Goal: Task Accomplishment & Management: Use online tool/utility

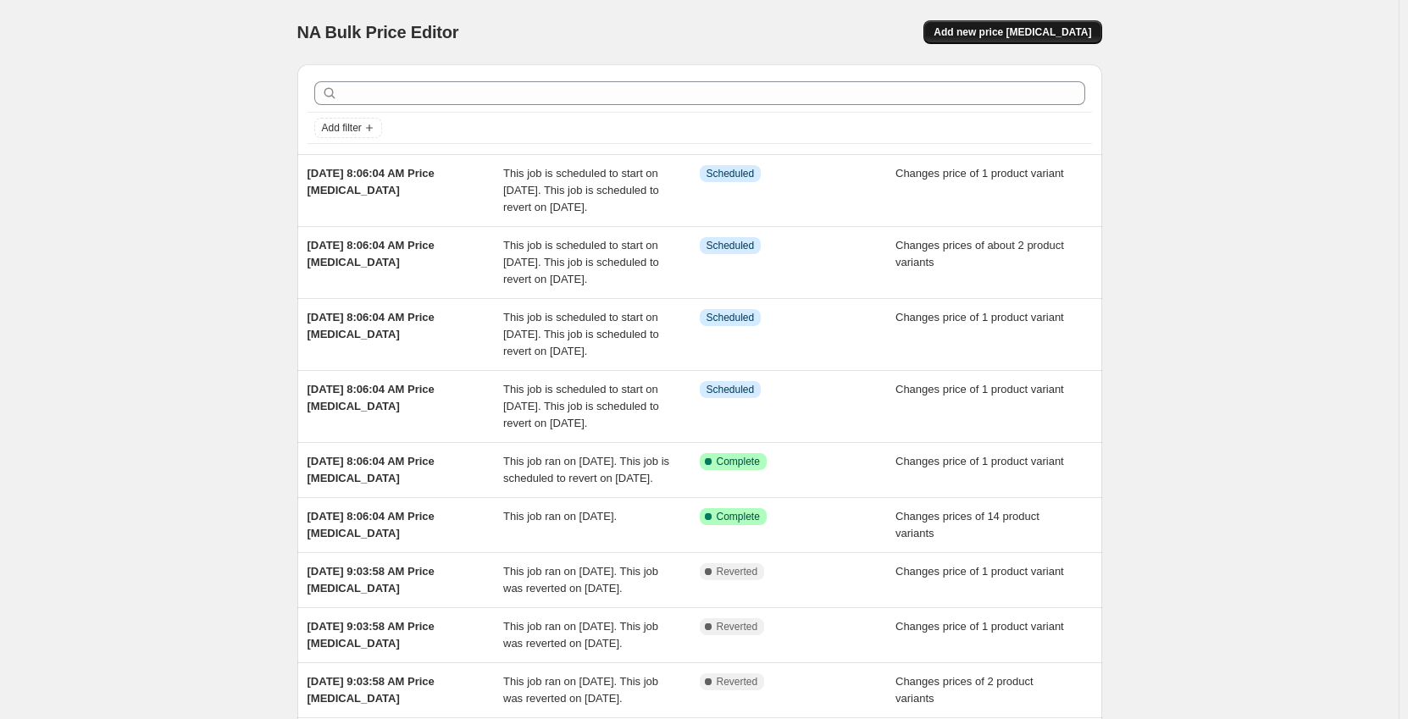
click at [1044, 30] on span "Add new price [MEDICAL_DATA]" at bounding box center [1013, 32] width 158 height 14
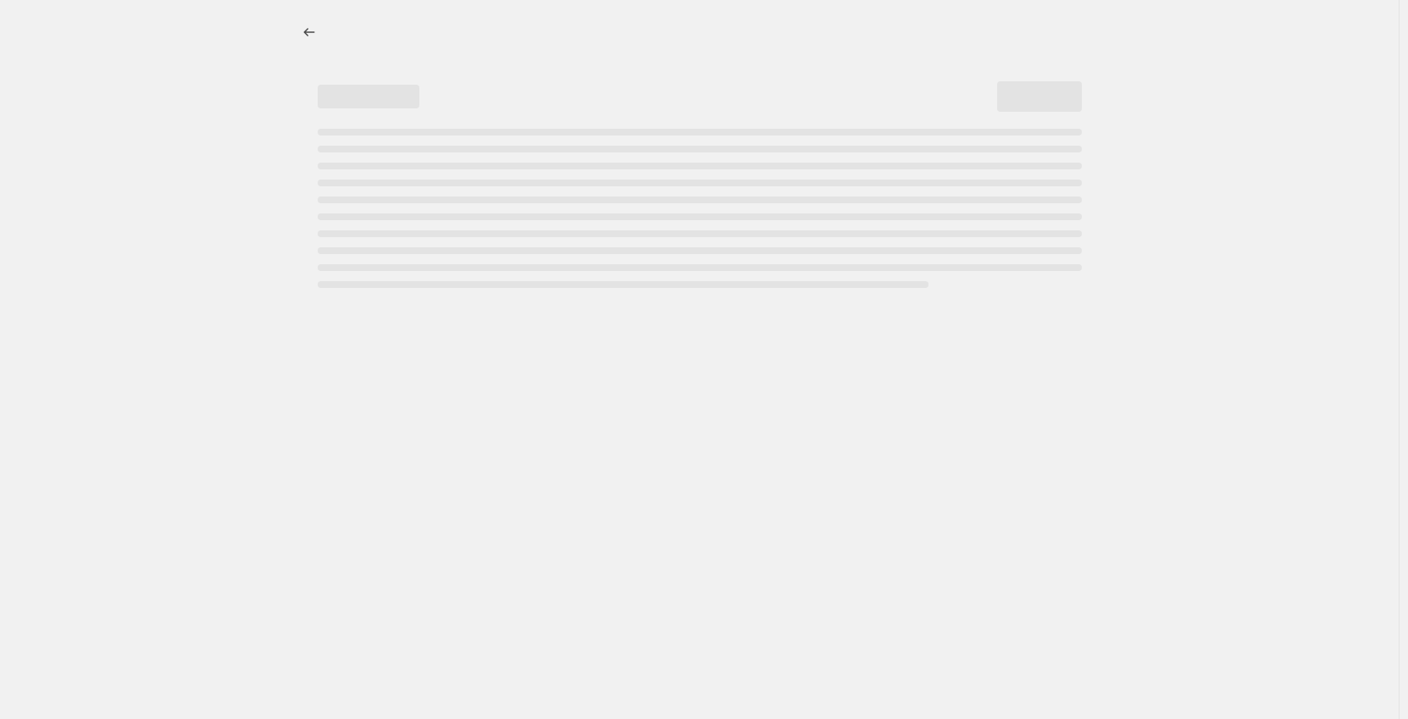
select select "percentage"
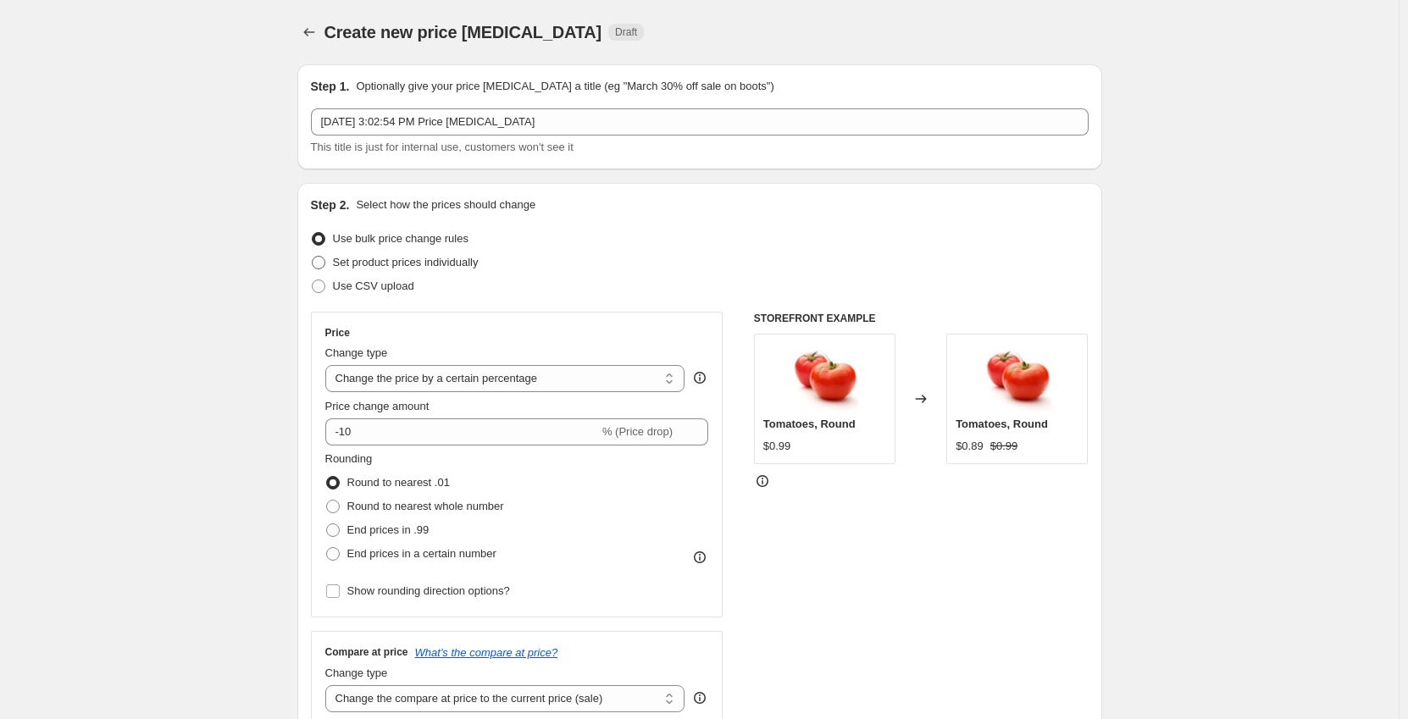
click at [403, 261] on span "Set product prices individually" at bounding box center [406, 262] width 146 height 13
click at [313, 257] on input "Set product prices individually" at bounding box center [312, 256] width 1 height 1
radio input "true"
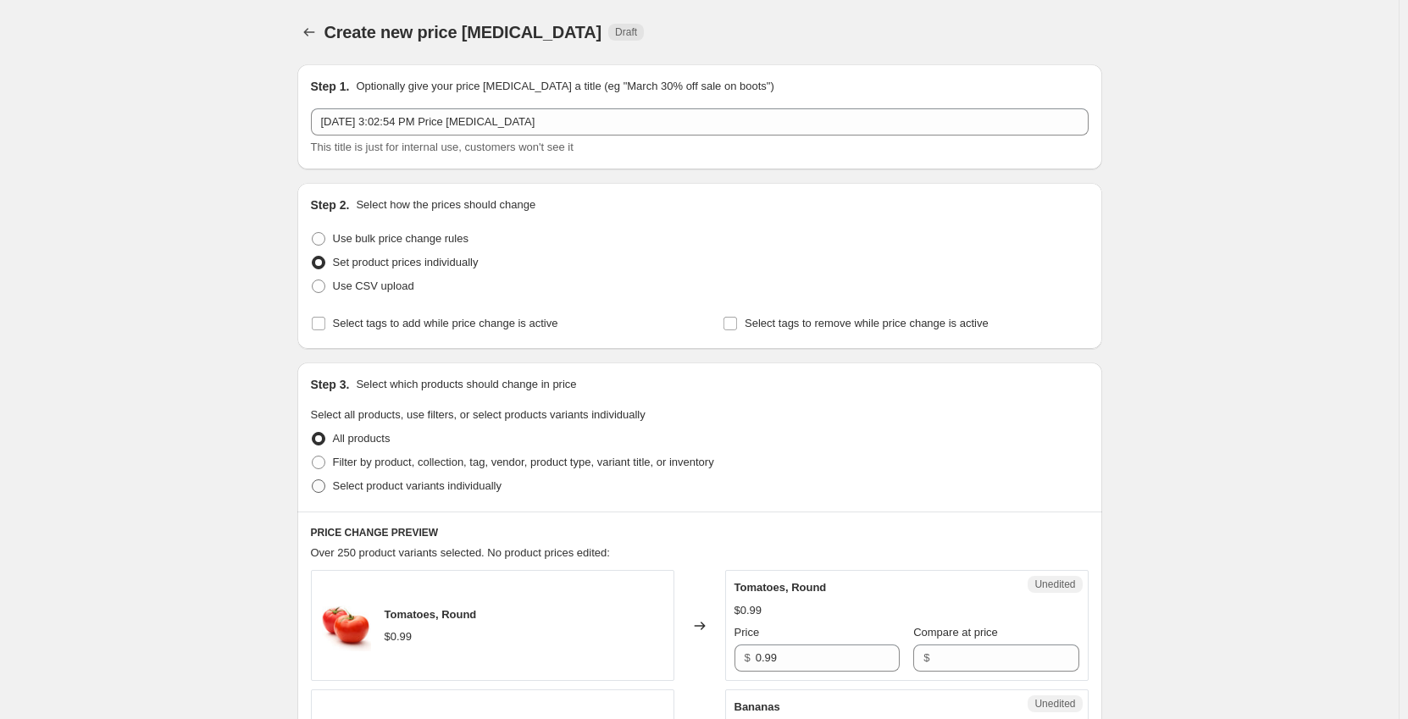
click at [416, 487] on span "Select product variants individually" at bounding box center [417, 486] width 169 height 13
click at [313, 480] on input "Select product variants individually" at bounding box center [312, 480] width 1 height 1
radio input "true"
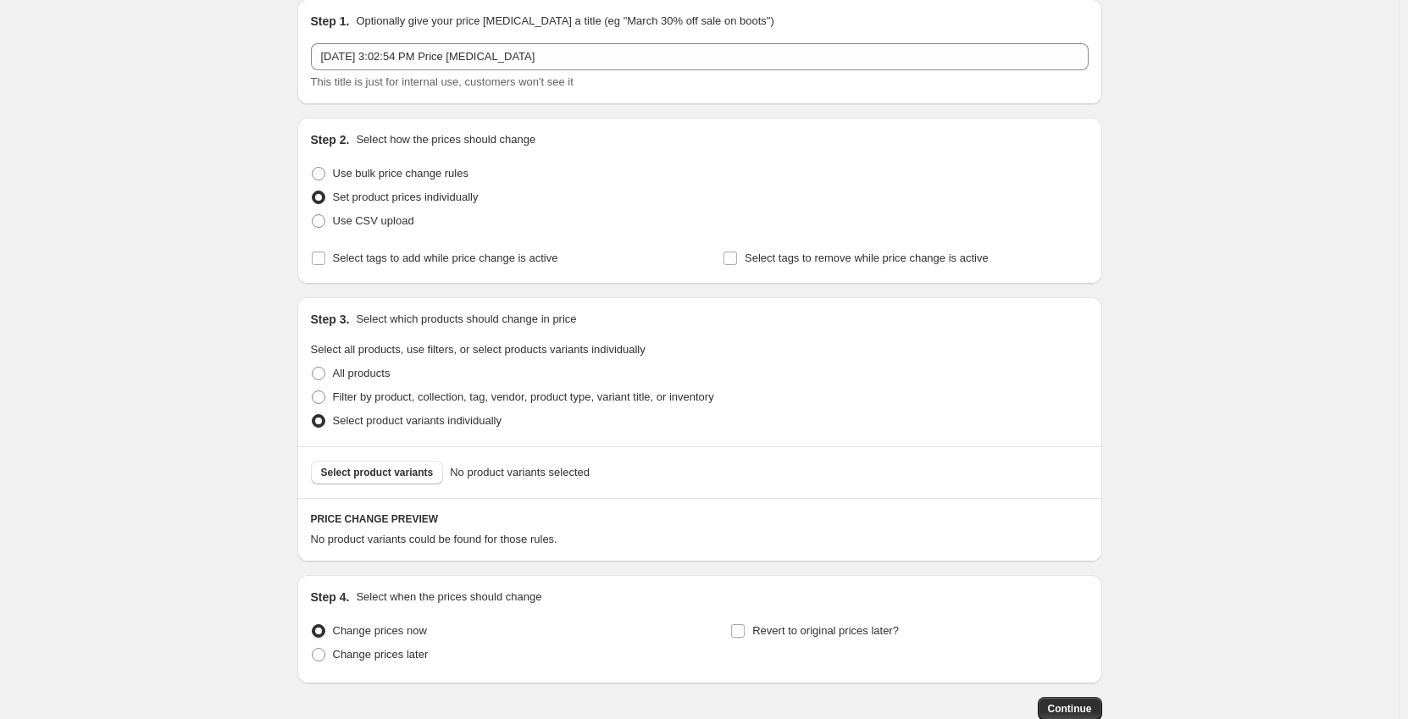
scroll to position [85, 0]
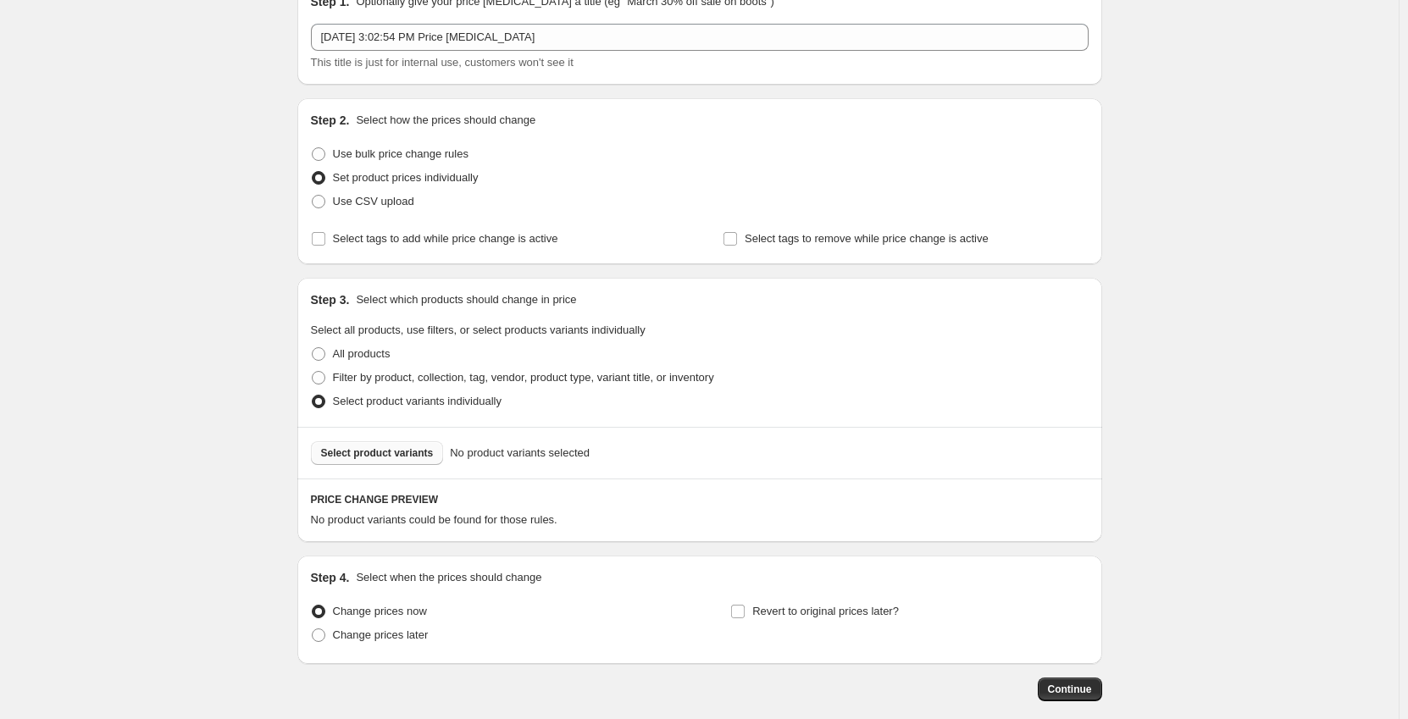
click at [391, 448] on span "Select product variants" at bounding box center [377, 454] width 113 height 14
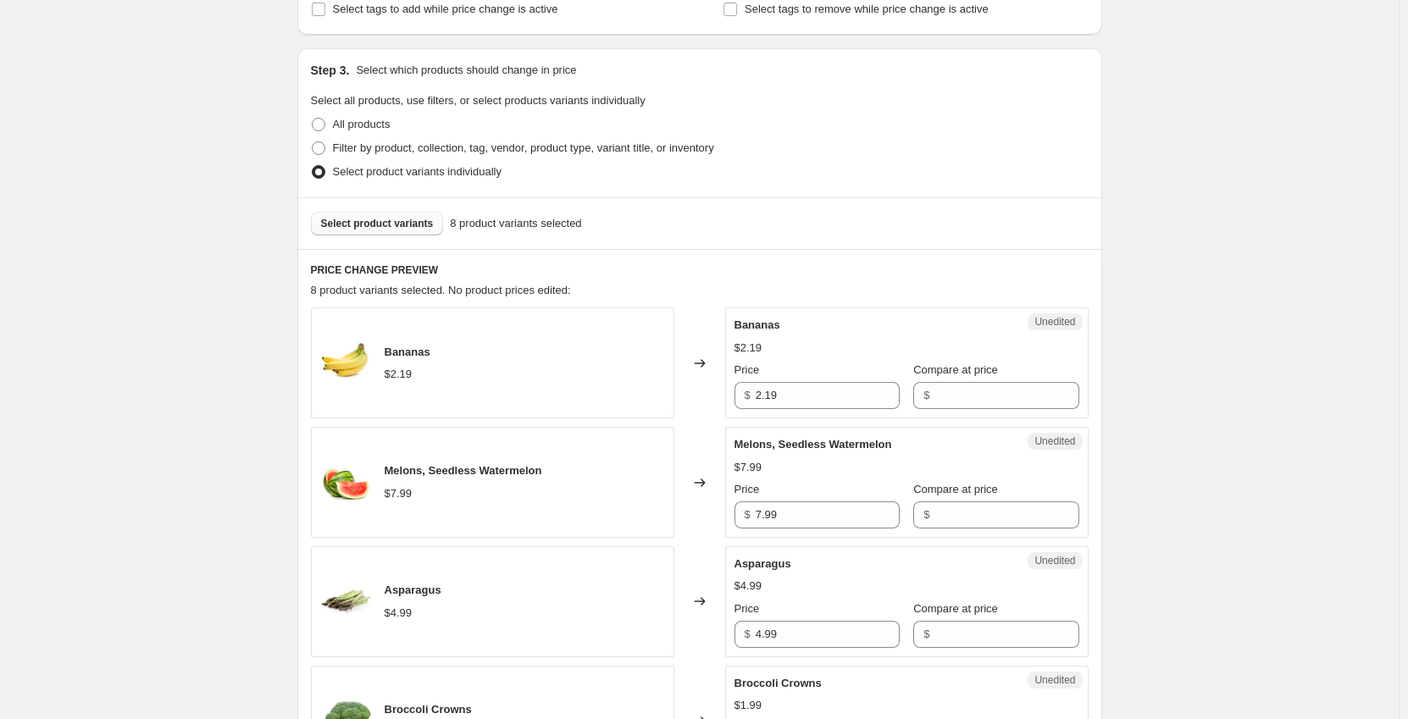
scroll to position [339, 0]
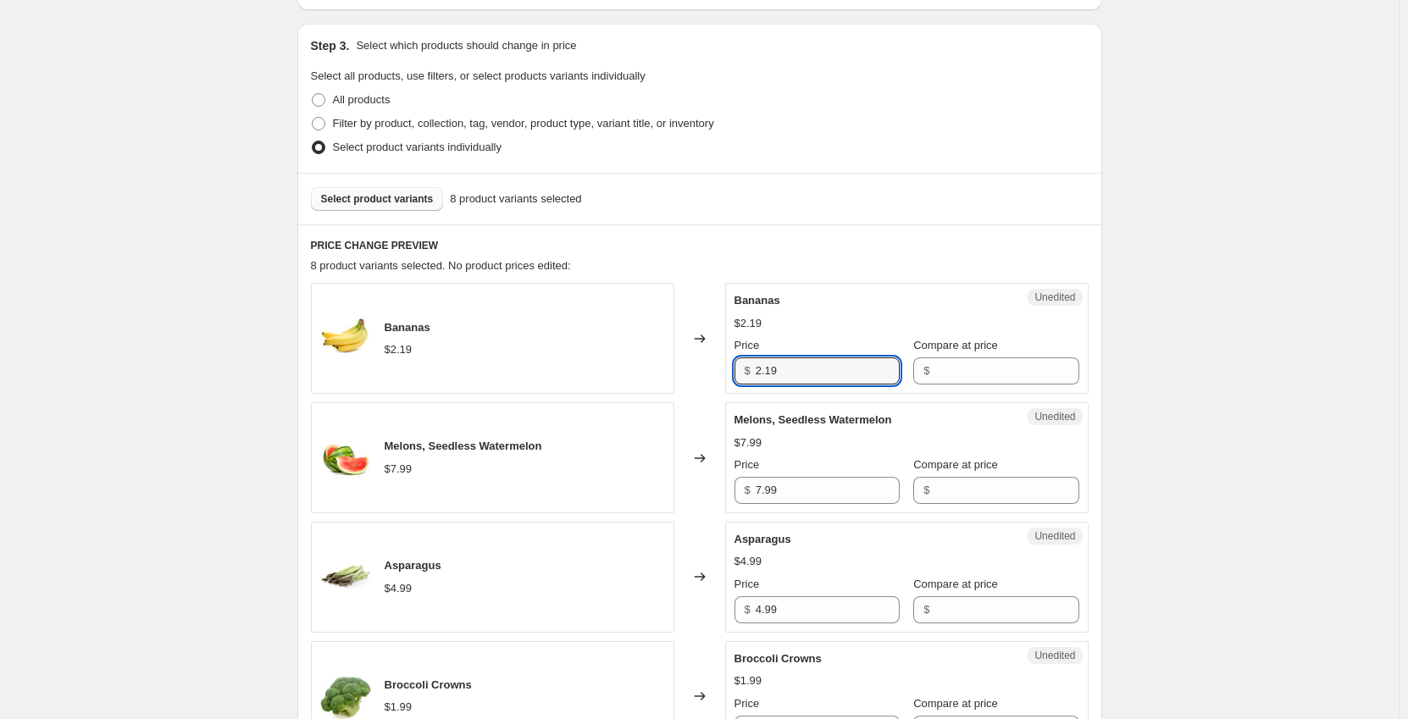
drag, startPoint x: 832, startPoint y: 372, endPoint x: 581, endPoint y: 377, distance: 250.9
click at [581, 377] on div "Bananas $2.19 Changed to Unedited Bananas $2.19 Price $ 2.19 Compare at price $" at bounding box center [700, 338] width 778 height 111
type input "1.99"
click at [973, 368] on input "Compare at price" at bounding box center [1007, 371] width 144 height 27
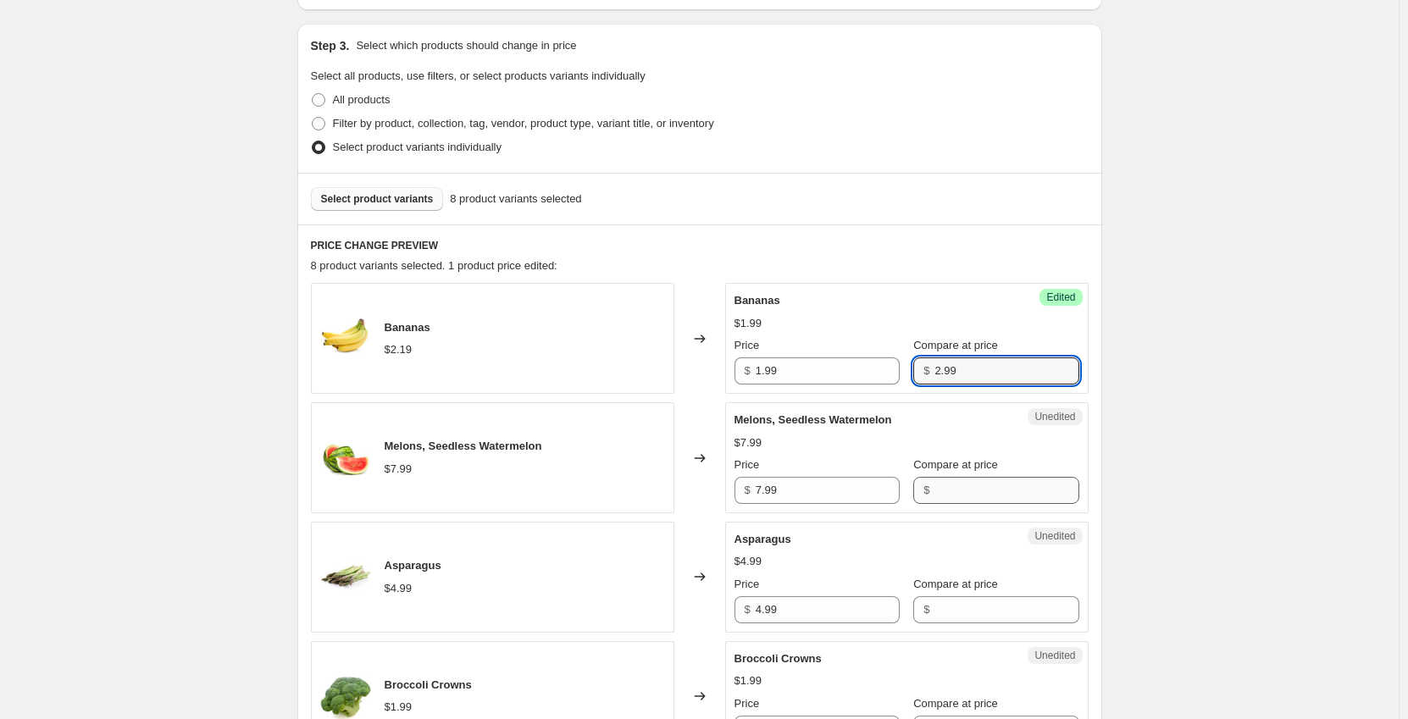
type input "2.99"
click at [944, 496] on input "Compare at price" at bounding box center [1007, 490] width 144 height 27
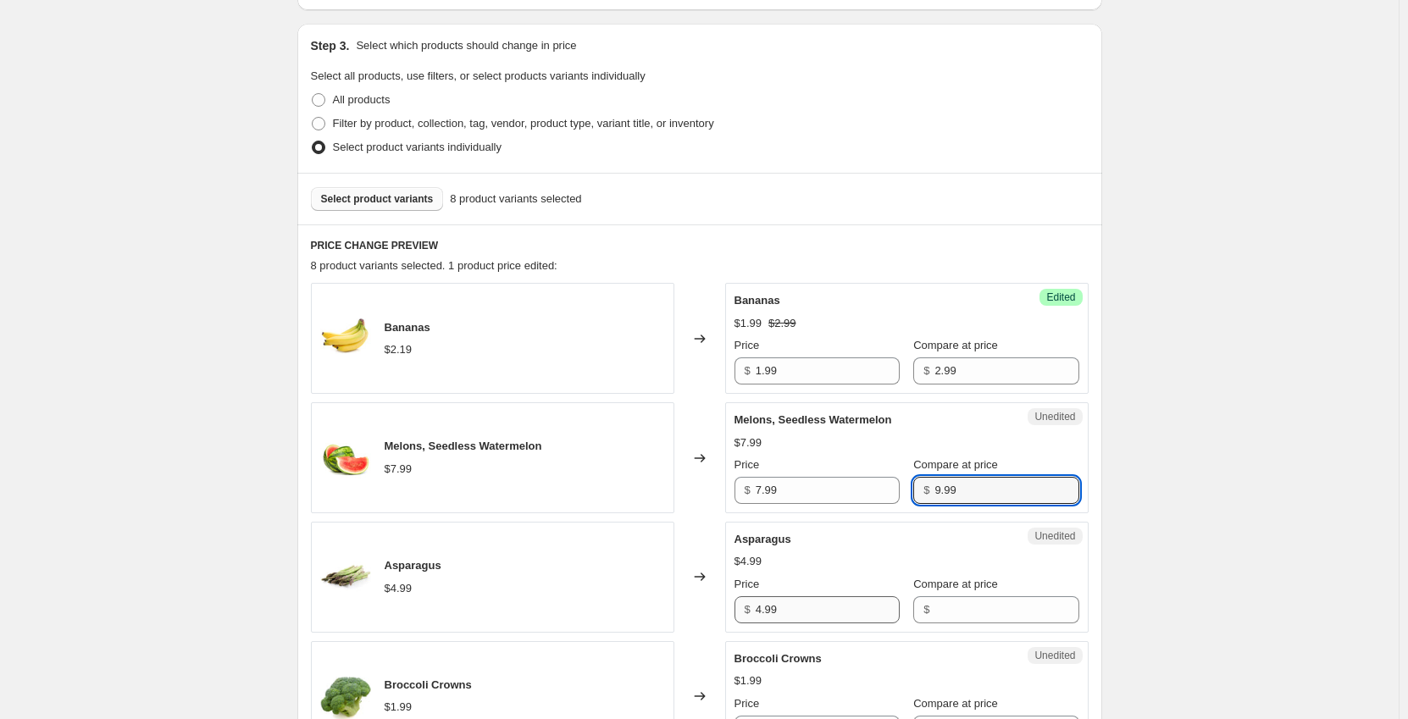
type input "9.99"
click at [808, 615] on input "4.99" at bounding box center [828, 610] width 144 height 27
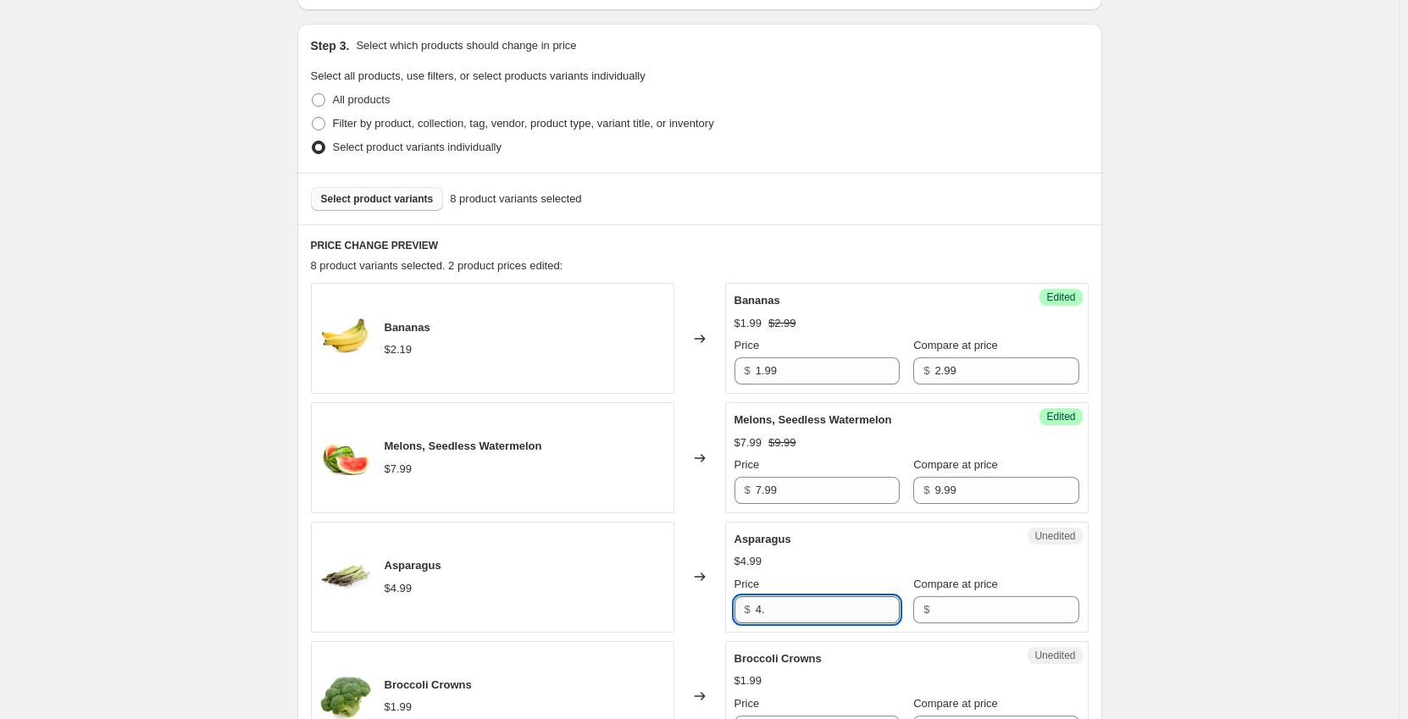
type input "4"
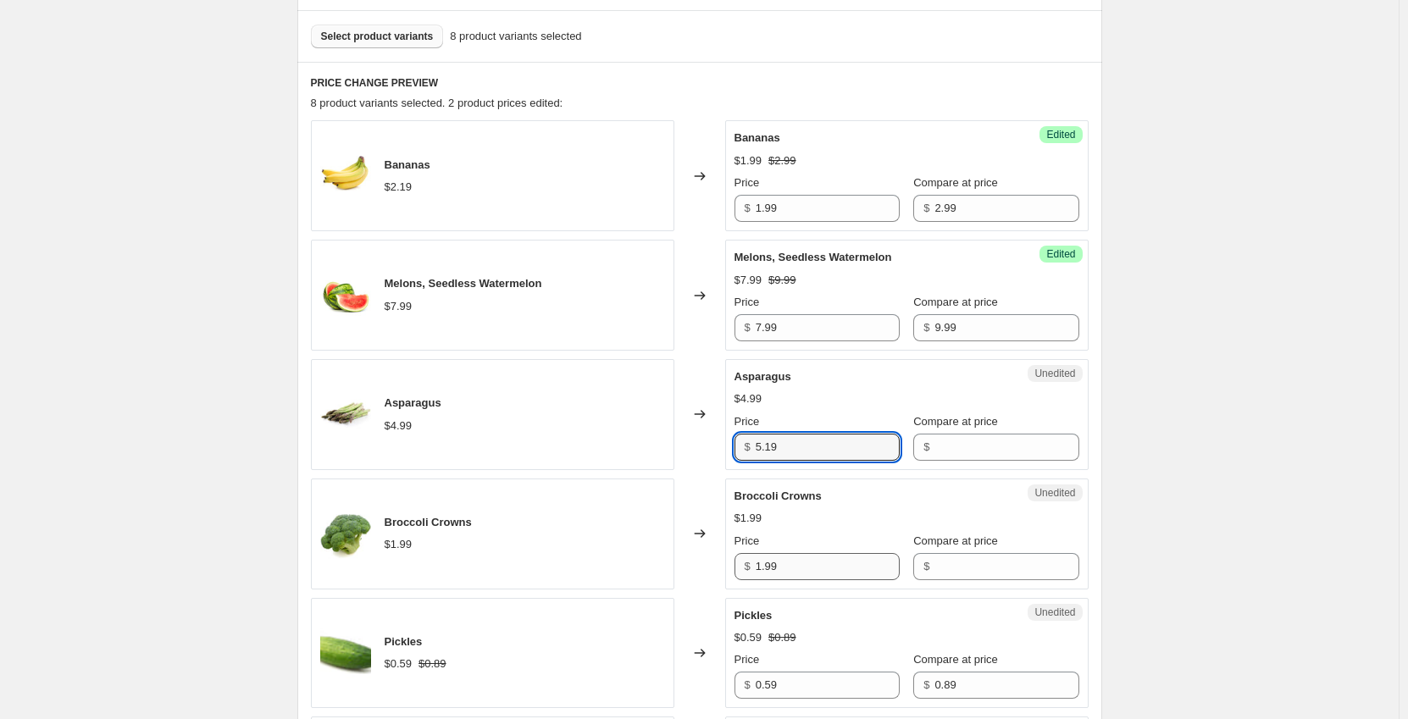
scroll to position [508, 0]
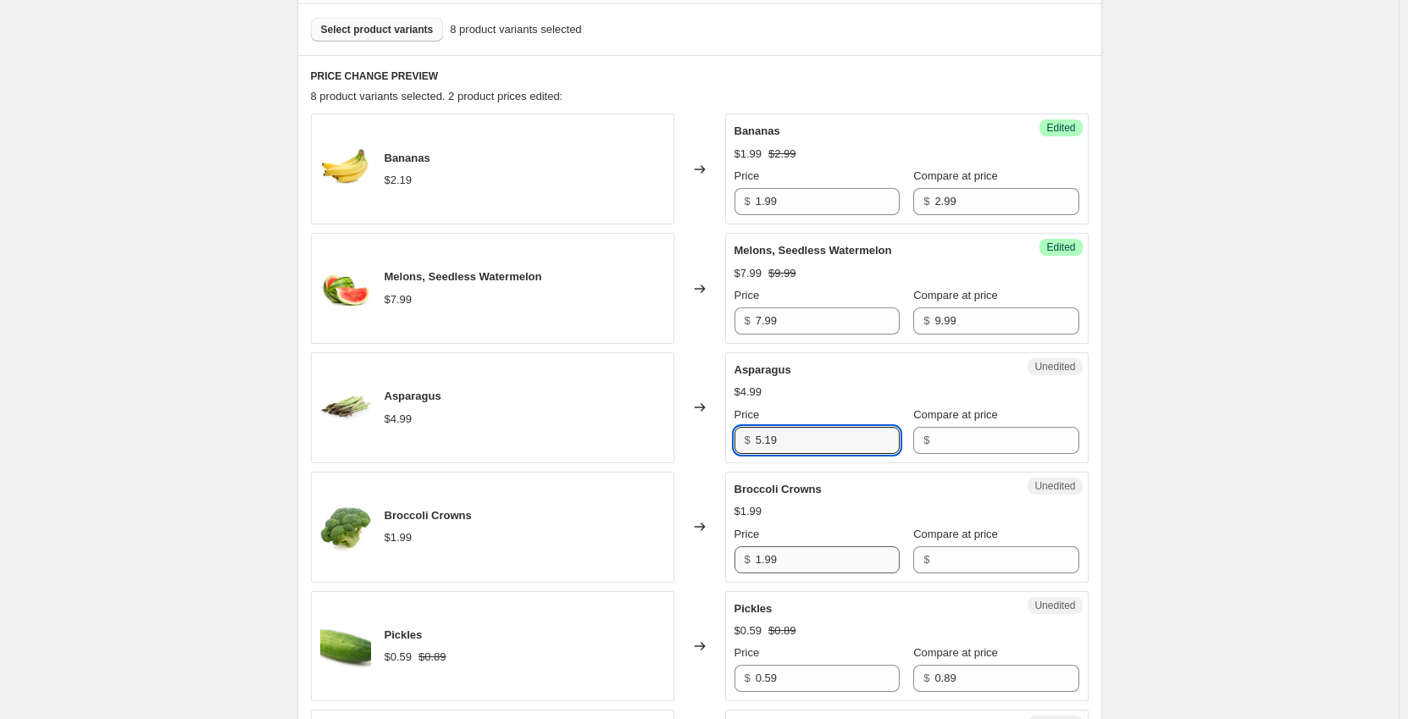
type input "5.19"
click at [819, 560] on input "1.99" at bounding box center [828, 560] width 144 height 27
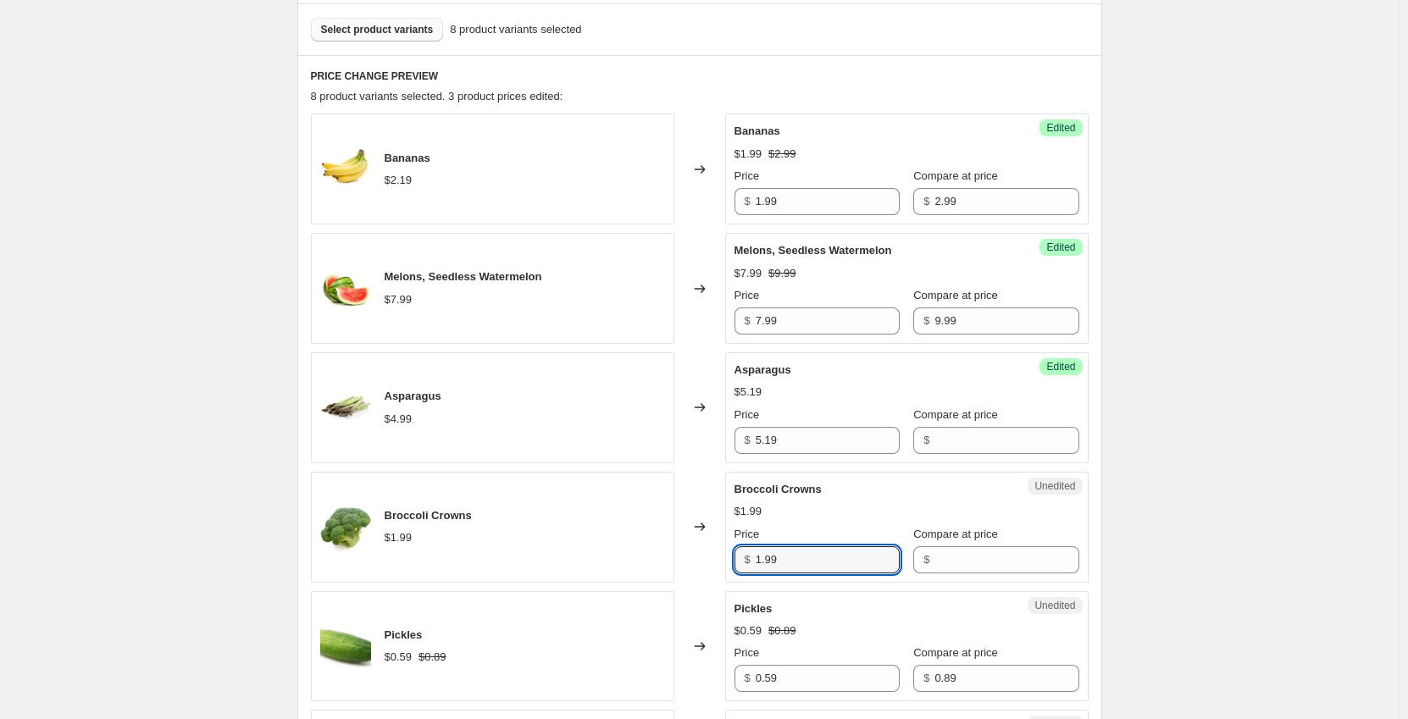
drag, startPoint x: 819, startPoint y: 560, endPoint x: 745, endPoint y: 574, distance: 75.0
click at [745, 574] on div "Unedited Broccoli Crowns $1.99 Price $ 1.99 Compare at price $" at bounding box center [907, 527] width 364 height 111
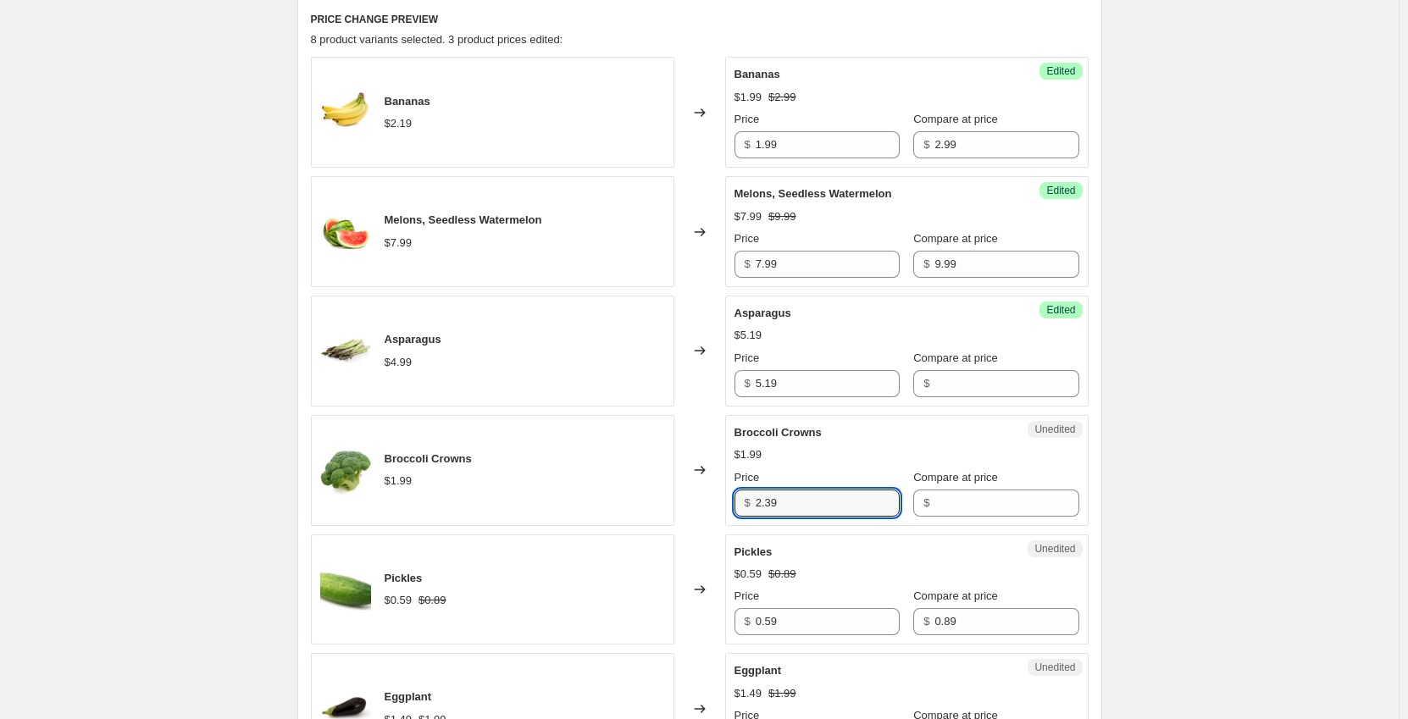
scroll to position [593, 0]
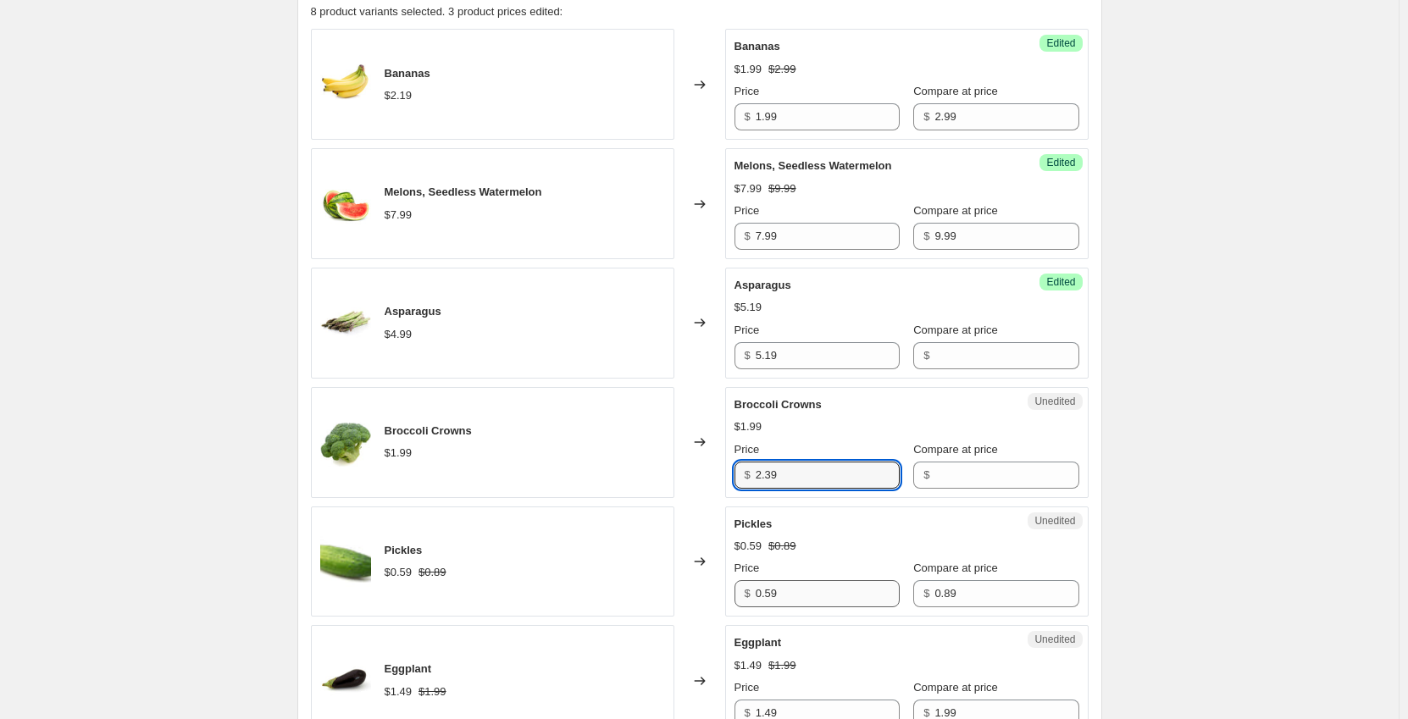
type input "2.39"
click at [819, 585] on input "0.59" at bounding box center [828, 593] width 144 height 27
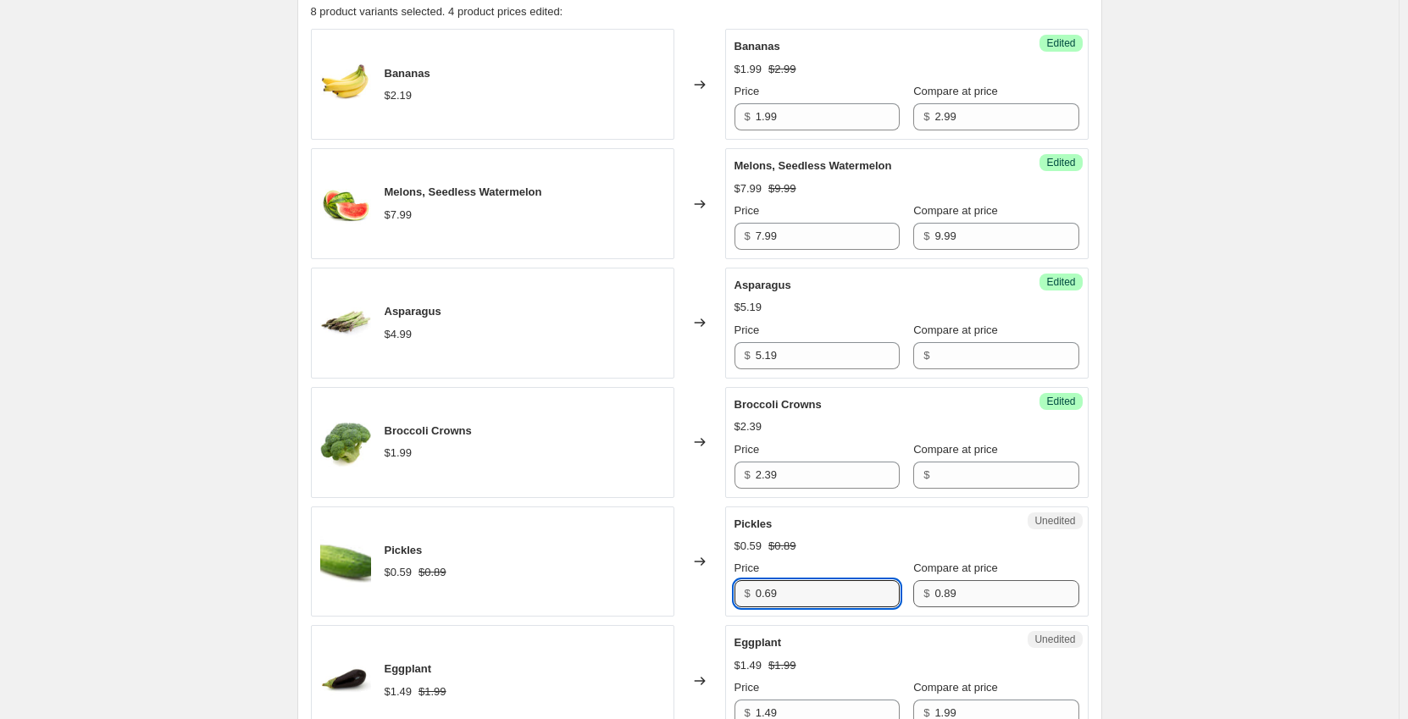
type input "0.69"
click at [958, 595] on input "0.89" at bounding box center [1007, 593] width 144 height 27
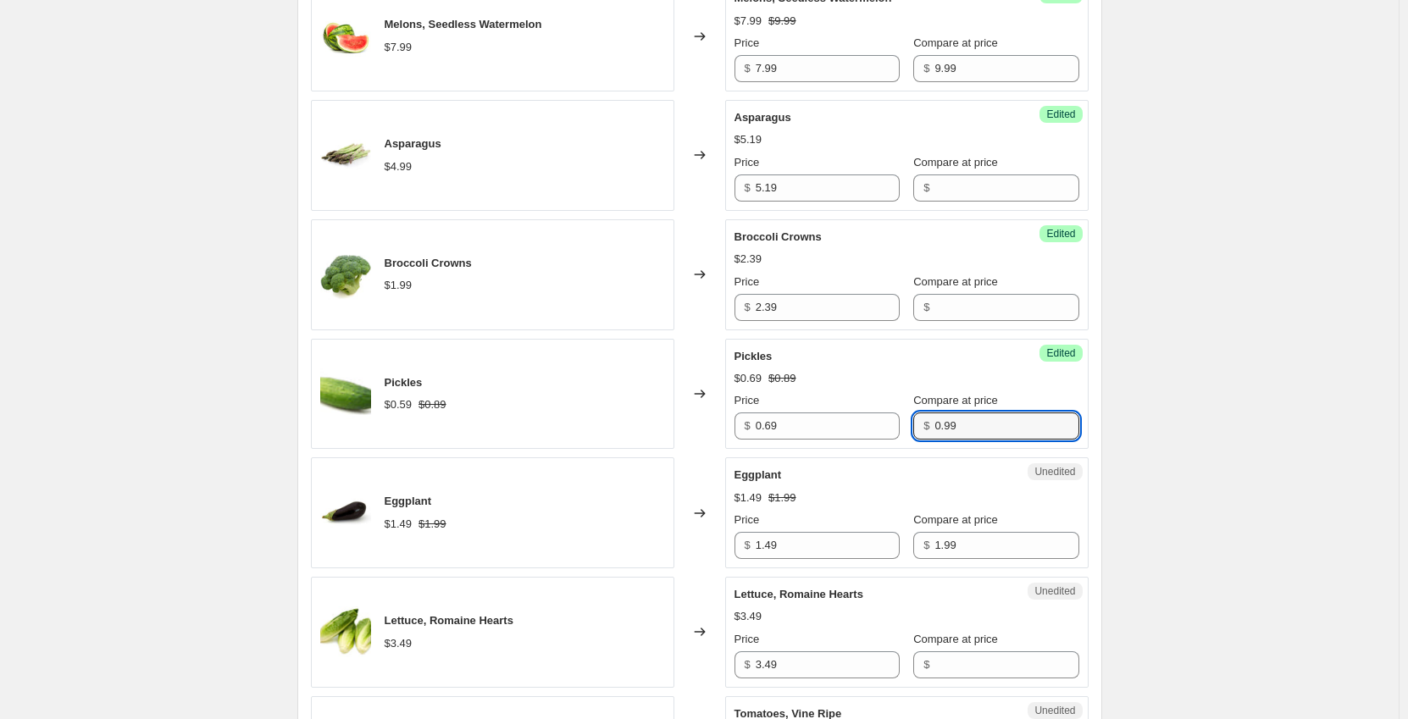
scroll to position [763, 0]
type input "0.99"
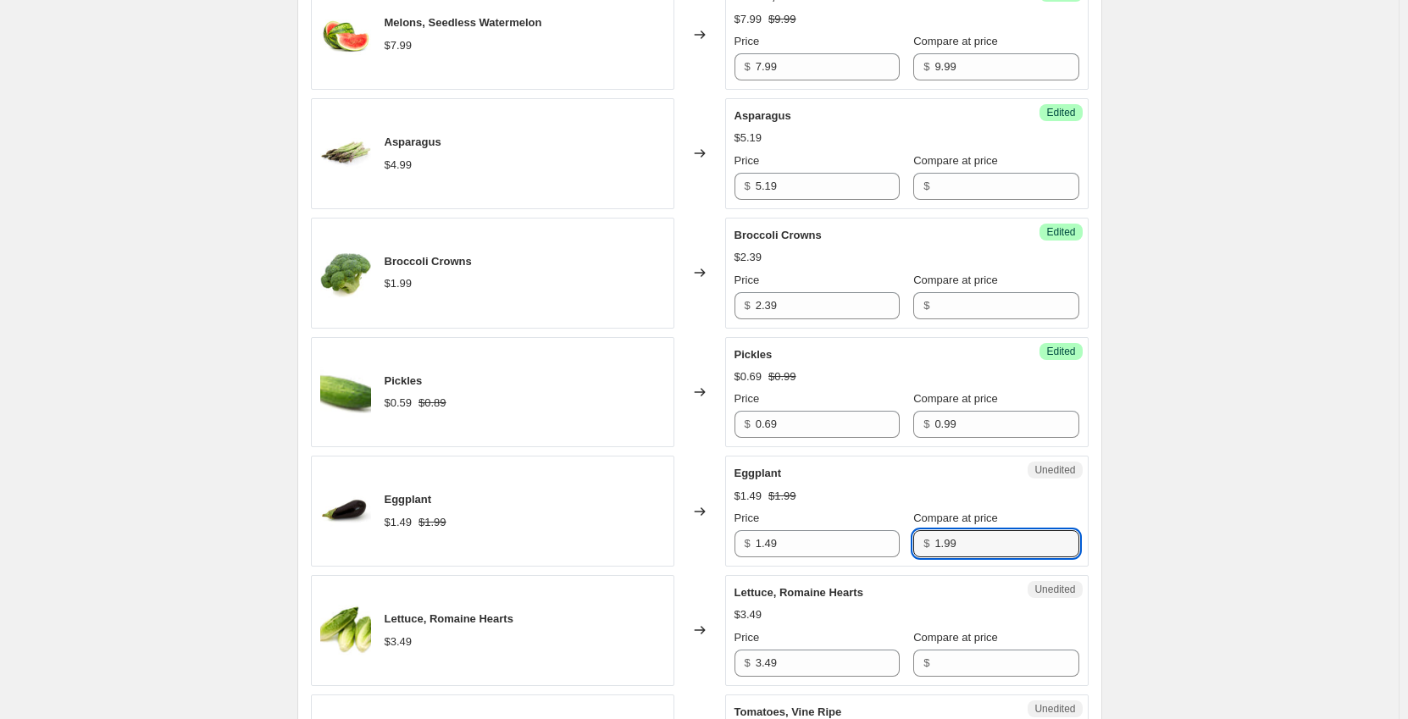
drag, startPoint x: 830, startPoint y: 555, endPoint x: 808, endPoint y: 559, distance: 22.4
click at [808, 559] on div "Unedited Eggplant $1.49 $1.99 Price $ 1.49 Compare at price $ 1.99" at bounding box center [907, 511] width 364 height 111
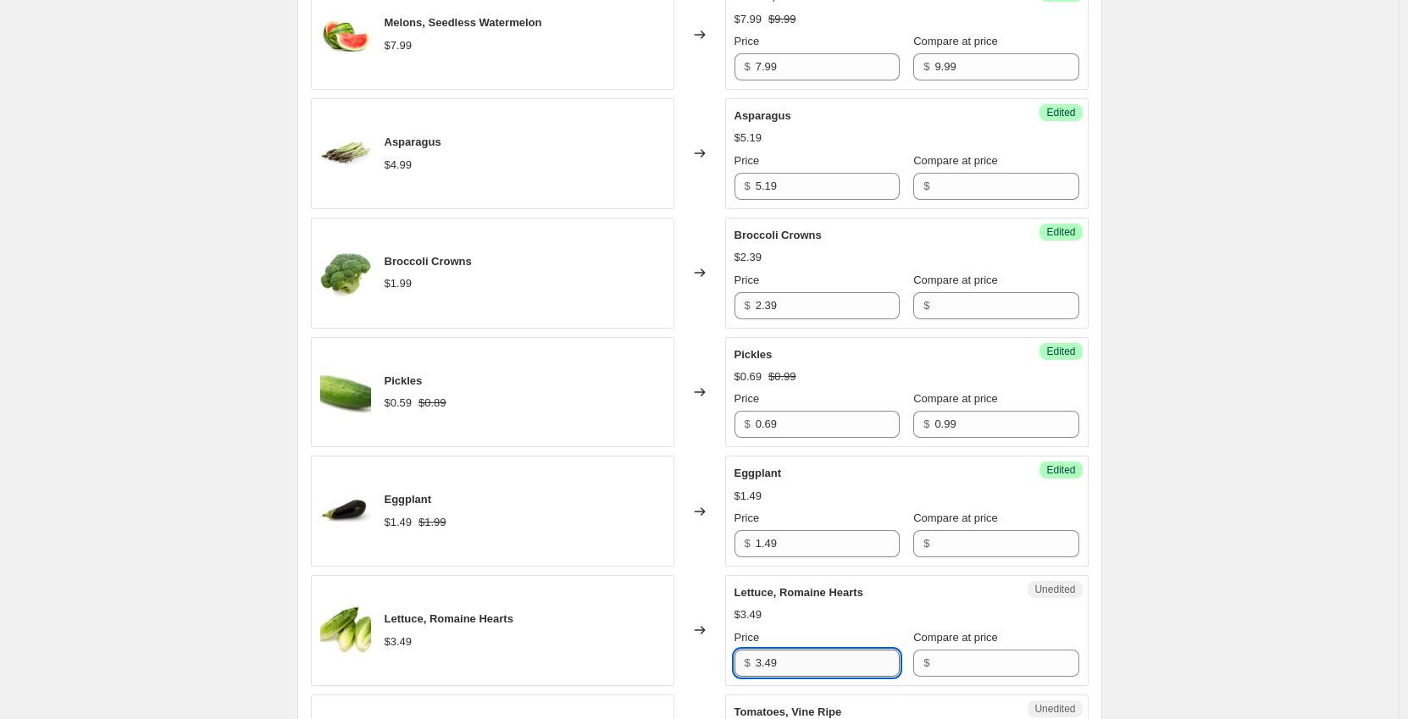
click at [828, 664] on input "3.49" at bounding box center [828, 663] width 144 height 27
drag, startPoint x: 806, startPoint y: 672, endPoint x: 671, endPoint y: 671, distance: 134.7
click at [671, 671] on div "Lettuce, Romaine Hearts $3.49 Changed to Unedited Lettuce, Romaine Hearts $3.49…" at bounding box center [700, 630] width 778 height 111
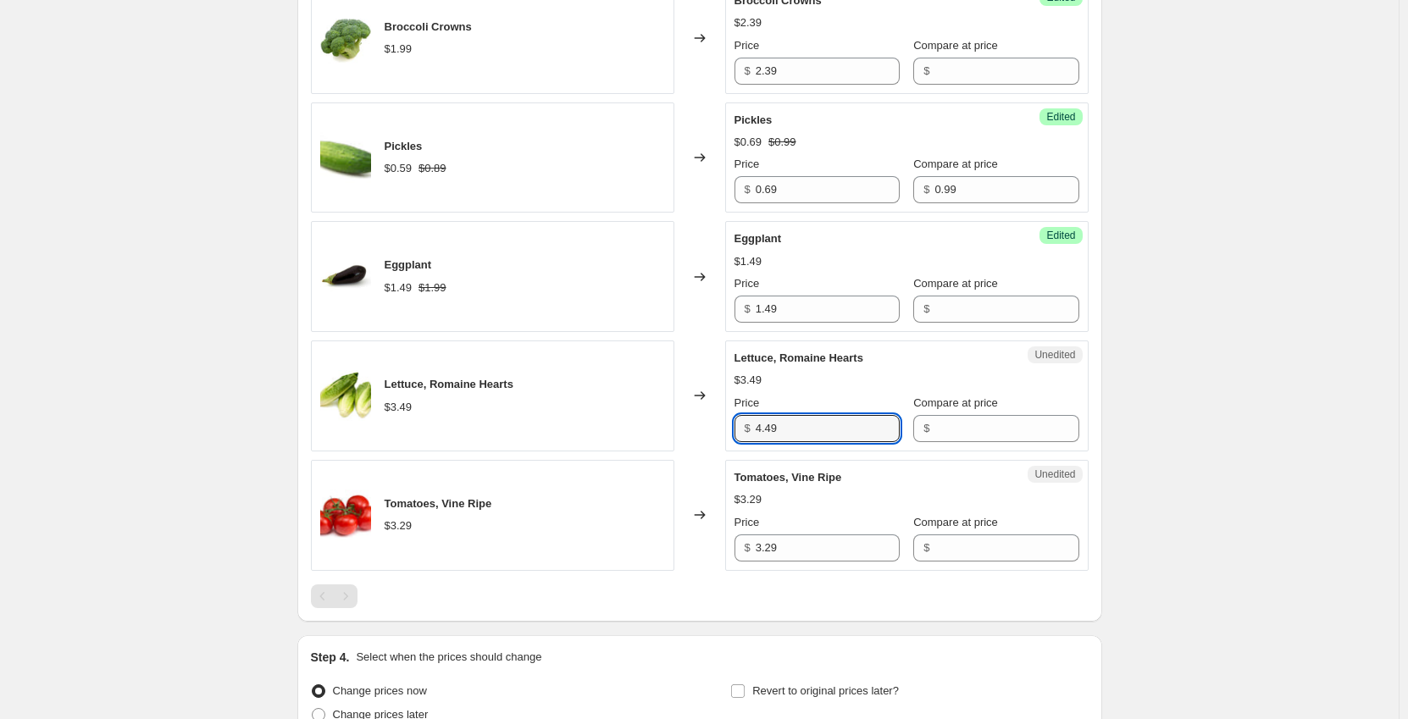
scroll to position [1017, 0]
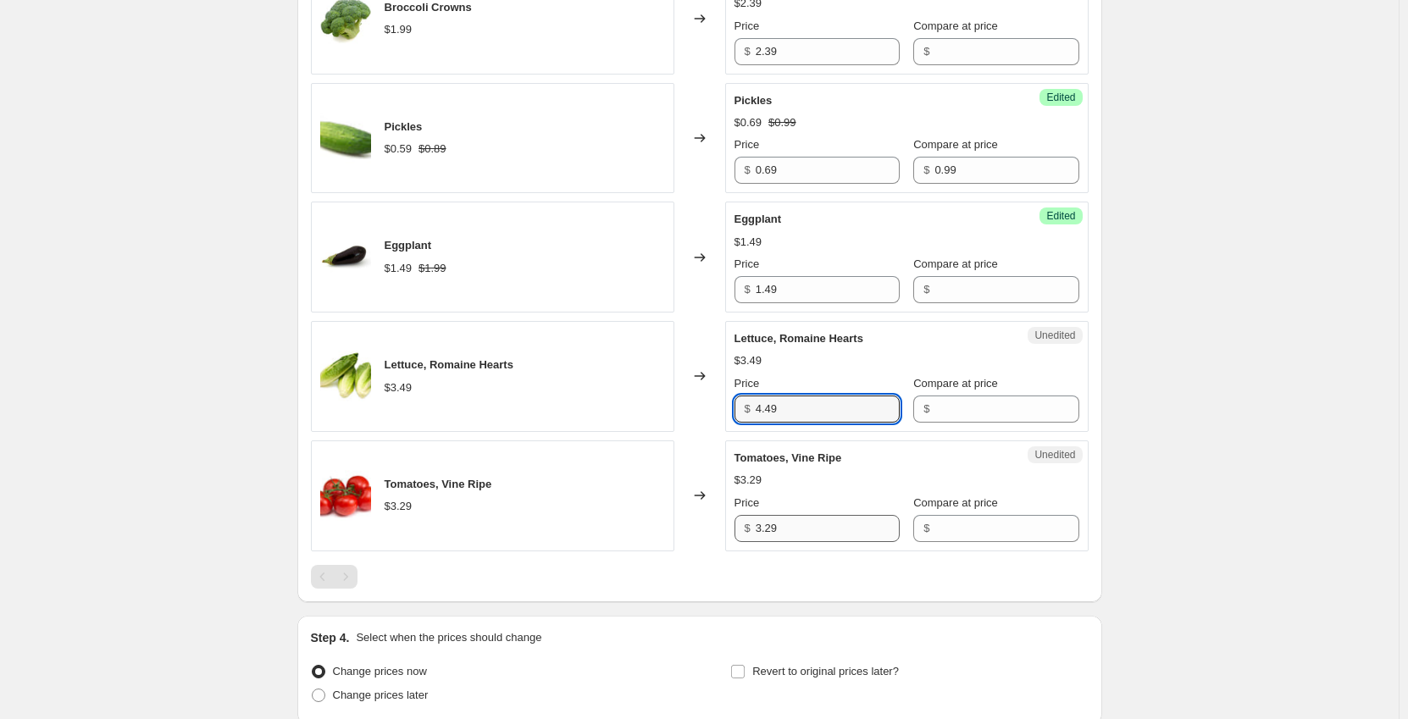
type input "4.49"
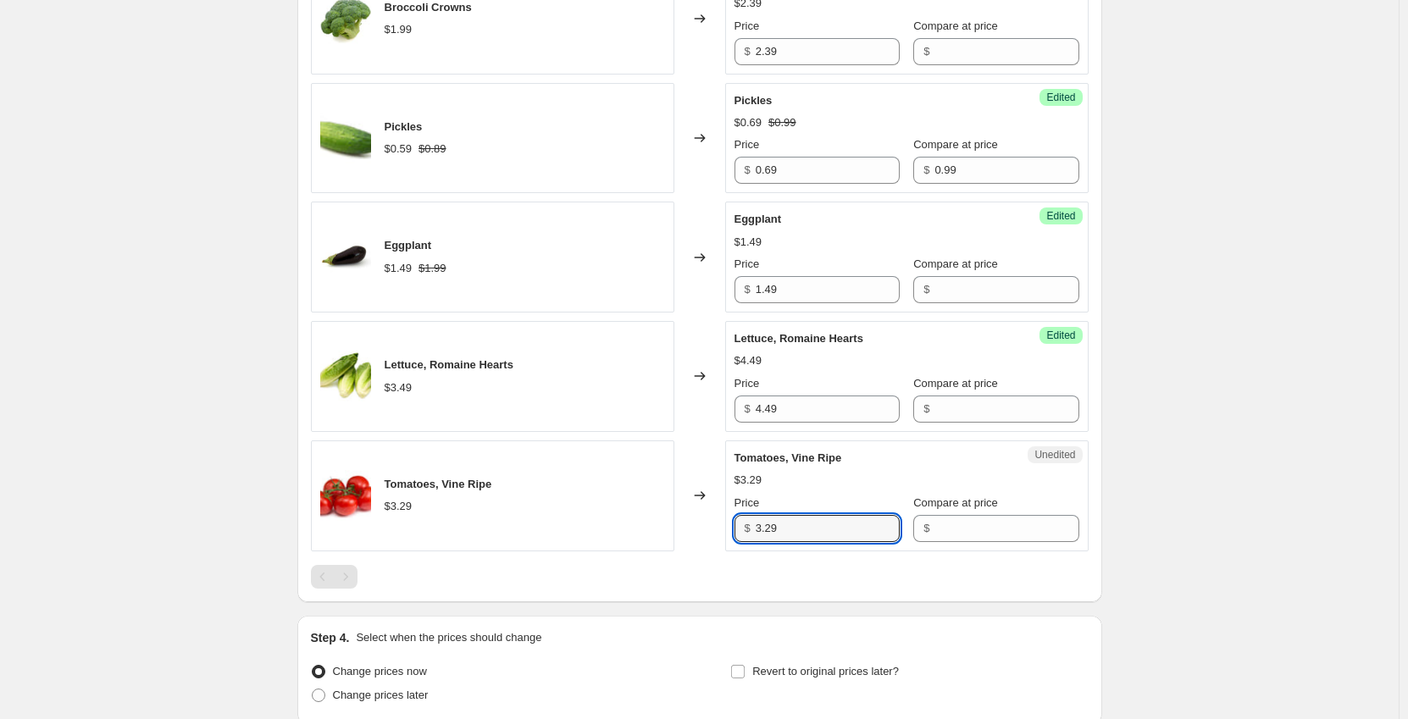
drag, startPoint x: 770, startPoint y: 532, endPoint x: 731, endPoint y: 534, distance: 39.0
click at [731, 534] on div "Unedited Tomatoes, Vine Ripe $3.29 Price $ 3.29 Compare at price $" at bounding box center [907, 496] width 364 height 111
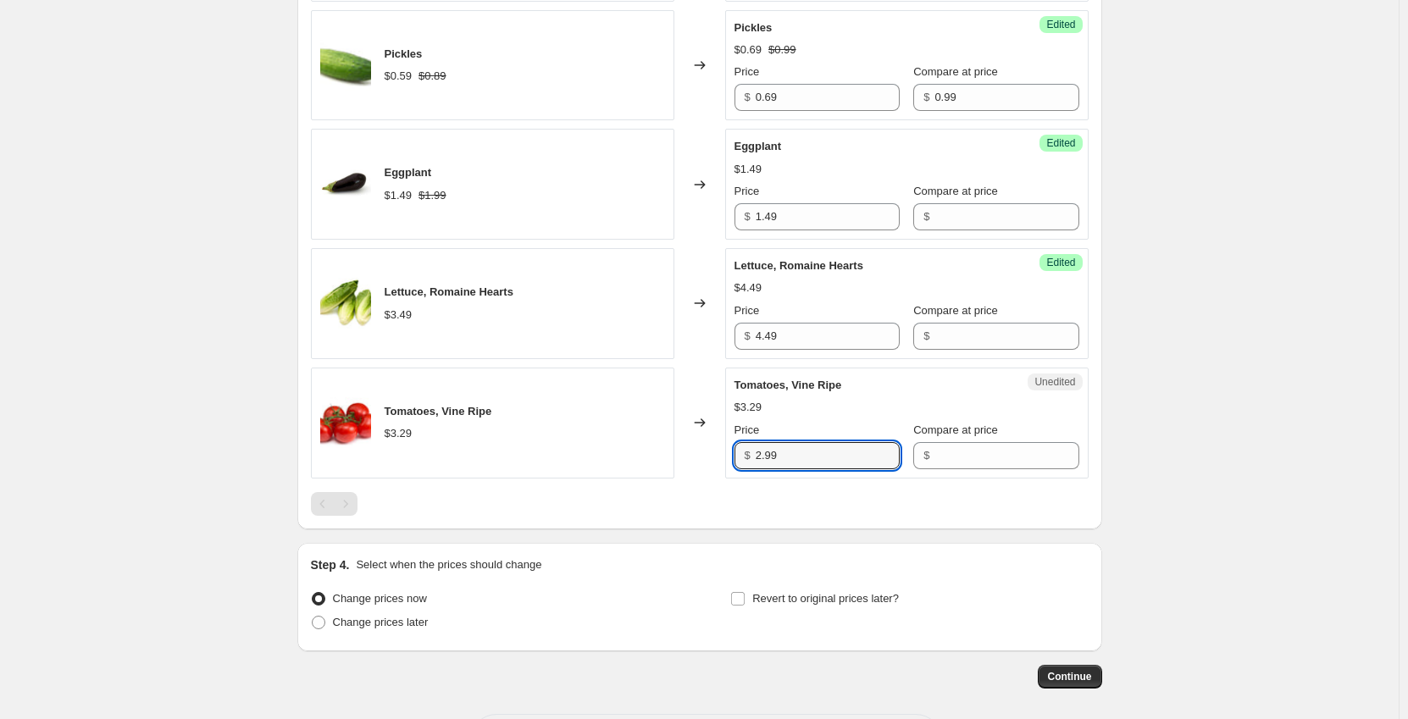
scroll to position [1163, 0]
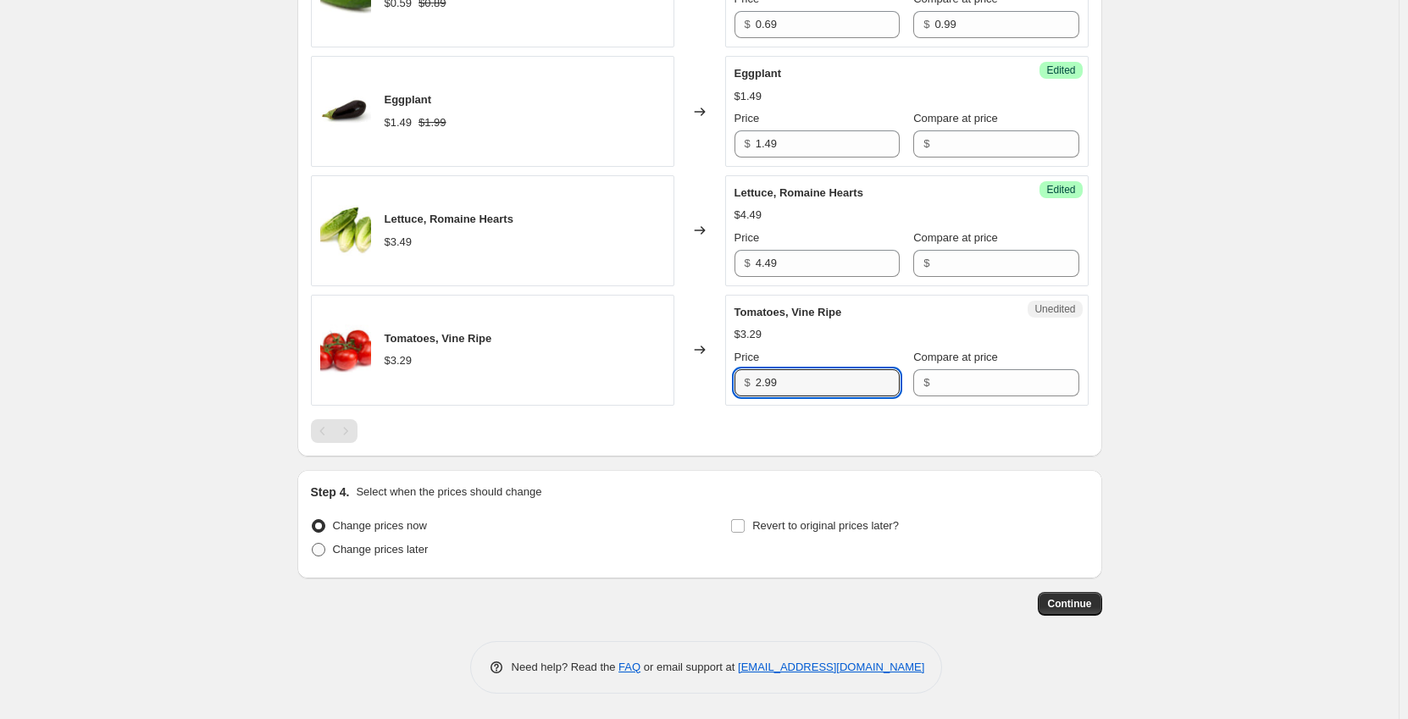
type input "2.99"
click at [423, 548] on span "Change prices later" at bounding box center [381, 549] width 96 height 13
click at [313, 544] on input "Change prices later" at bounding box center [312, 543] width 1 height 1
radio input "true"
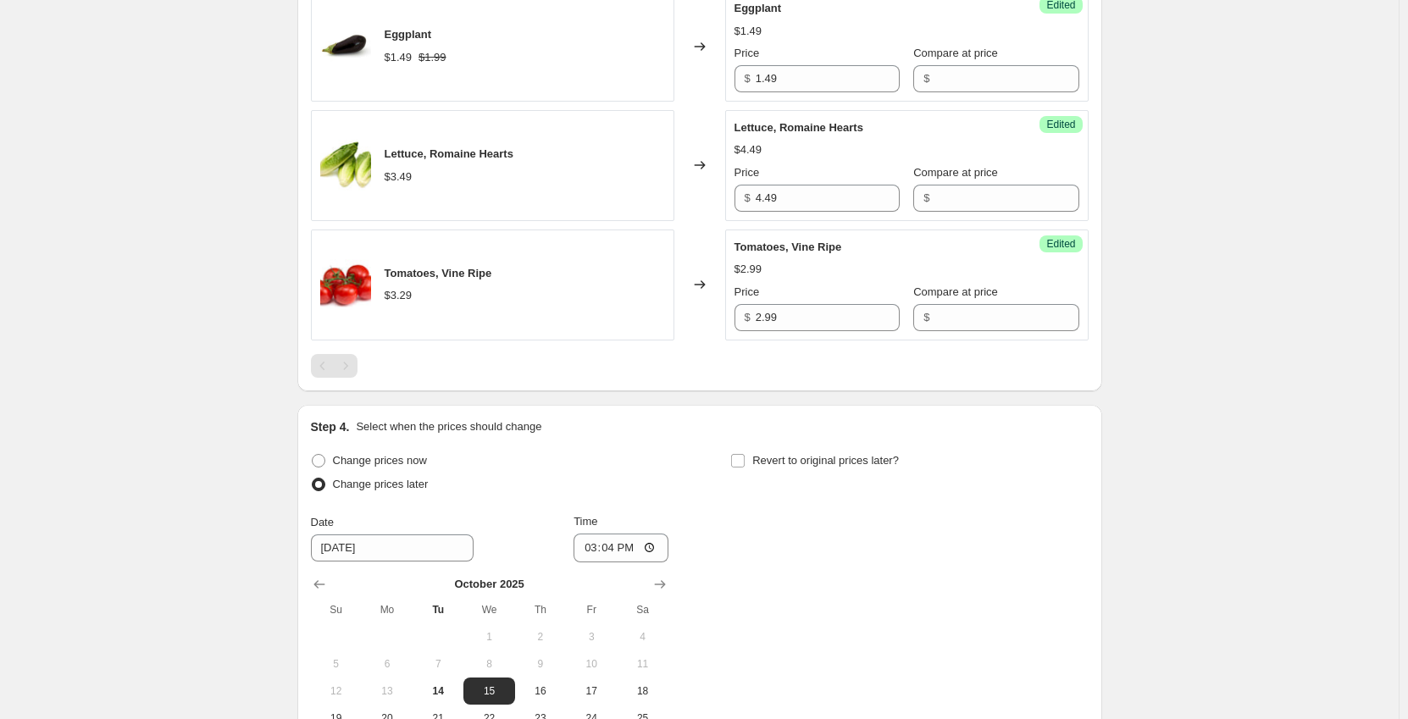
scroll to position [1417, 0]
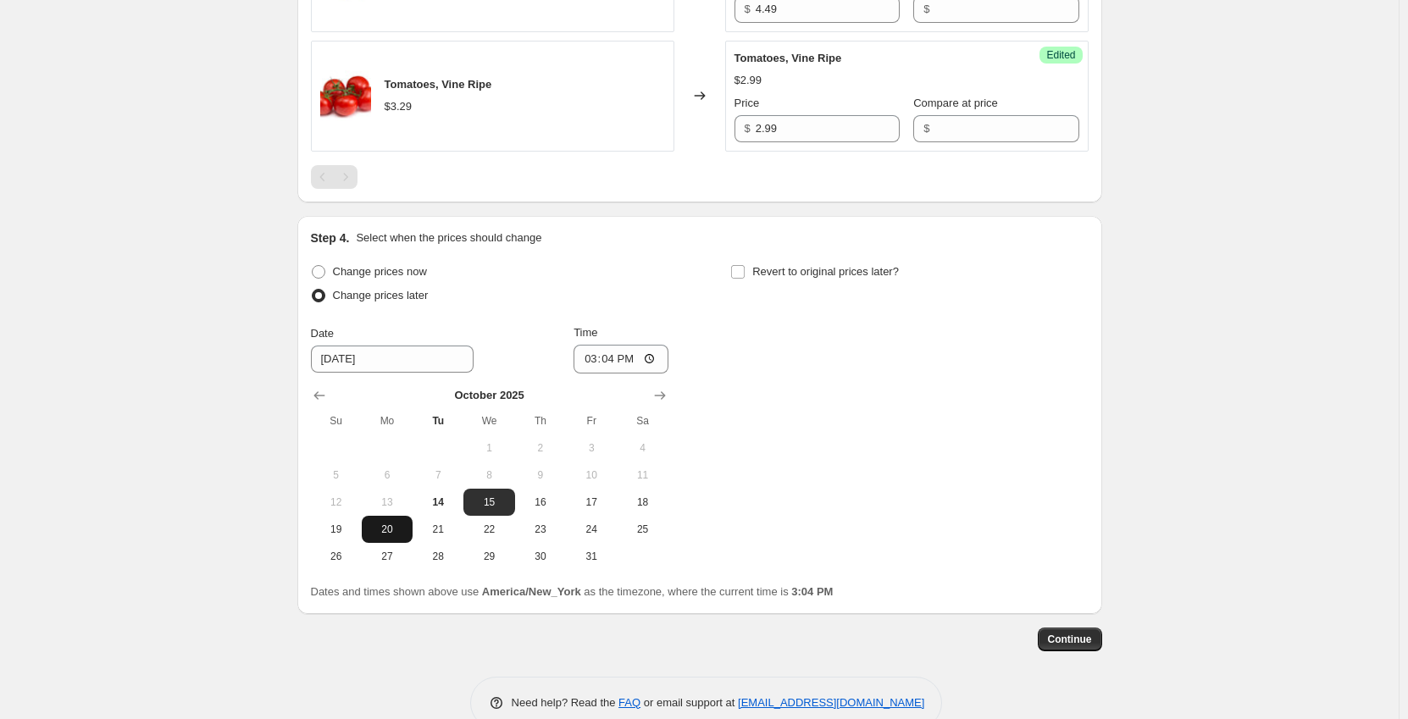
click at [398, 528] on span "20" at bounding box center [387, 530] width 37 height 14
type input "[DATE]"
click at [593, 355] on input "15:04" at bounding box center [621, 359] width 95 height 29
type input "00:01"
click at [886, 364] on div "Change prices now Change prices later Date [DATE] Time 00:[DATE] Mo Tu We Th Fr…" at bounding box center [700, 415] width 778 height 310
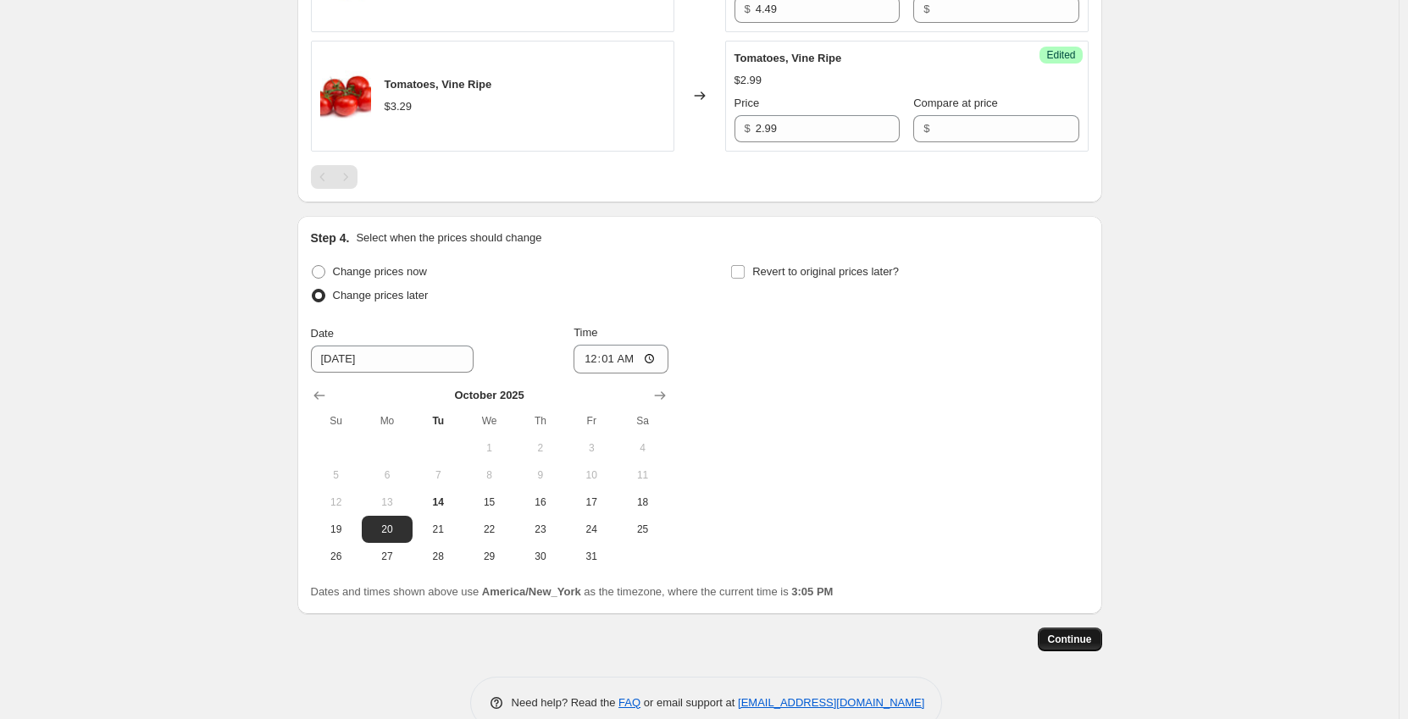
click at [1052, 639] on button "Continue" at bounding box center [1070, 640] width 64 height 24
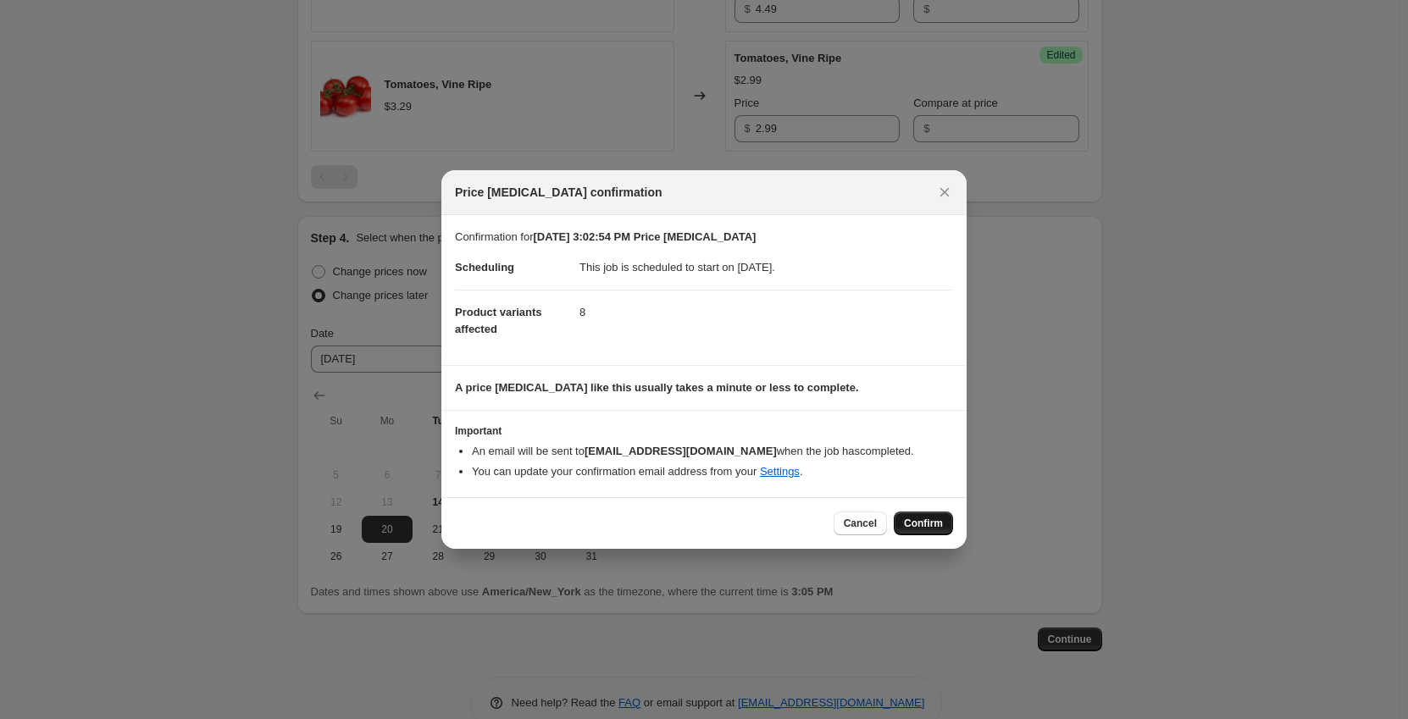
click at [922, 517] on button "Confirm" at bounding box center [923, 524] width 59 height 24
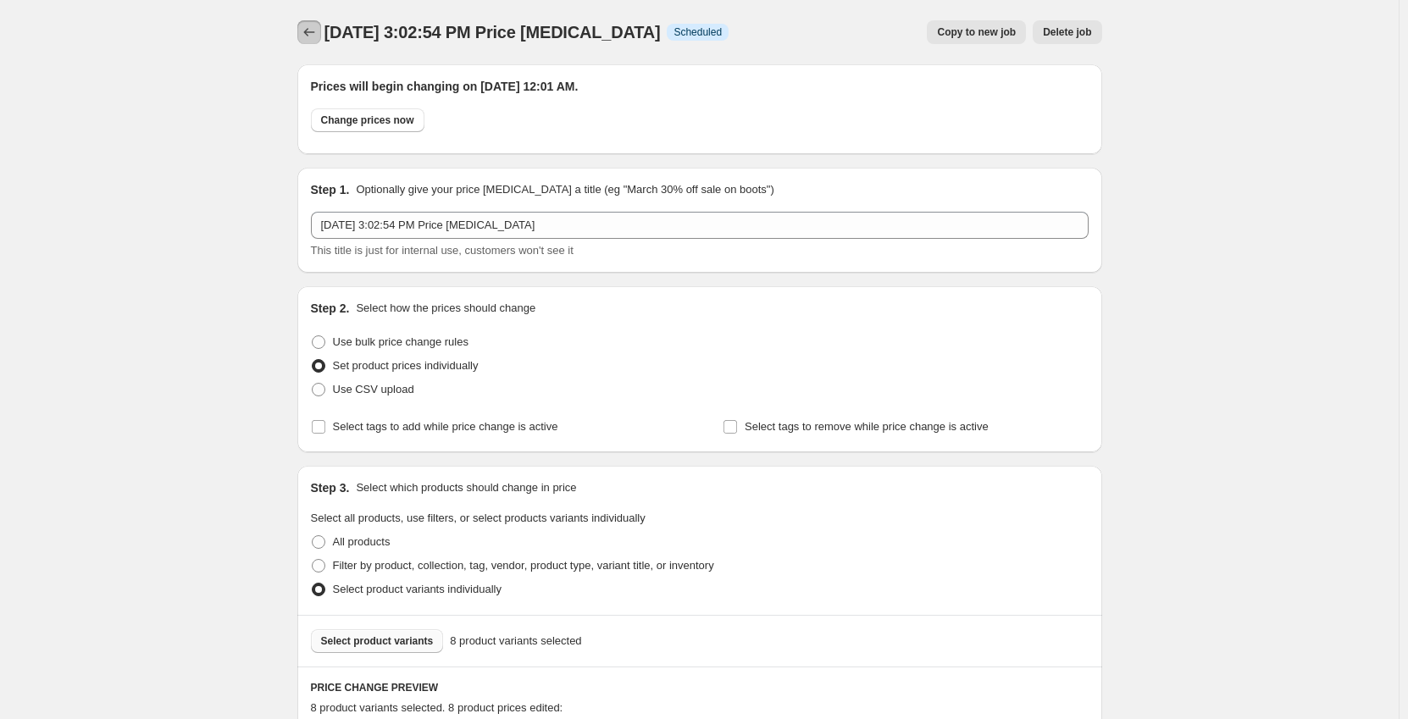
click at [312, 34] on icon "Price change jobs" at bounding box center [309, 32] width 17 height 17
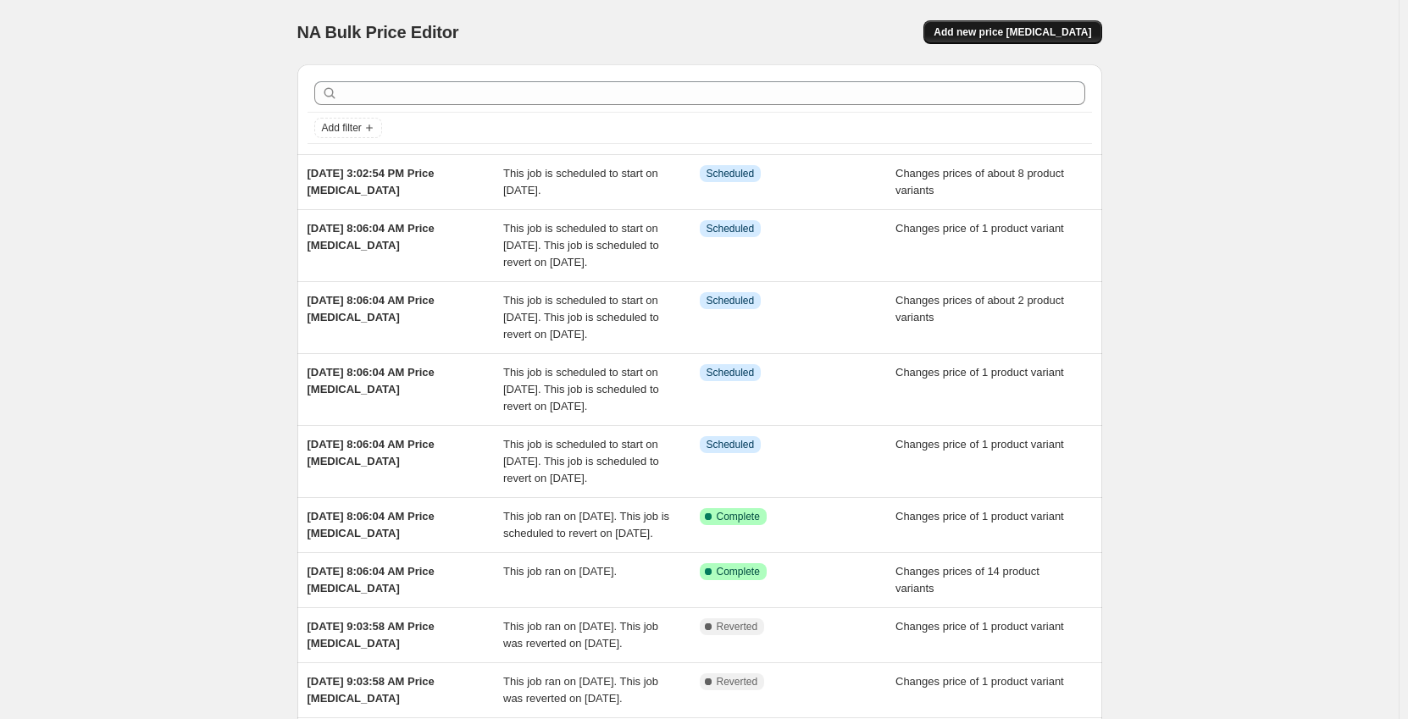
click at [1000, 25] on button "Add new price [MEDICAL_DATA]" at bounding box center [1013, 32] width 178 height 24
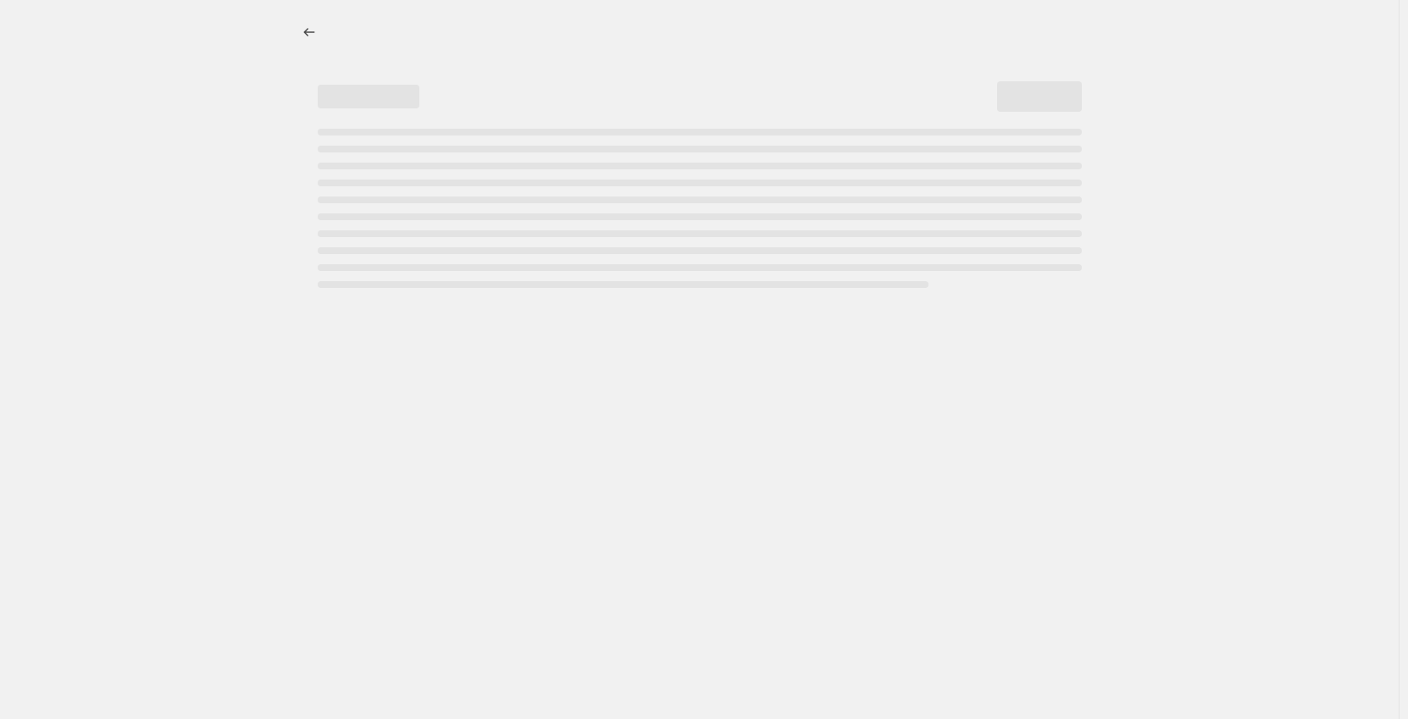
select select "percentage"
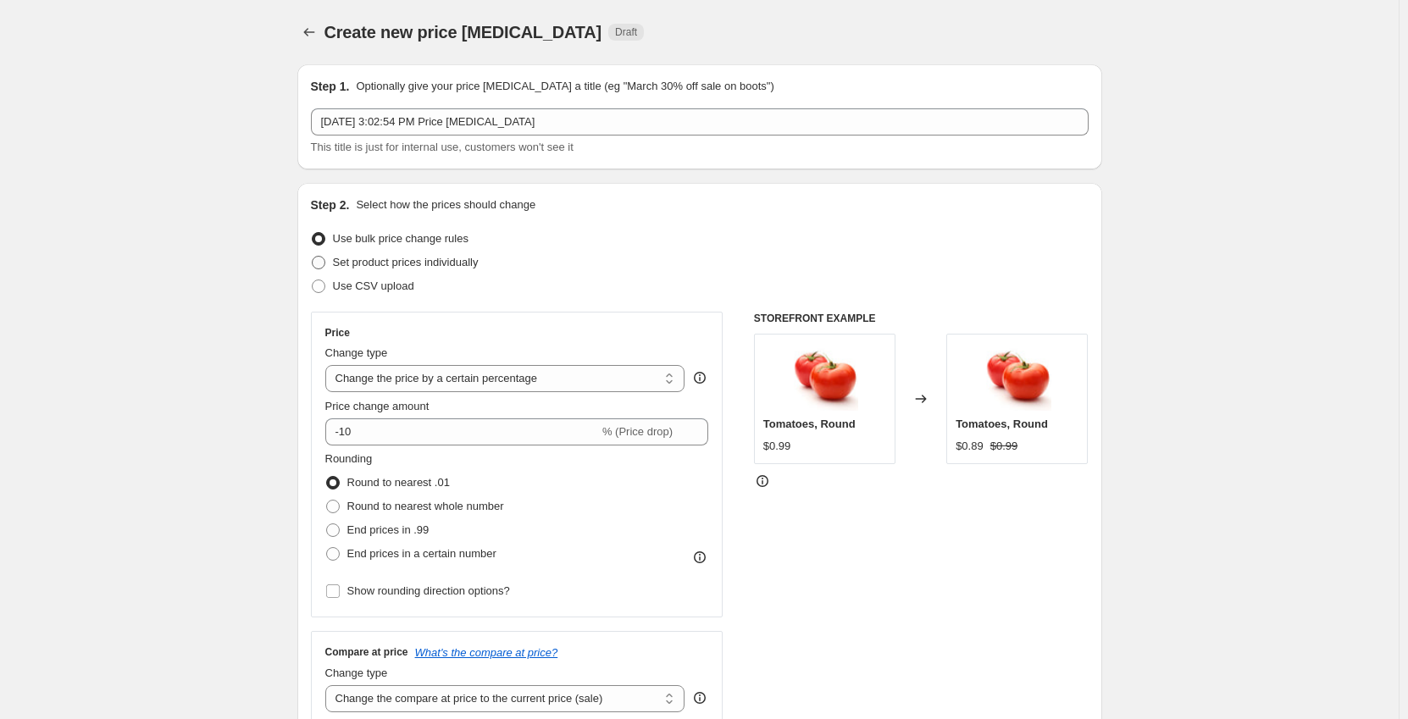
click at [386, 266] on span "Set product prices individually" at bounding box center [406, 262] width 146 height 13
click at [313, 257] on input "Set product prices individually" at bounding box center [312, 256] width 1 height 1
radio input "true"
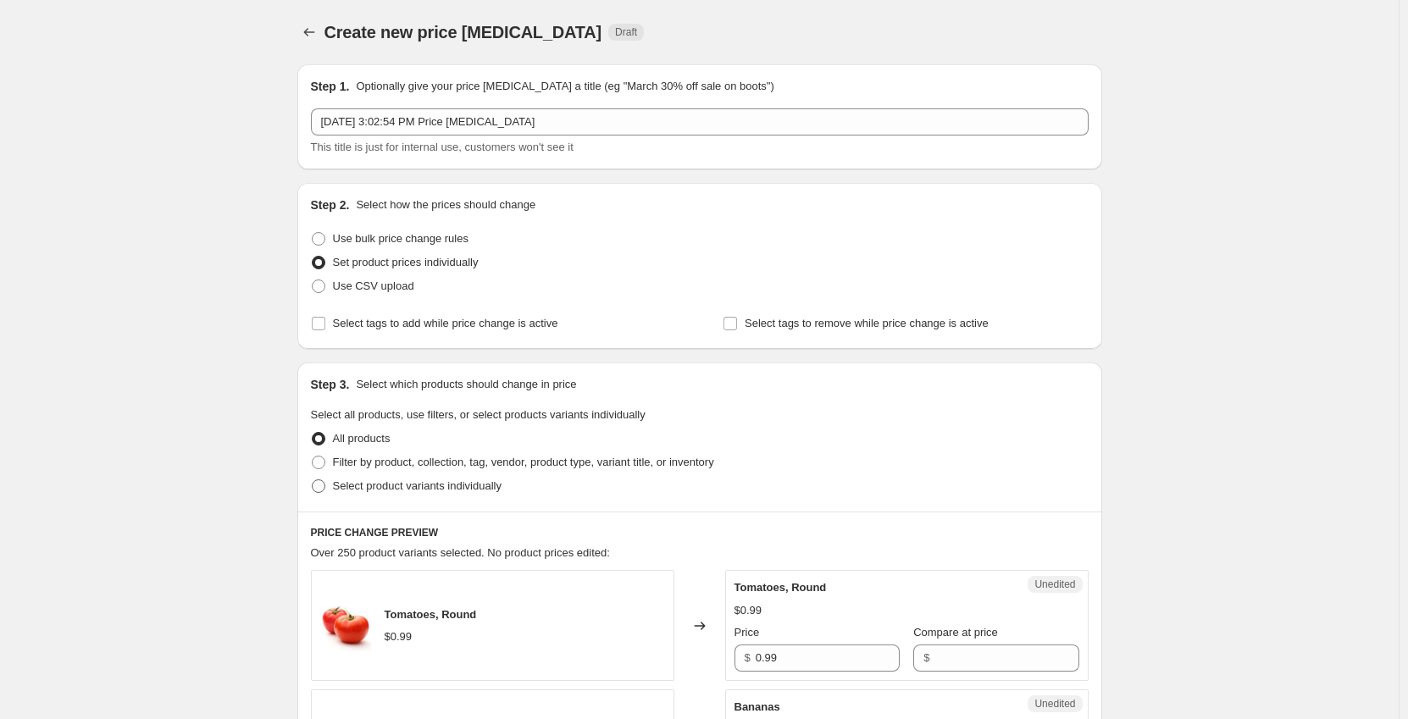
click at [382, 490] on span "Select product variants individually" at bounding box center [417, 486] width 169 height 13
click at [313, 480] on input "Select product variants individually" at bounding box center [312, 480] width 1 height 1
radio input "true"
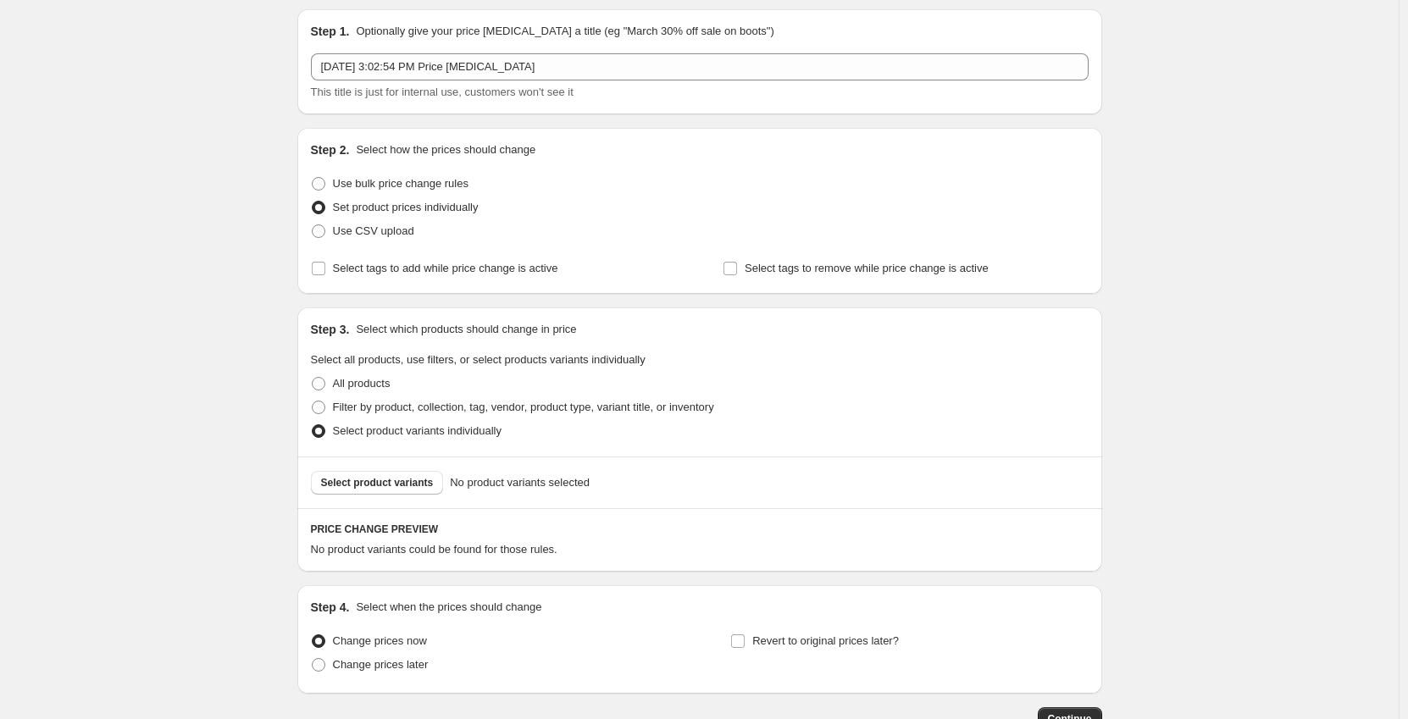
scroll to position [85, 0]
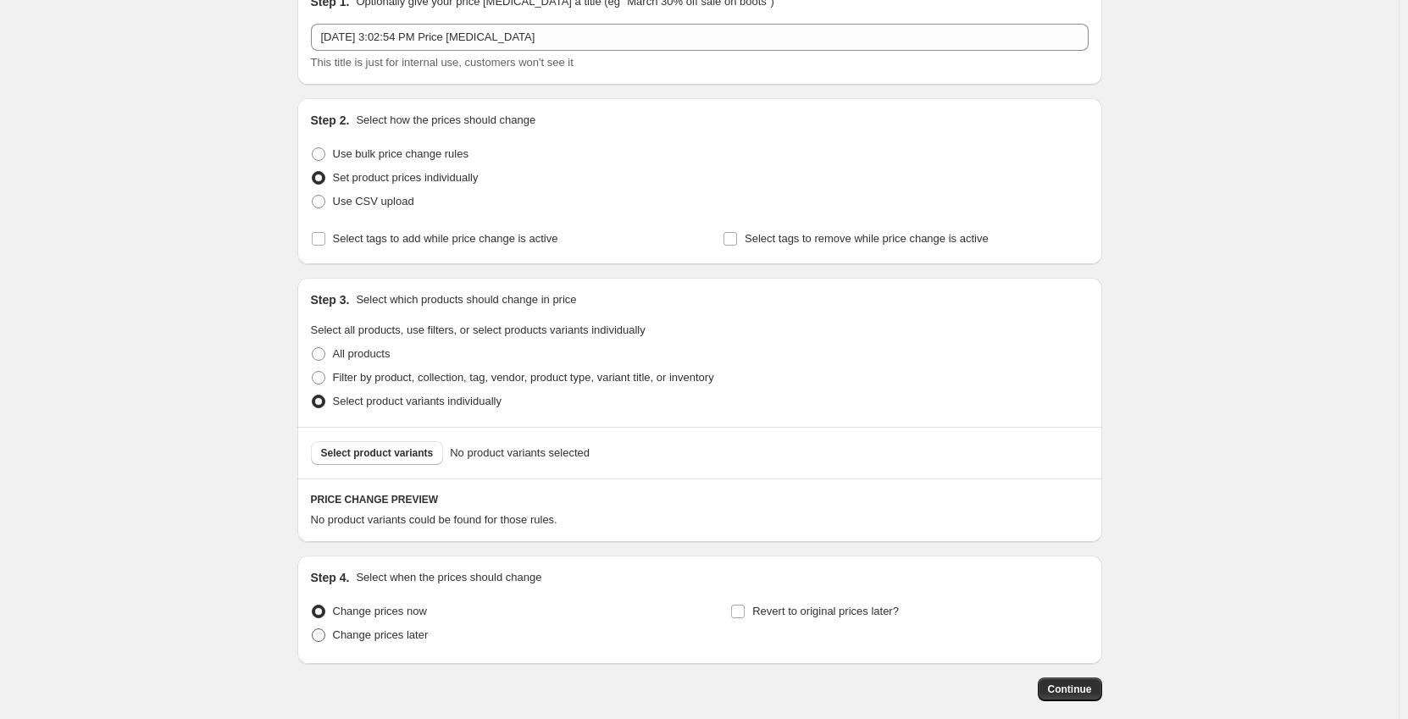
click at [368, 630] on span "Change prices later" at bounding box center [381, 635] width 96 height 13
click at [313, 630] on input "Change prices later" at bounding box center [312, 629] width 1 height 1
radio input "true"
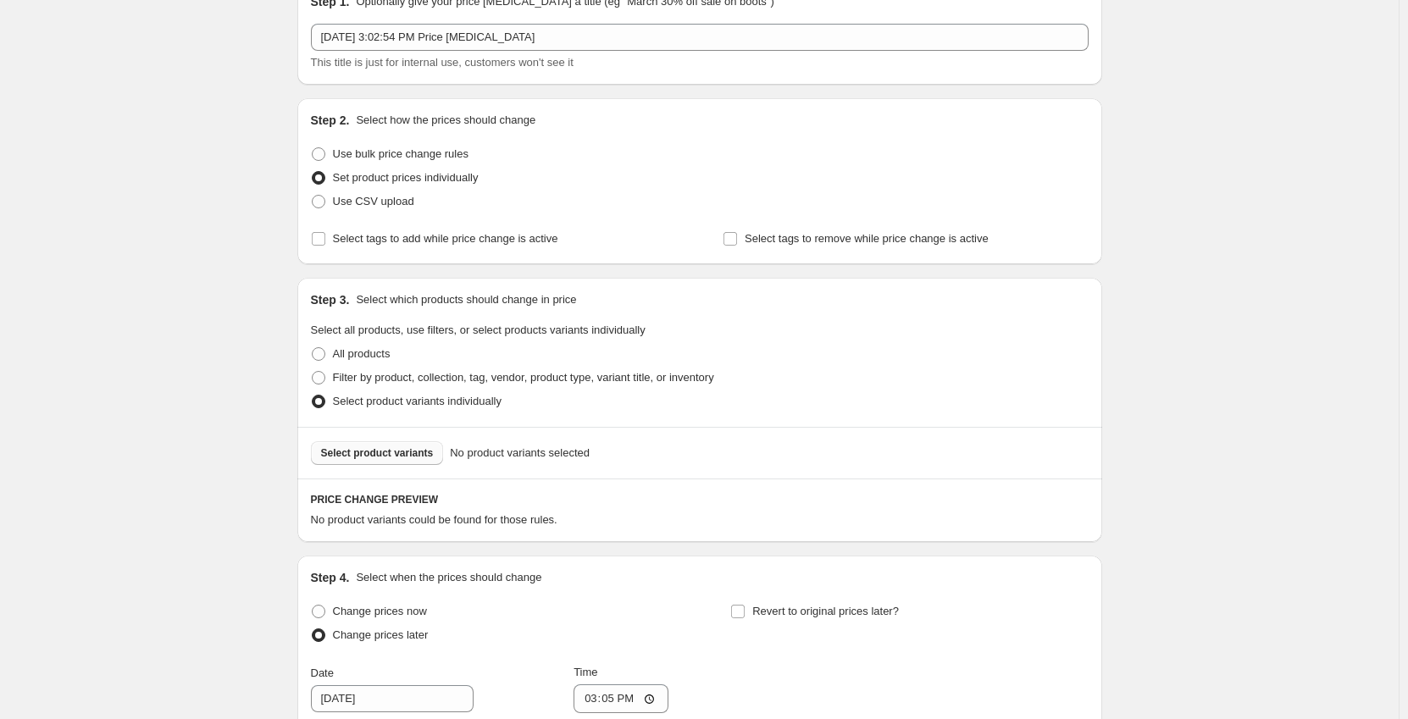
click at [397, 454] on span "Select product variants" at bounding box center [377, 454] width 113 height 14
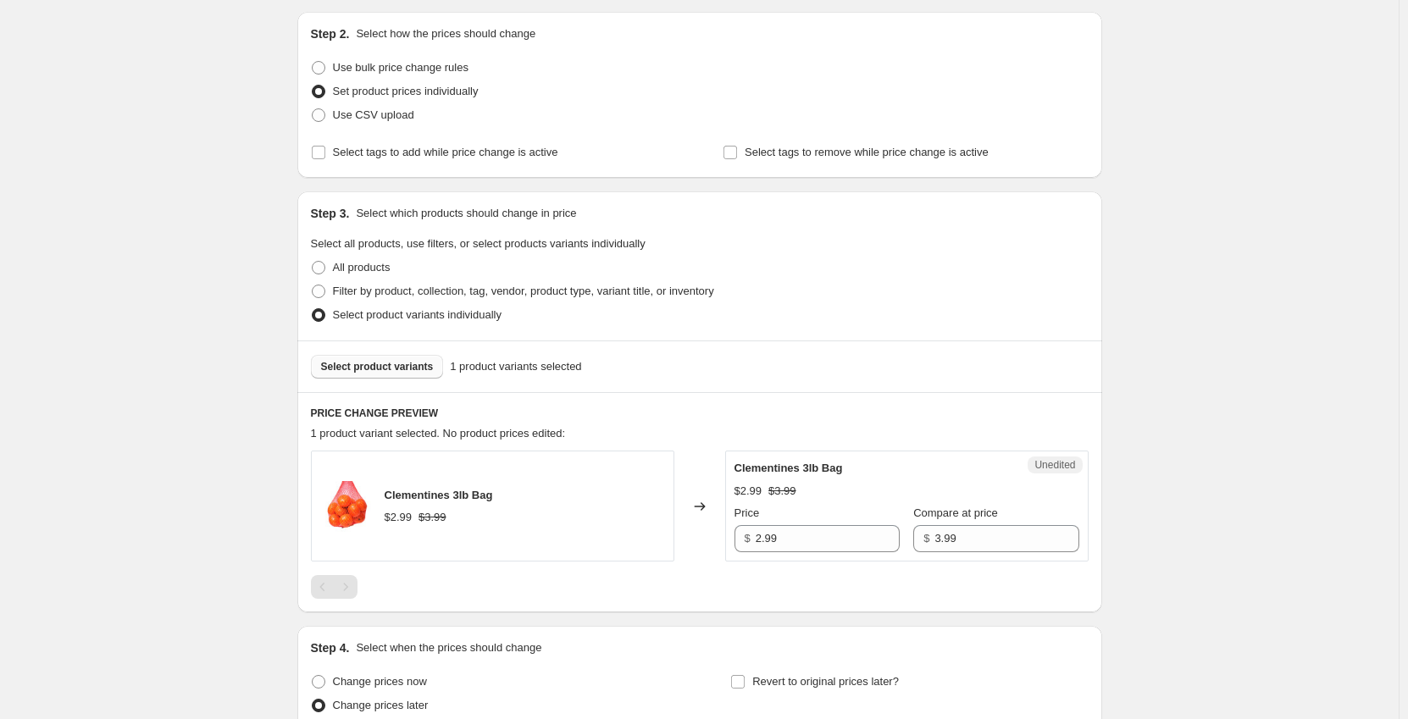
scroll to position [254, 0]
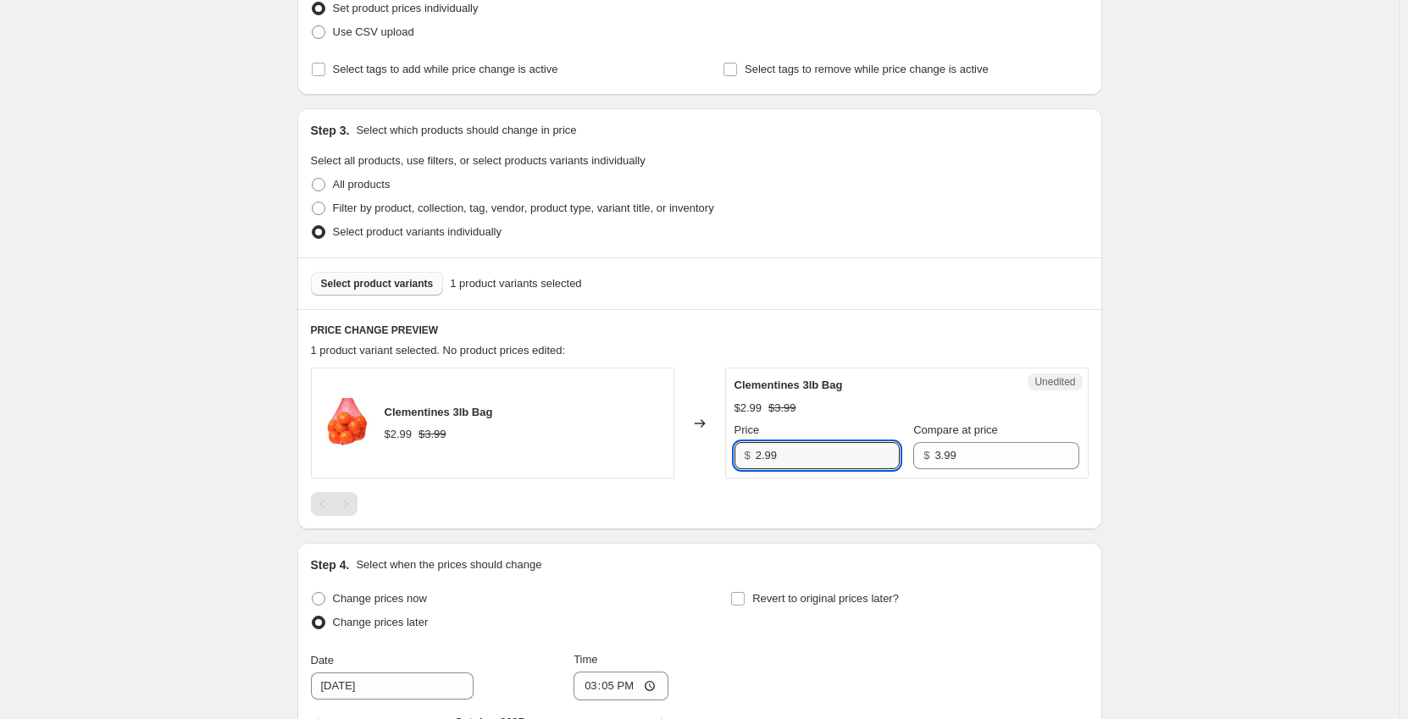
drag, startPoint x: 734, startPoint y: 468, endPoint x: 673, endPoint y: 476, distance: 61.6
click at [673, 476] on div "Clementines 3lb Bag $2.99 $3.99 Changed to Unedited Clementines 3lb Bag $2.99 $…" at bounding box center [700, 423] width 778 height 111
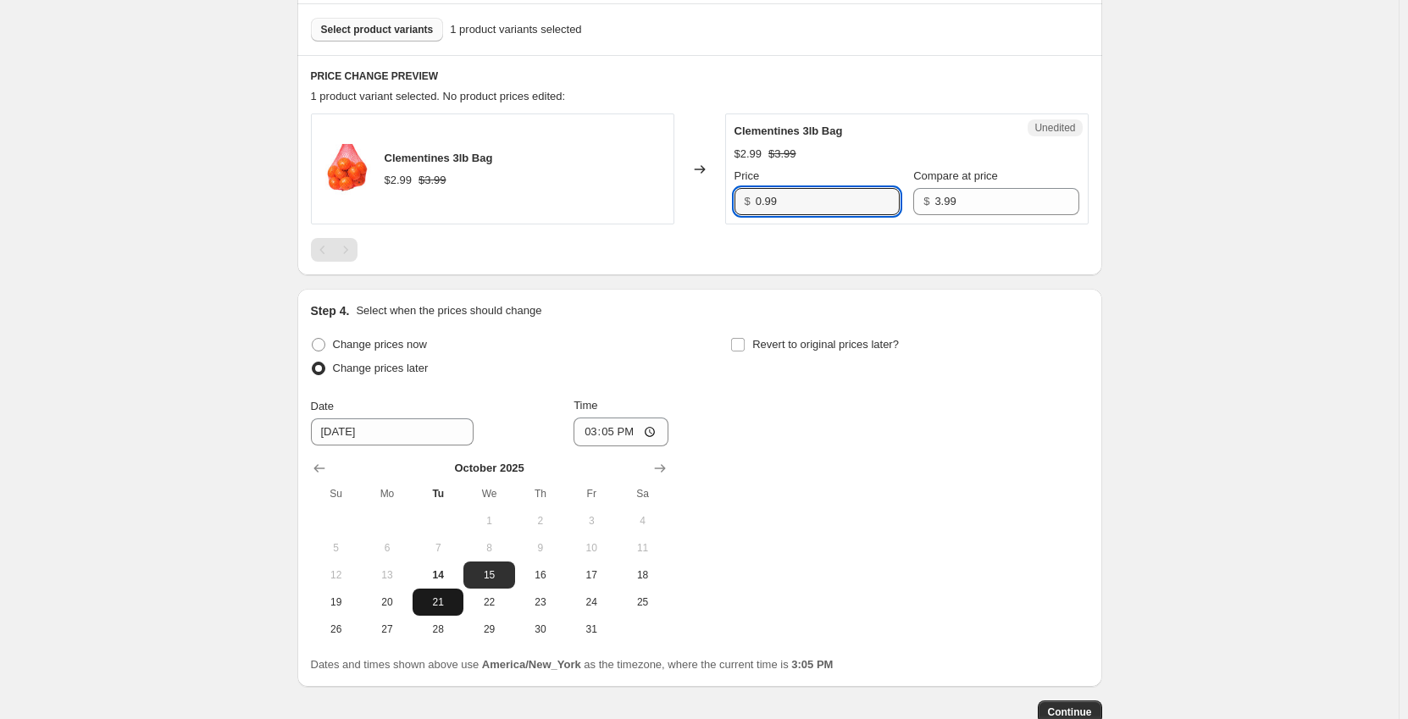
type input "0.99"
click at [444, 603] on span "21" at bounding box center [437, 603] width 37 height 14
type input "[DATE]"
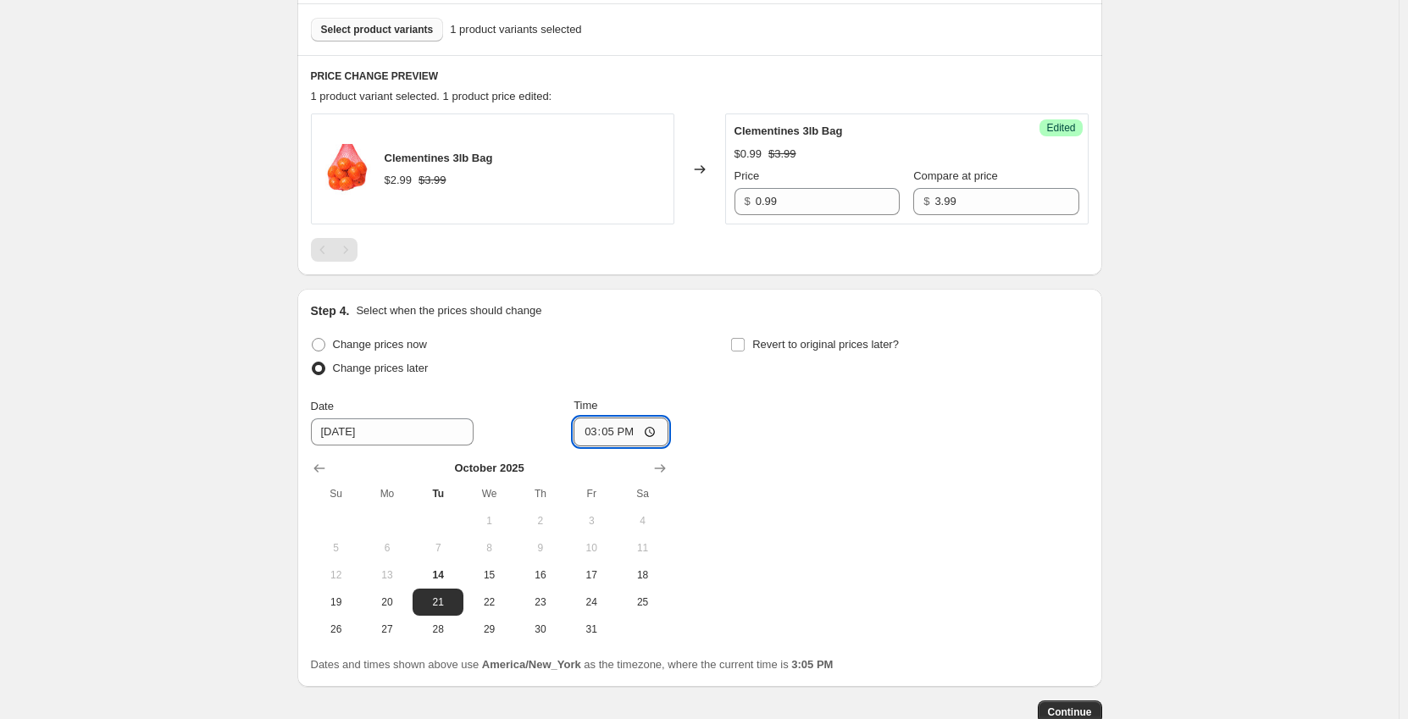
click at [592, 434] on input "15:05" at bounding box center [621, 432] width 95 height 29
type input "00:01"
click at [745, 344] on input "Revert to original prices later?" at bounding box center [738, 345] width 14 height 14
checkbox input "true"
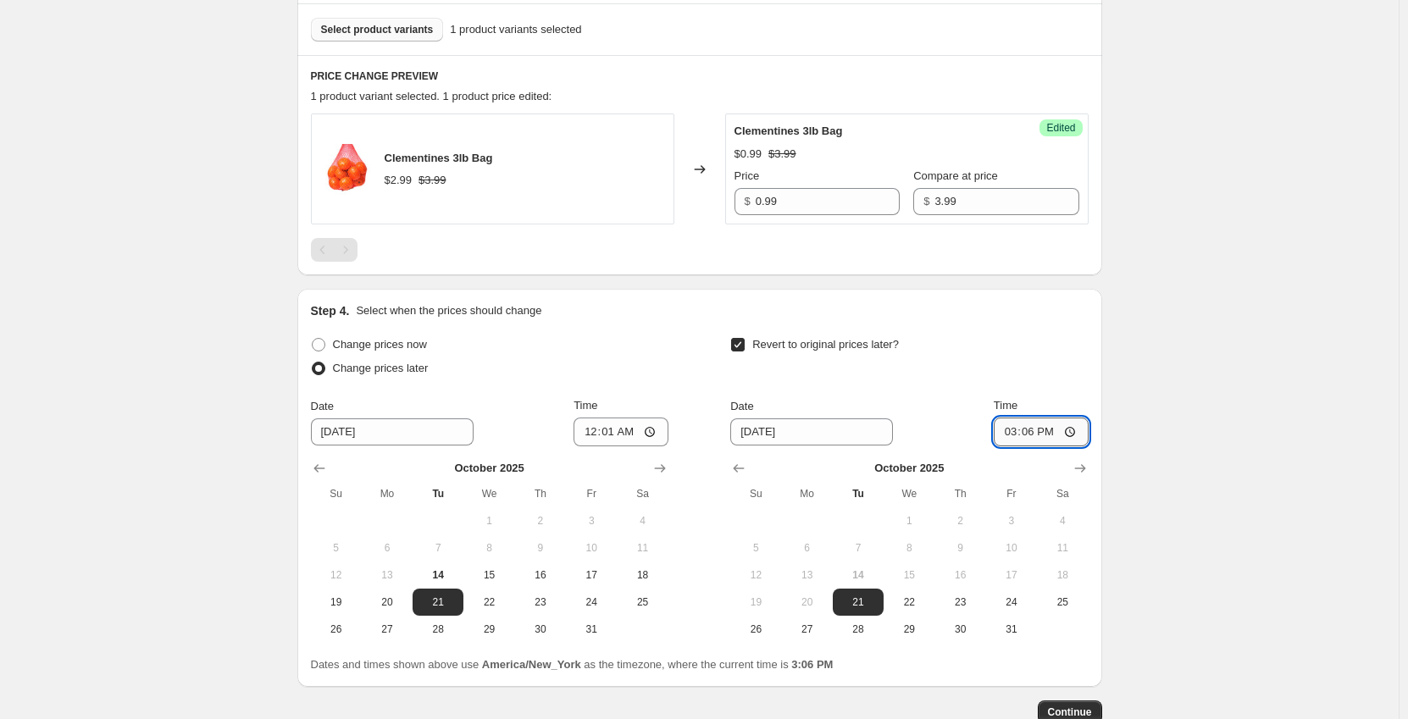
click at [1010, 436] on input "15:06" at bounding box center [1041, 432] width 95 height 29
type input "23:59"
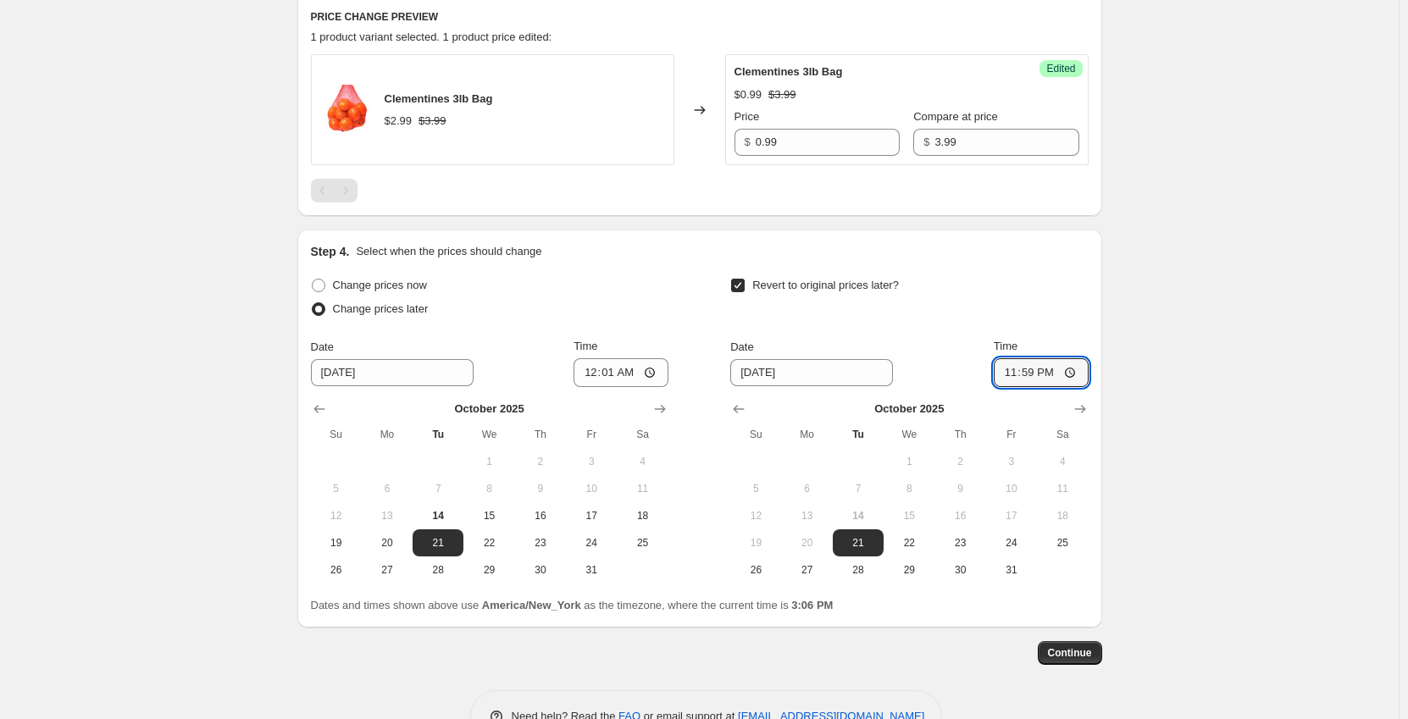
scroll to position [593, 0]
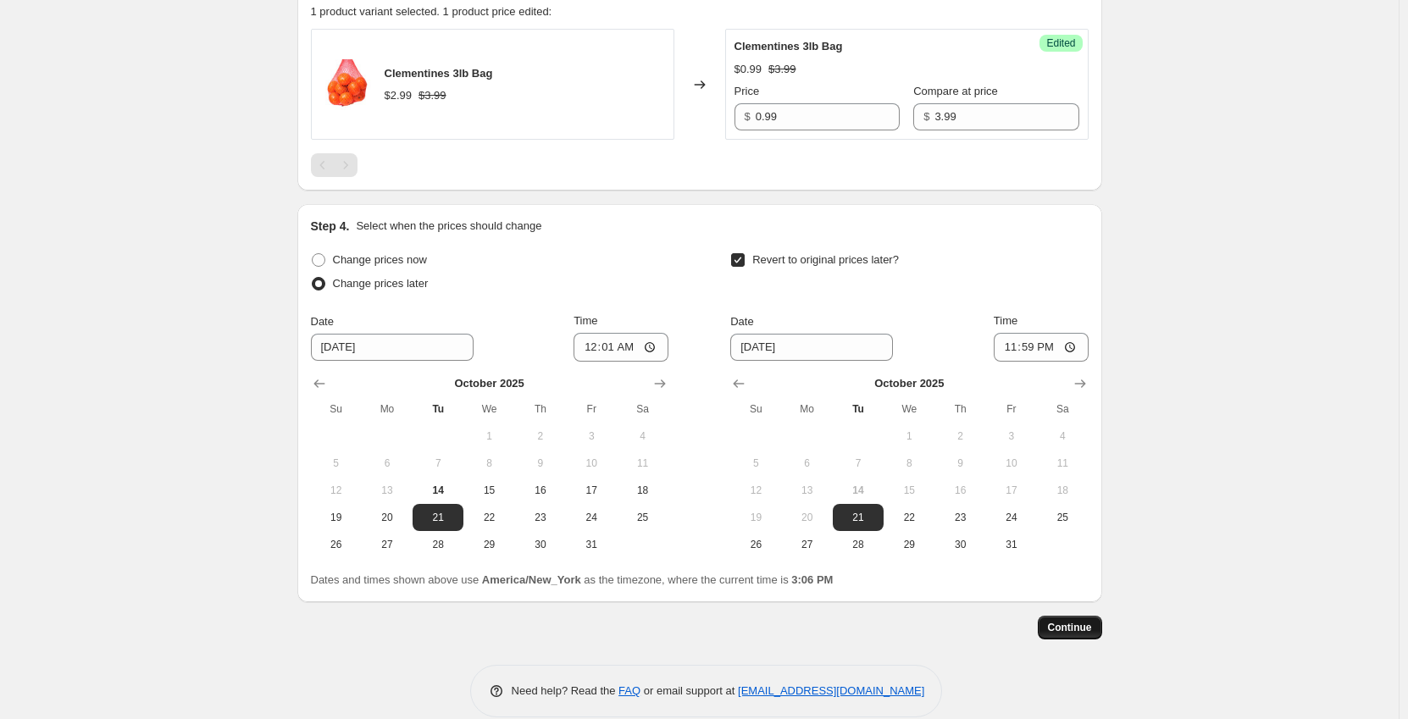
click at [1086, 631] on span "Continue" at bounding box center [1070, 628] width 44 height 14
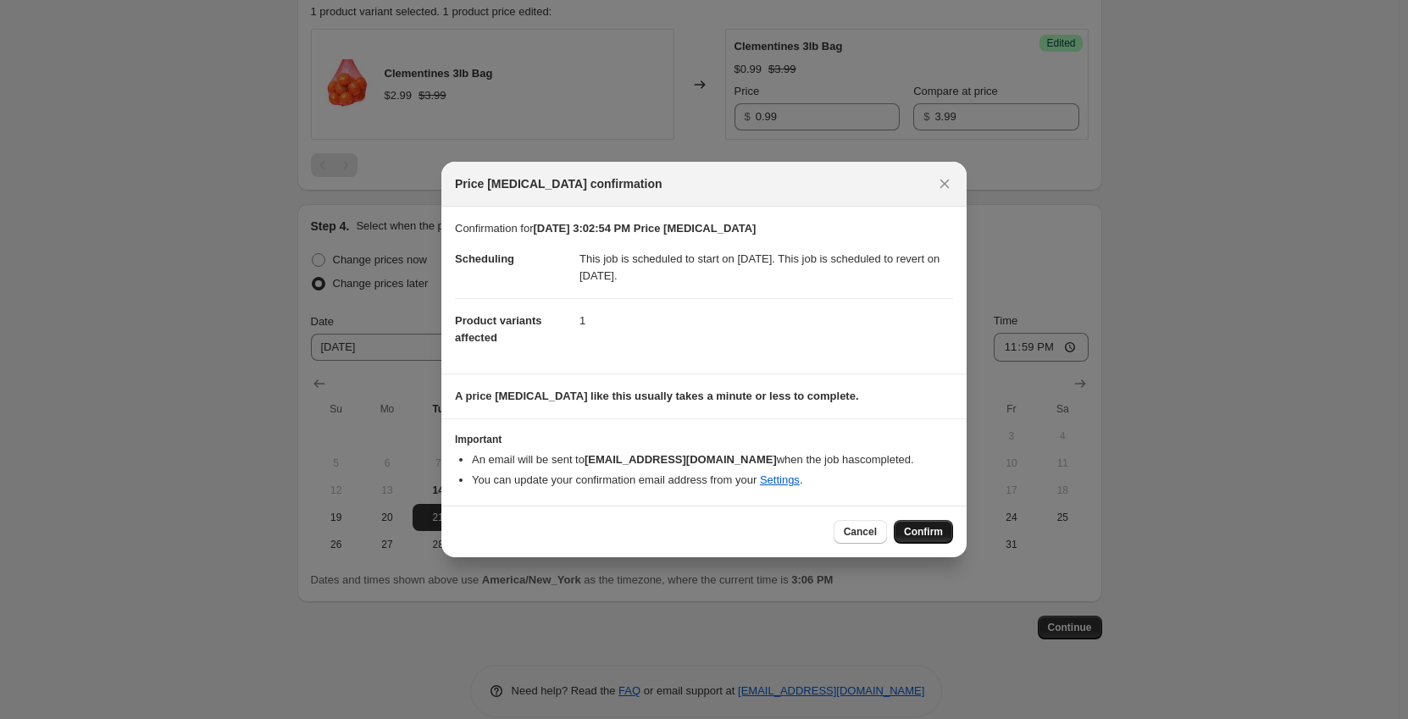
click at [940, 529] on span "Confirm" at bounding box center [923, 532] width 39 height 14
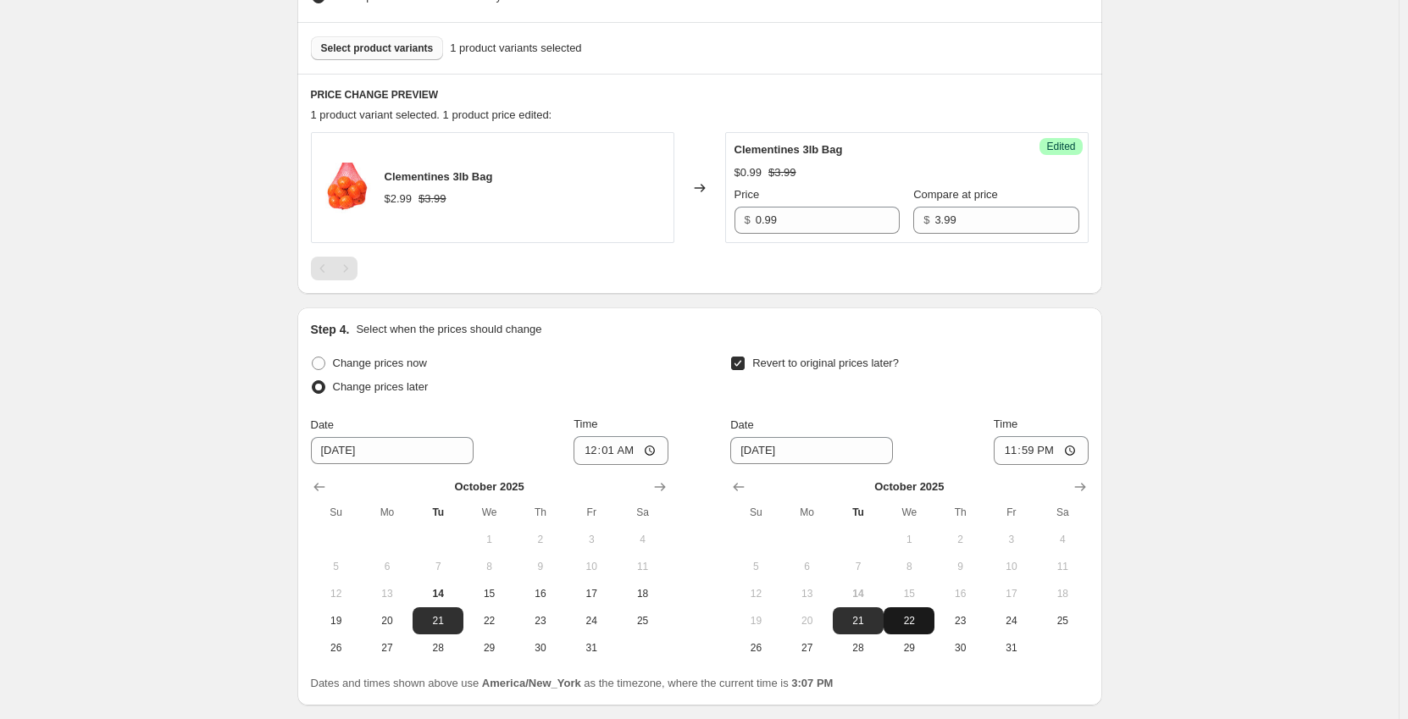
click at [913, 624] on span "22" at bounding box center [909, 621] width 37 height 14
type input "[DATE]"
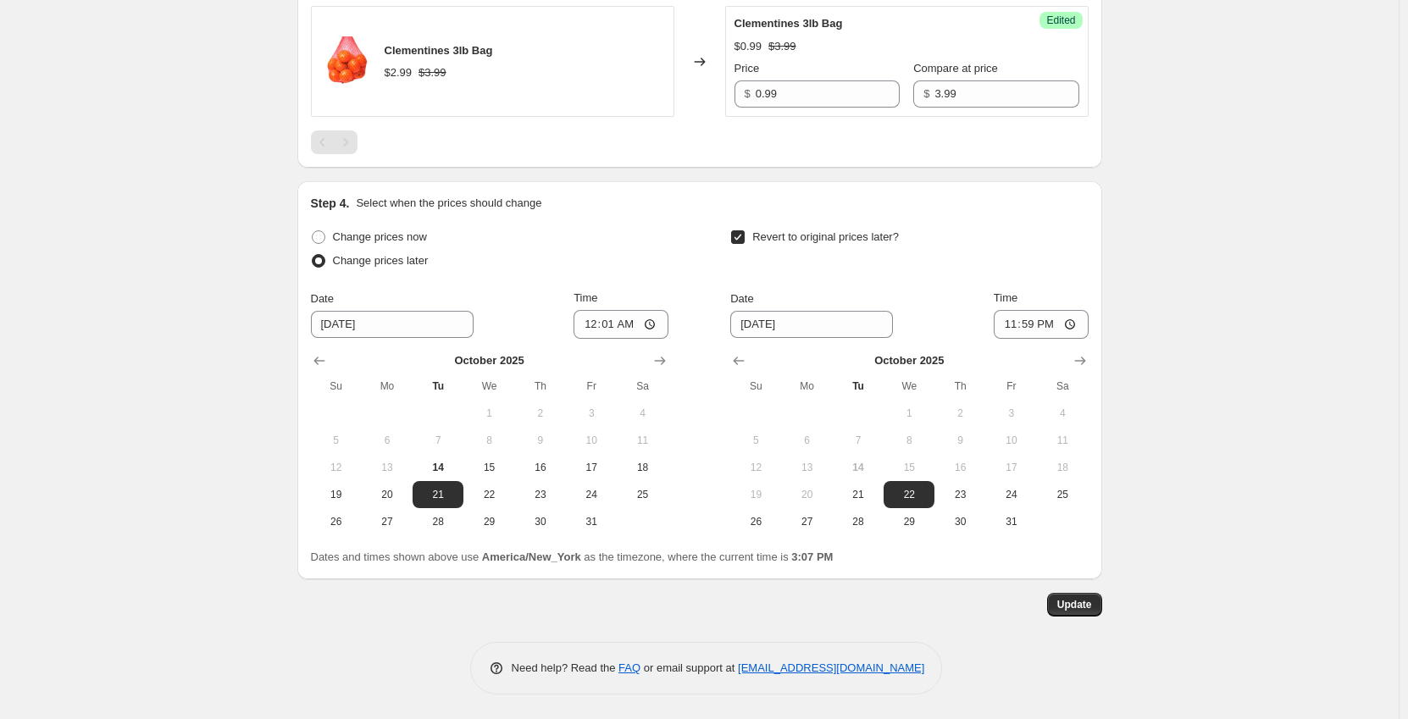
scroll to position [720, 0]
click at [1085, 606] on span "Update" at bounding box center [1075, 604] width 35 height 14
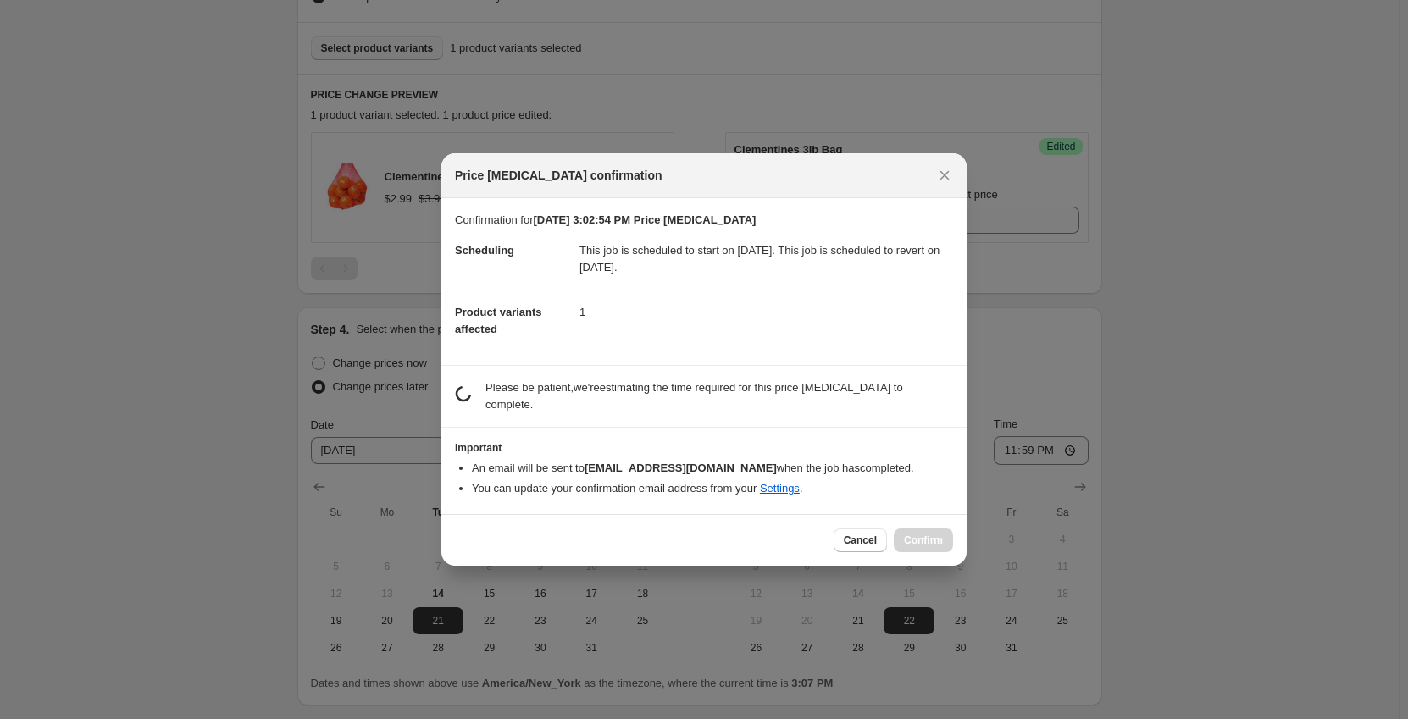
scroll to position [0, 0]
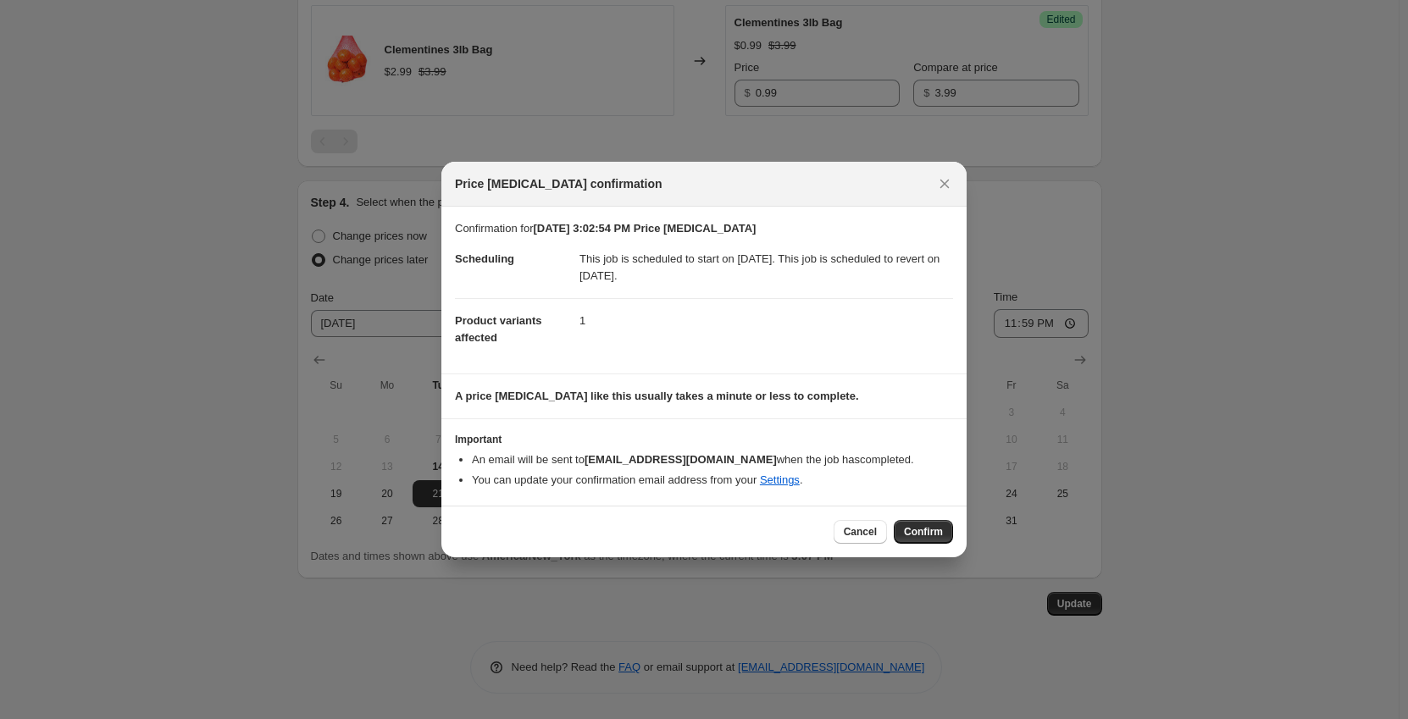
click at [942, 527] on span "Confirm" at bounding box center [923, 532] width 39 height 14
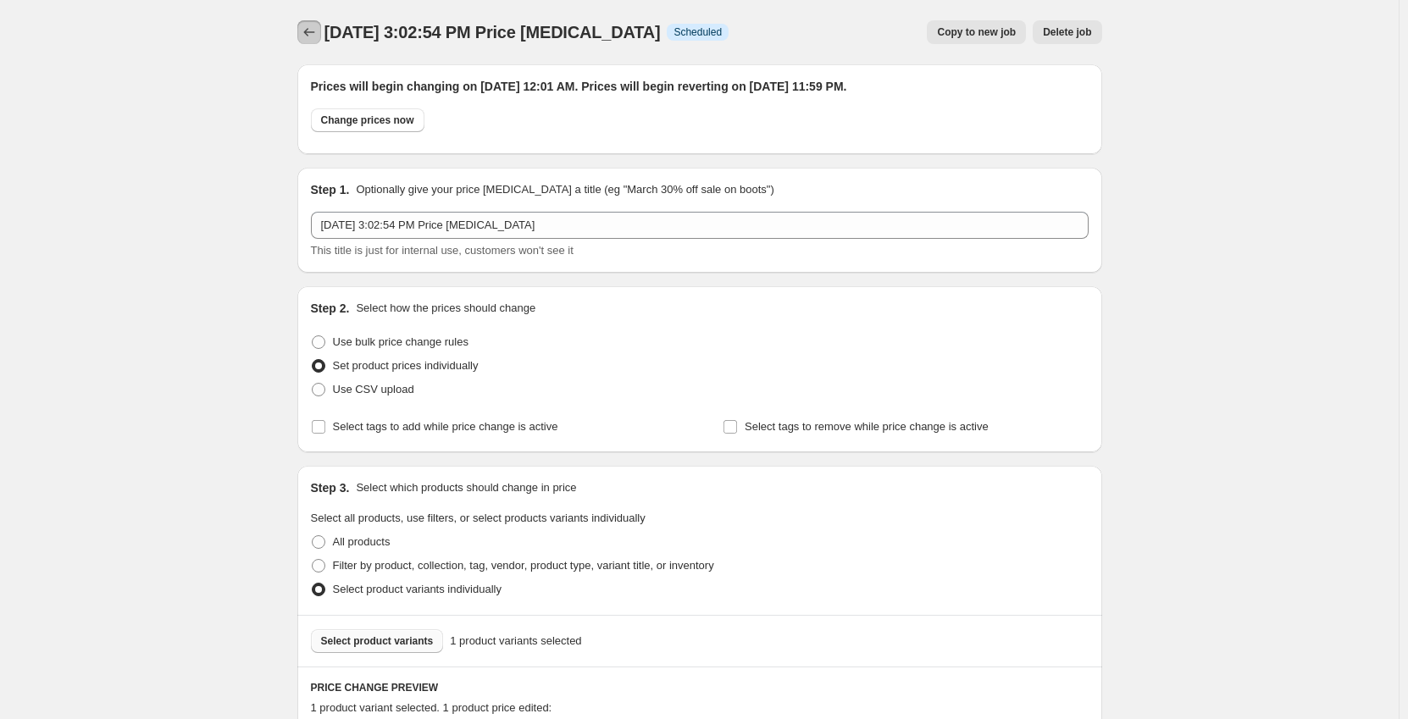
click at [310, 31] on icon "Price change jobs" at bounding box center [309, 32] width 17 height 17
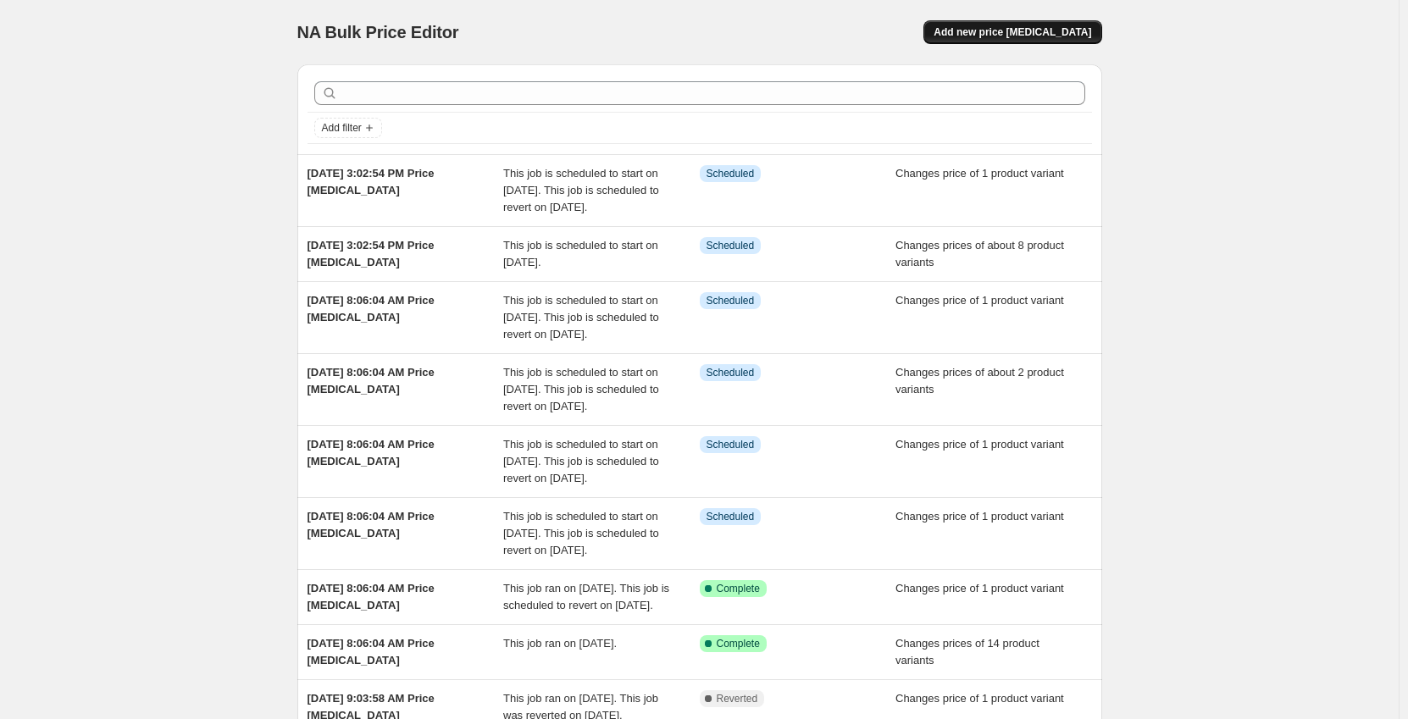
click at [1015, 27] on span "Add new price [MEDICAL_DATA]" at bounding box center [1013, 32] width 158 height 14
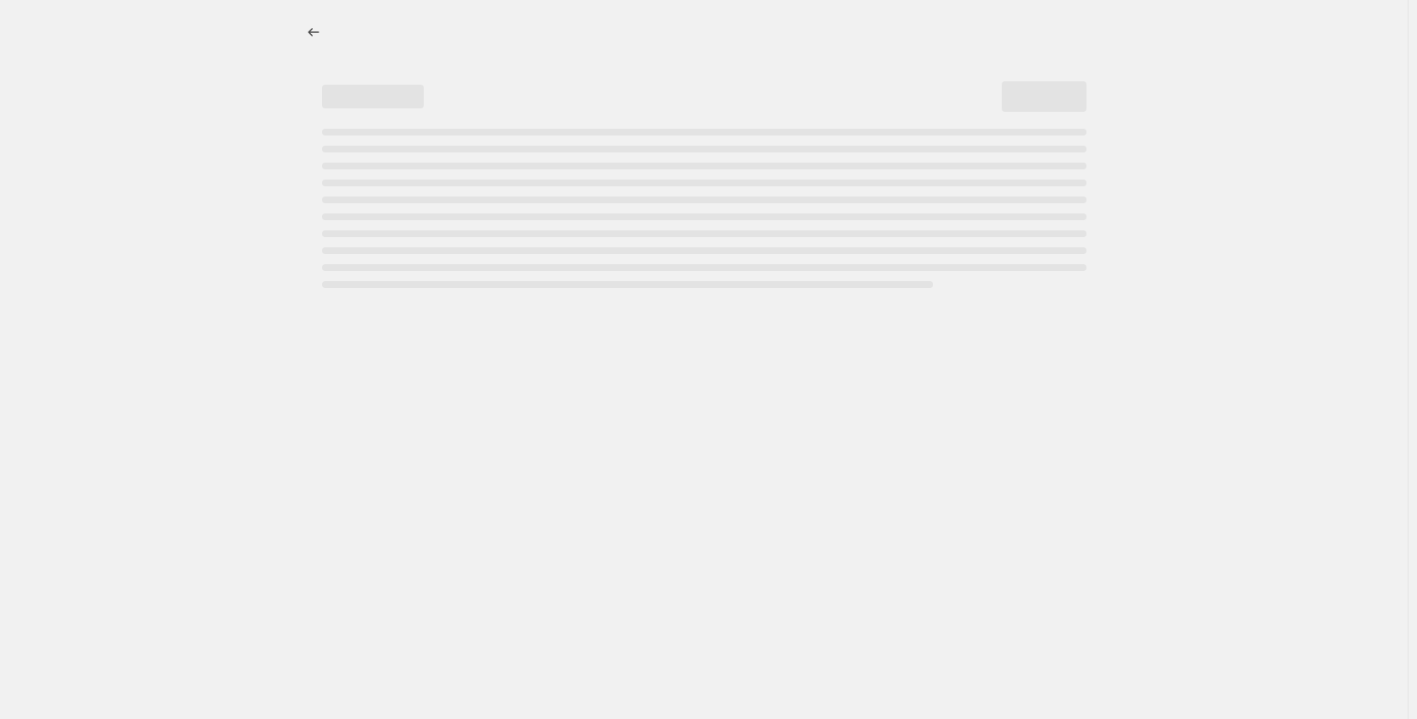
select select "percentage"
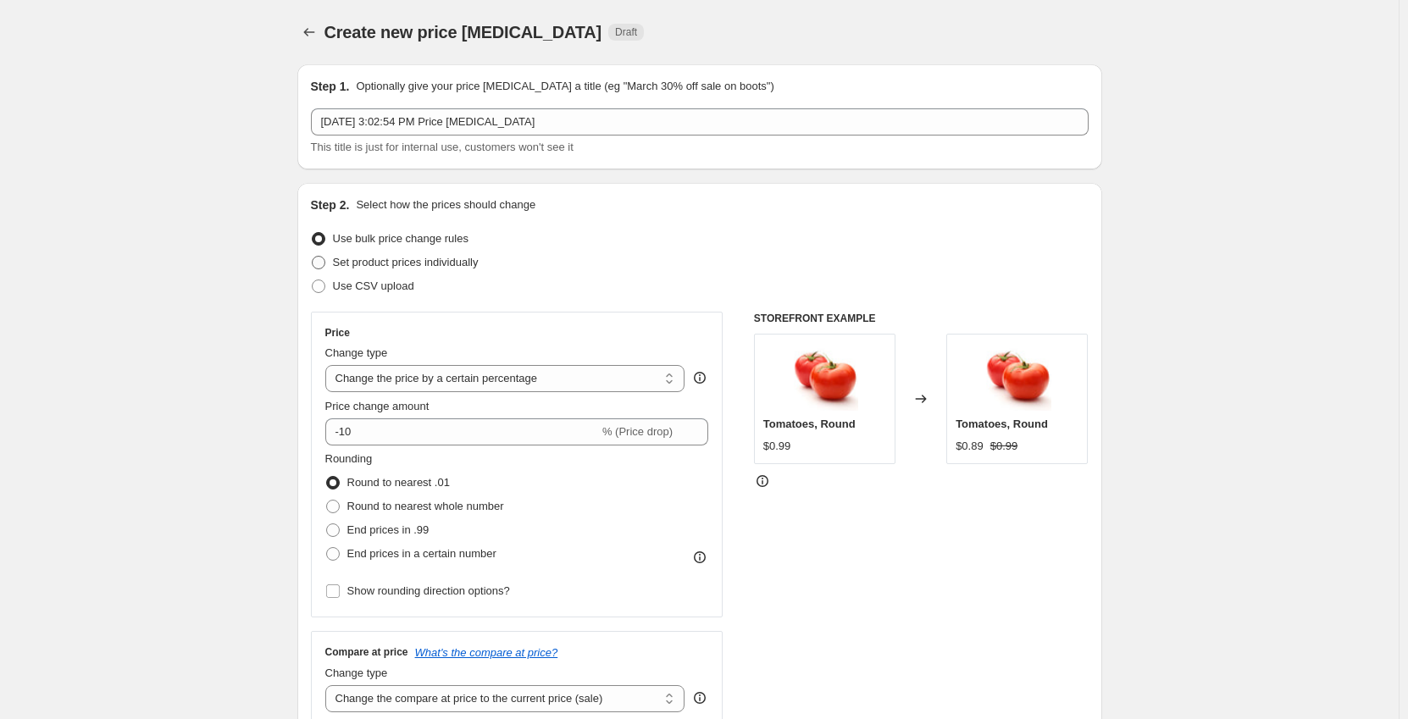
click at [364, 261] on span "Set product prices individually" at bounding box center [406, 262] width 146 height 13
click at [313, 257] on input "Set product prices individually" at bounding box center [312, 256] width 1 height 1
radio input "true"
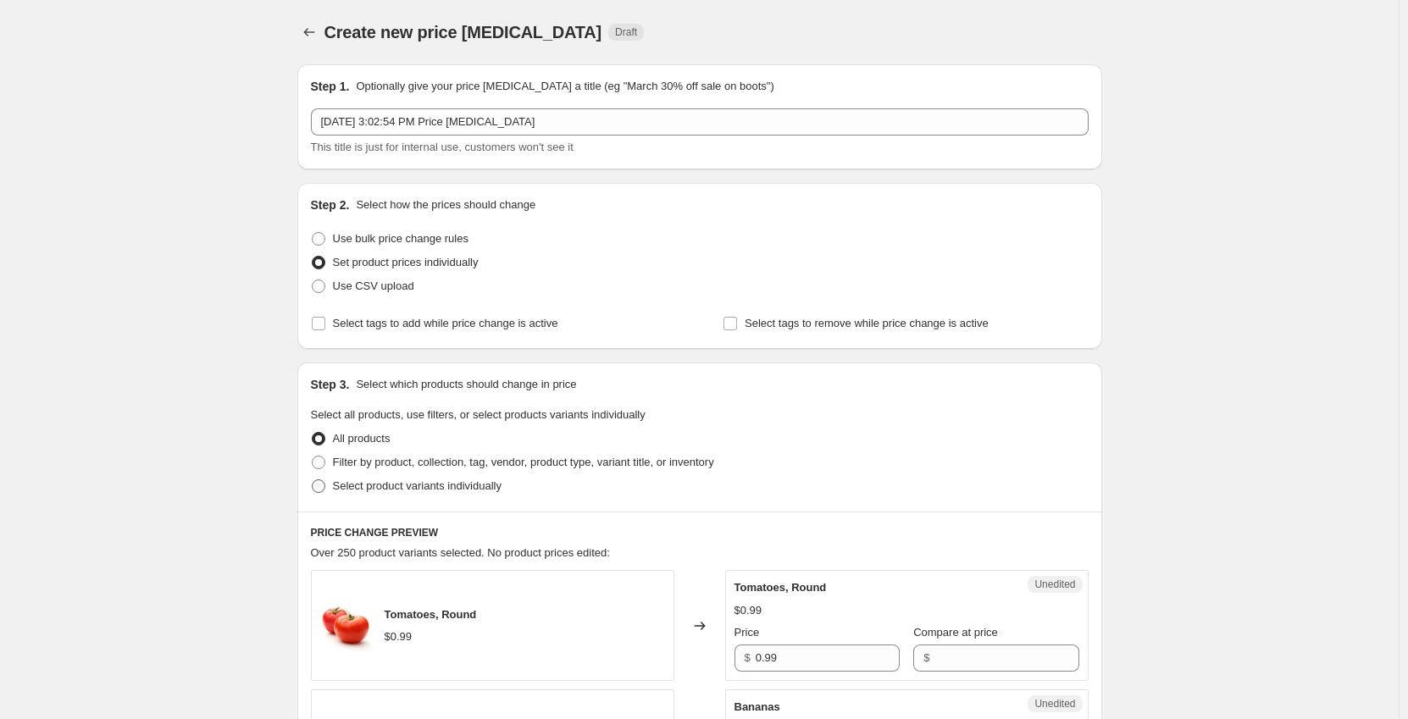
click at [397, 491] on span "Select product variants individually" at bounding box center [417, 486] width 169 height 13
click at [313, 480] on input "Select product variants individually" at bounding box center [312, 480] width 1 height 1
radio input "true"
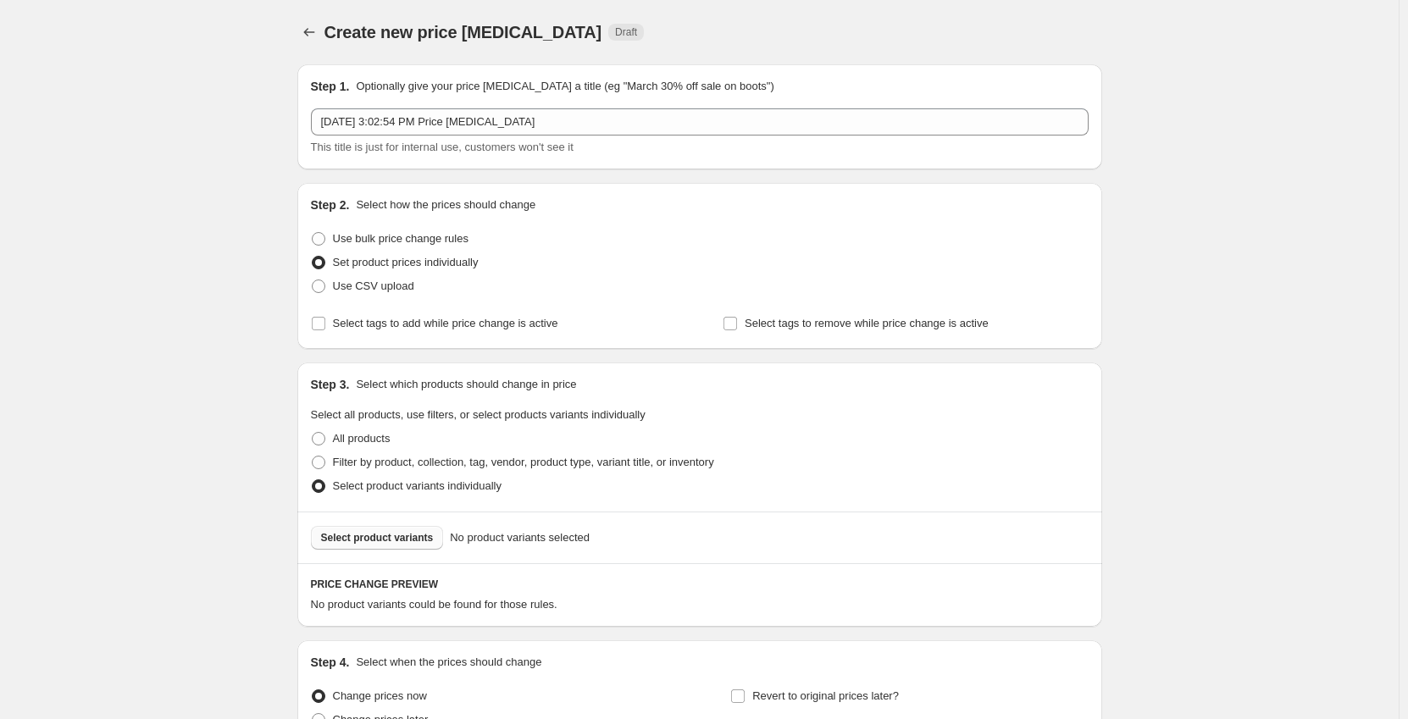
click at [391, 535] on span "Select product variants" at bounding box center [377, 538] width 113 height 14
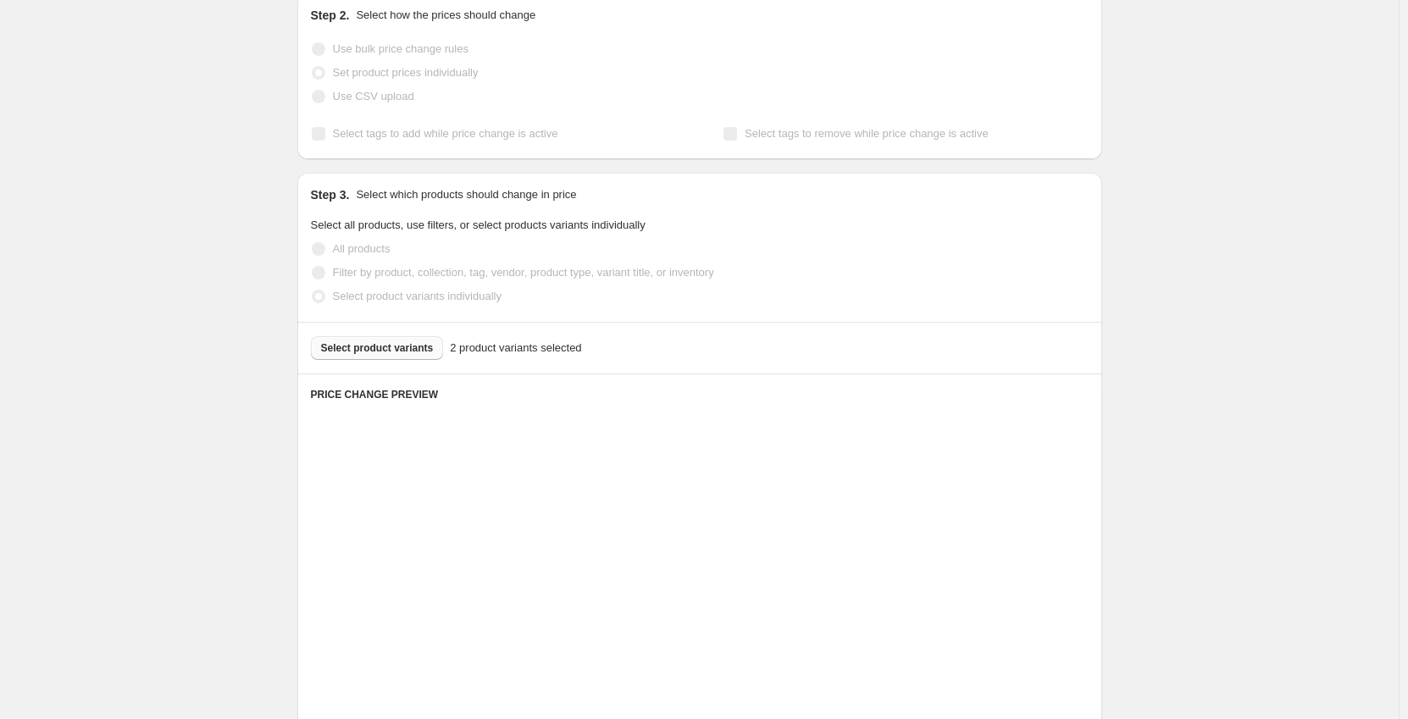
scroll to position [339, 0]
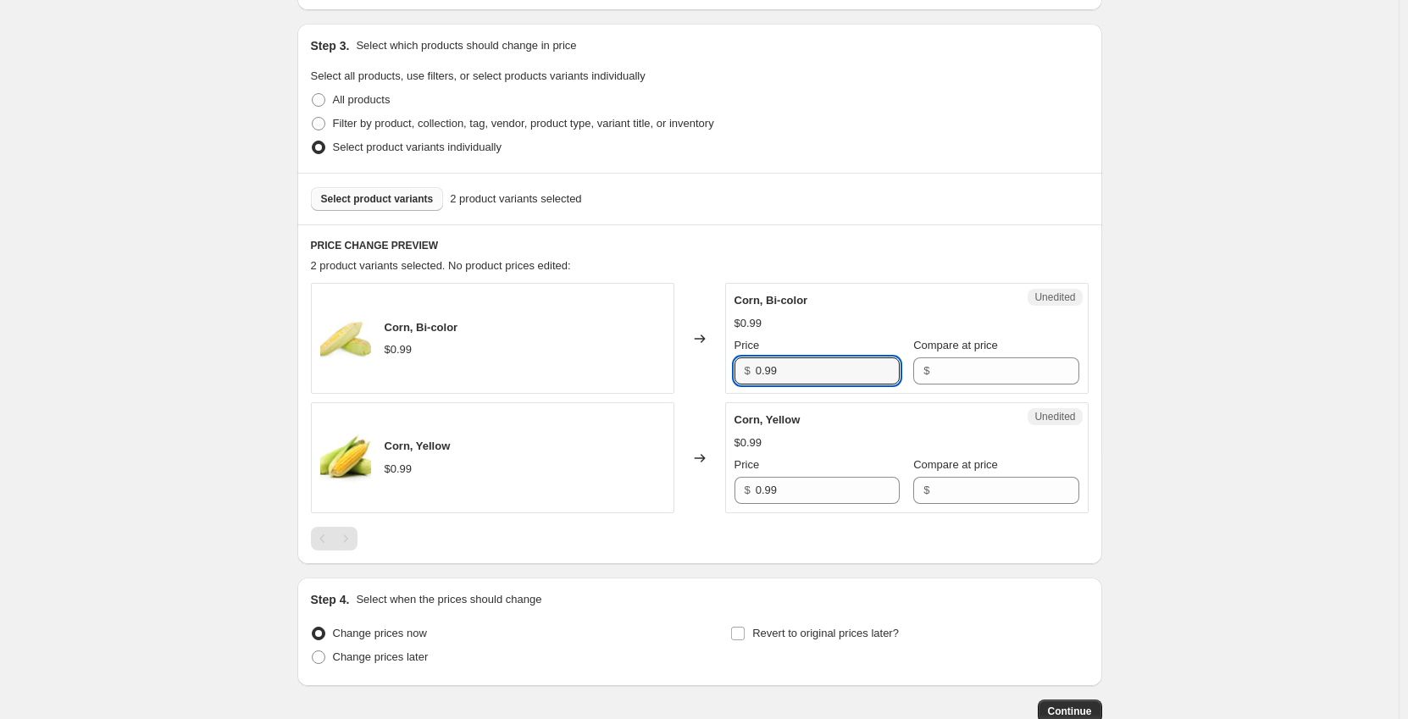
drag, startPoint x: 786, startPoint y: 377, endPoint x: 733, endPoint y: 384, distance: 53.8
click at [733, 384] on div "Unedited Corn, Bi-color $0.99 Price $ 0.99 Compare at price $" at bounding box center [907, 338] width 364 height 111
type input "0.69"
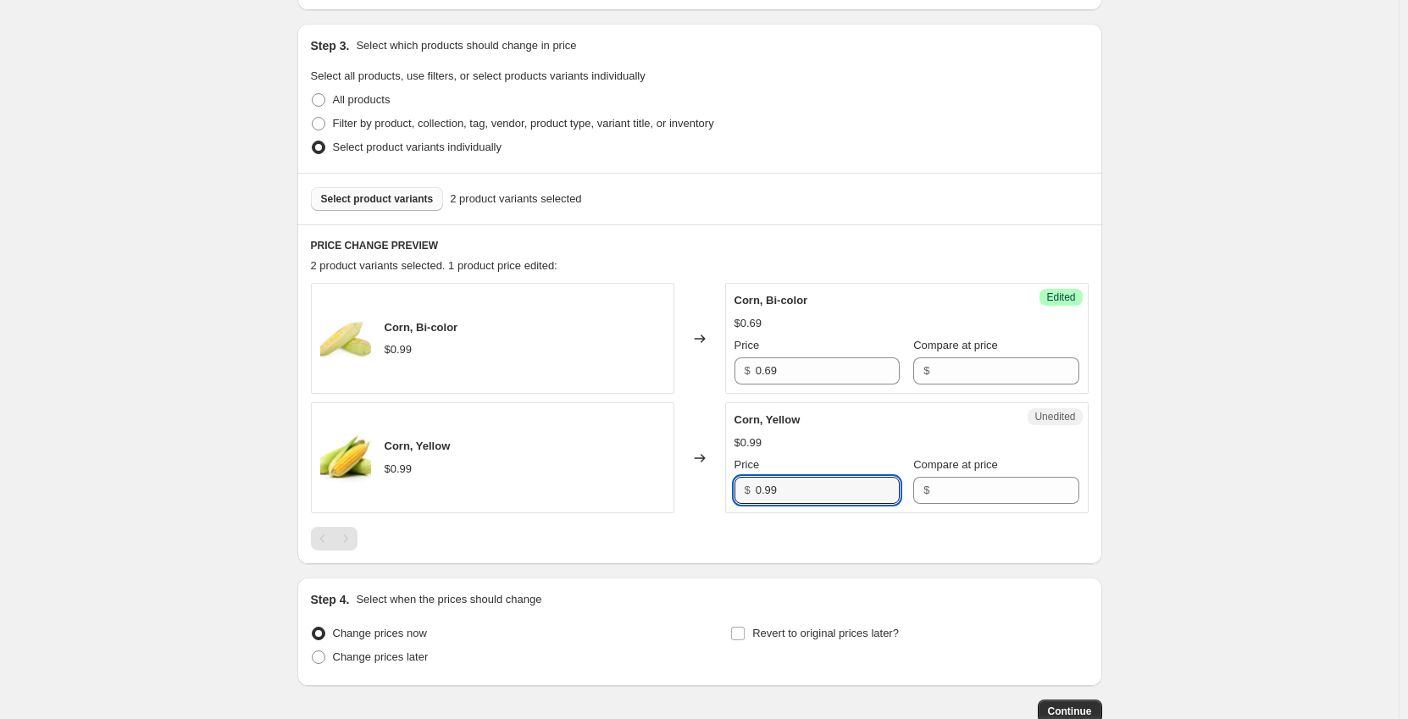
drag, startPoint x: 787, startPoint y: 486, endPoint x: 697, endPoint y: 492, distance: 90.1
click at [697, 492] on div "Corn, Yellow $0.99 Changed to Unedited Corn, Yellow $0.99 Price $ 0.99 Compare …" at bounding box center [700, 458] width 778 height 111
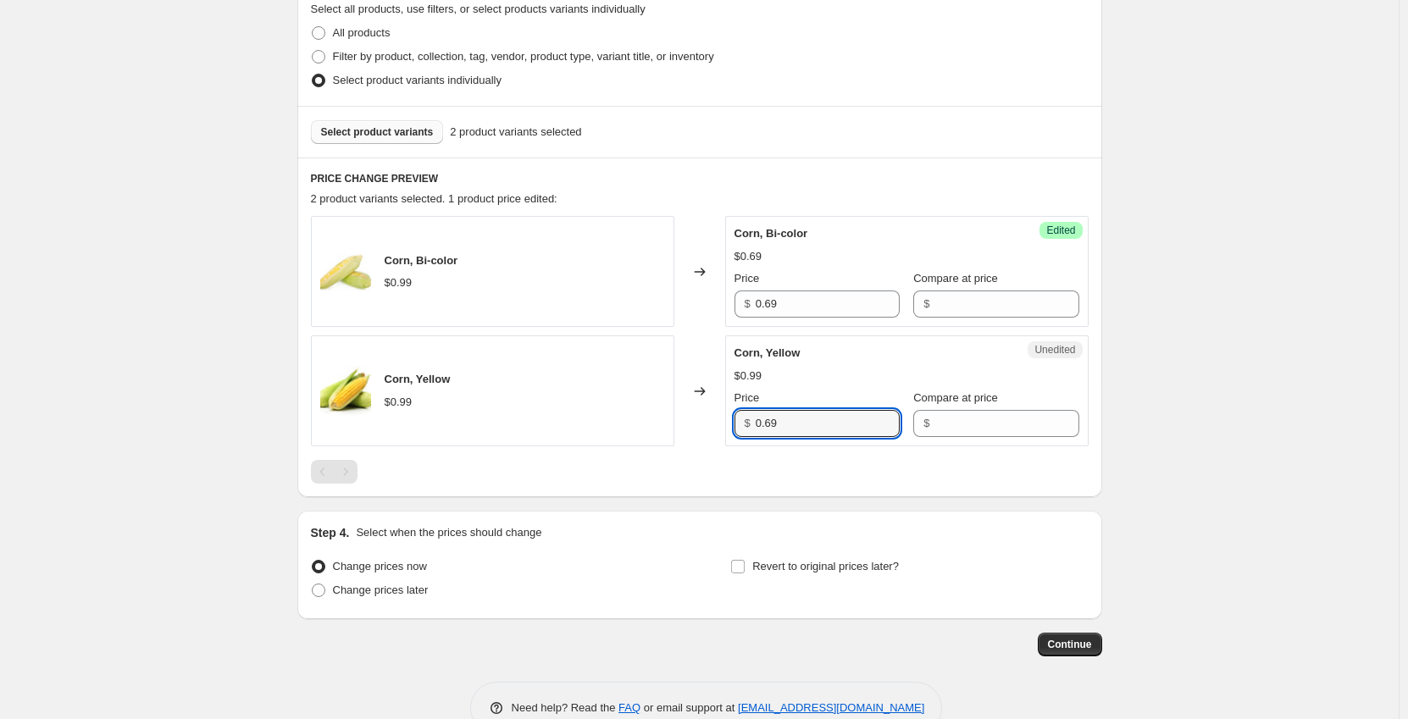
scroll to position [447, 0]
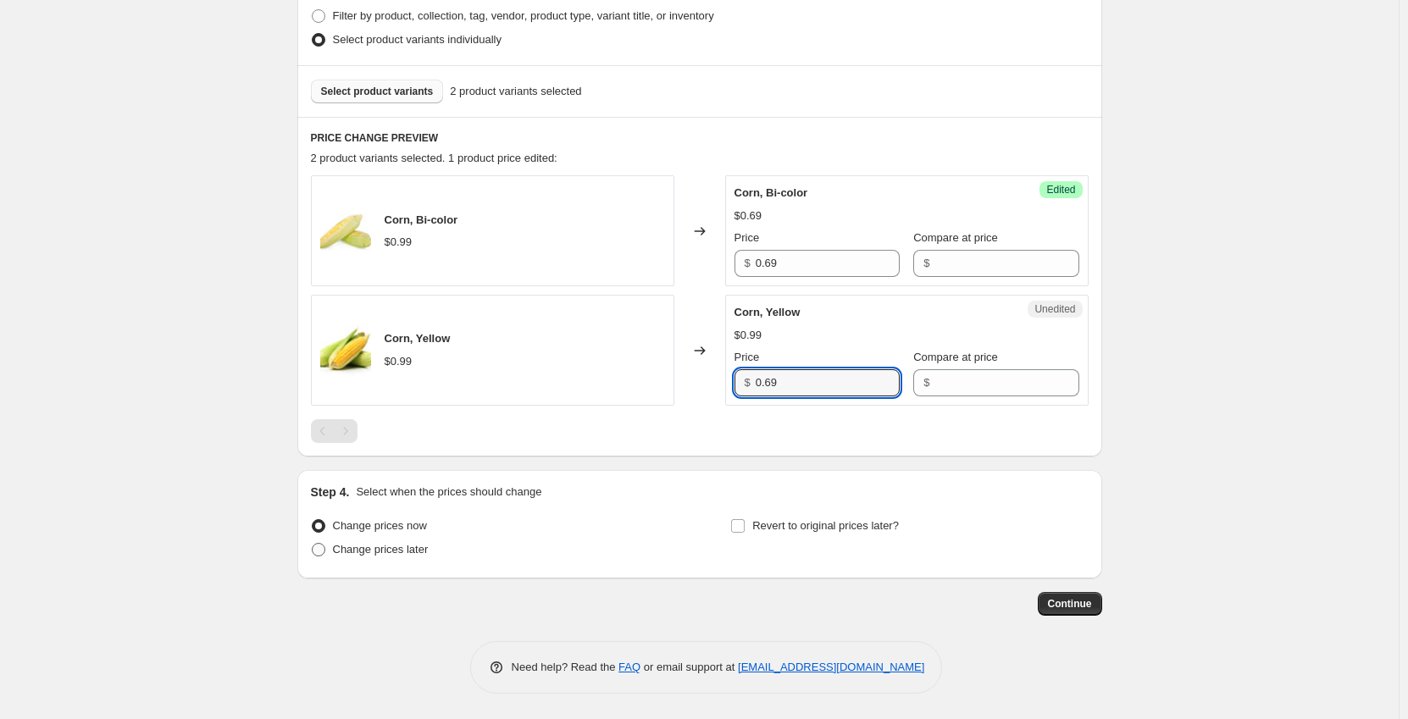
type input "0.69"
drag, startPoint x: 359, startPoint y: 545, endPoint x: 386, endPoint y: 548, distance: 27.3
click at [359, 546] on span "Change prices later" at bounding box center [381, 549] width 96 height 13
click at [313, 544] on input "Change prices later" at bounding box center [312, 543] width 1 height 1
radio input "true"
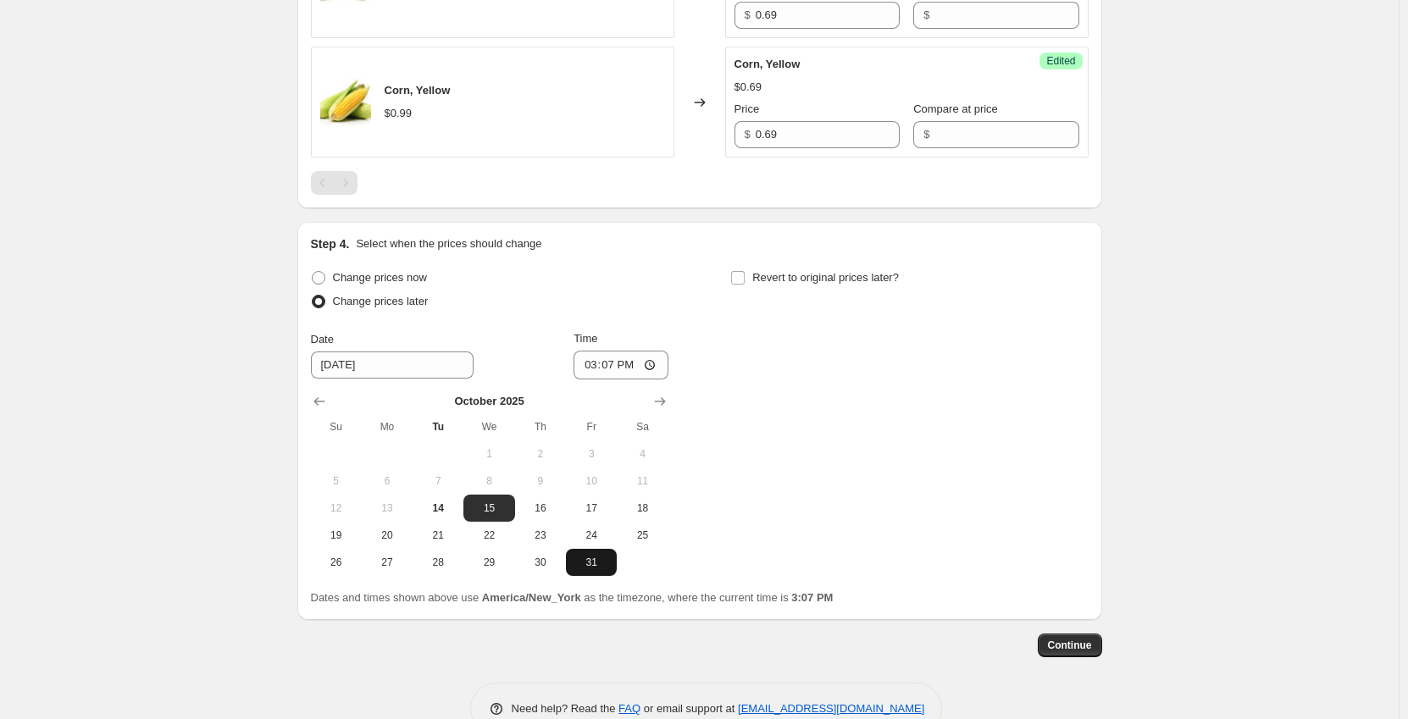
scroll to position [701, 0]
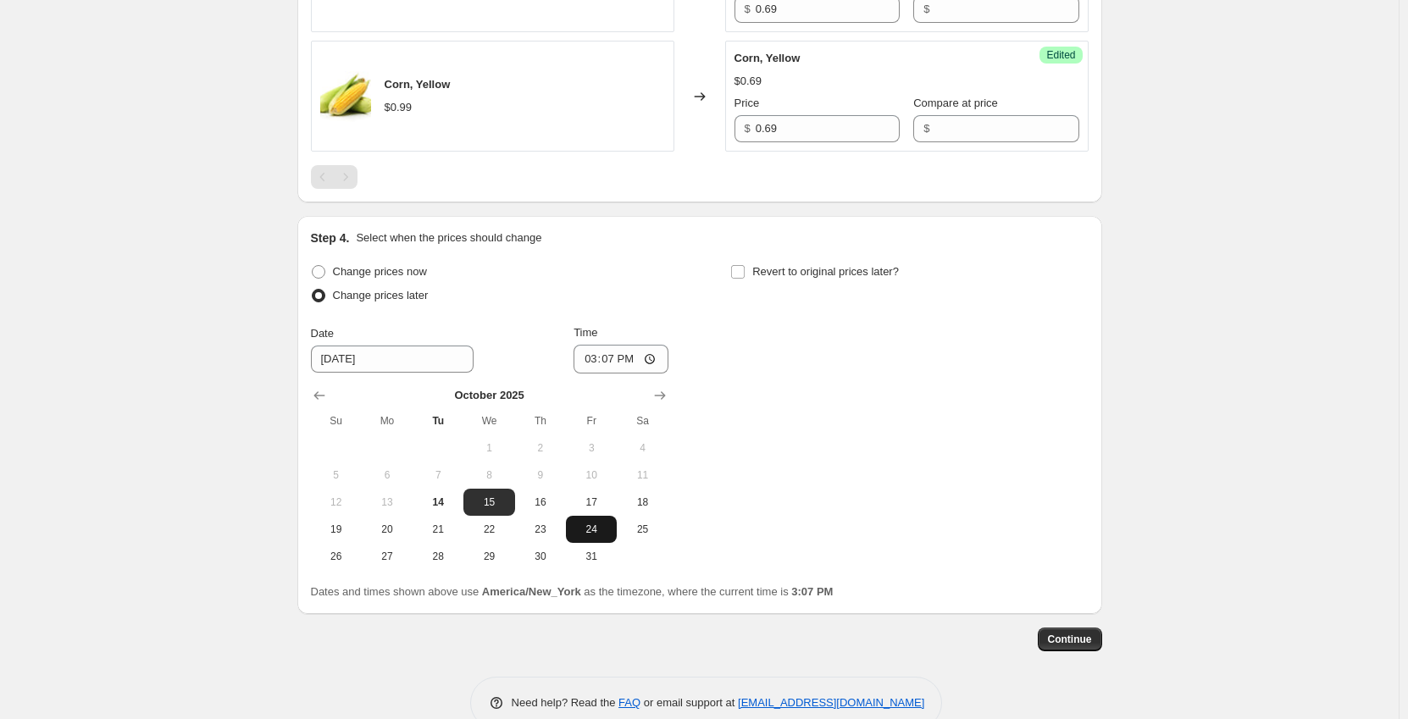
click at [594, 538] on button "24" at bounding box center [591, 529] width 51 height 27
type input "[DATE]"
click at [595, 355] on input "15:07" at bounding box center [621, 359] width 95 height 29
type input "00:01"
click at [742, 269] on input "Revert to original prices later?" at bounding box center [738, 272] width 14 height 14
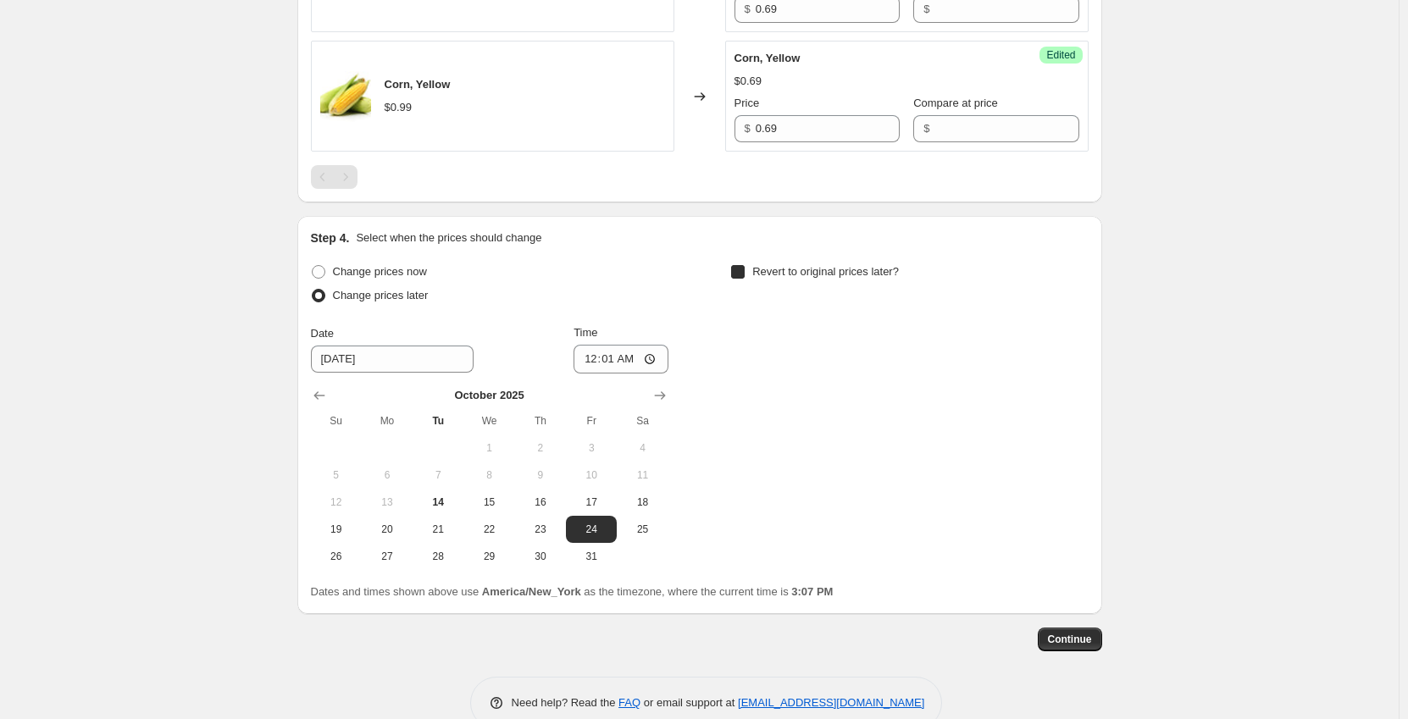
checkbox input "true"
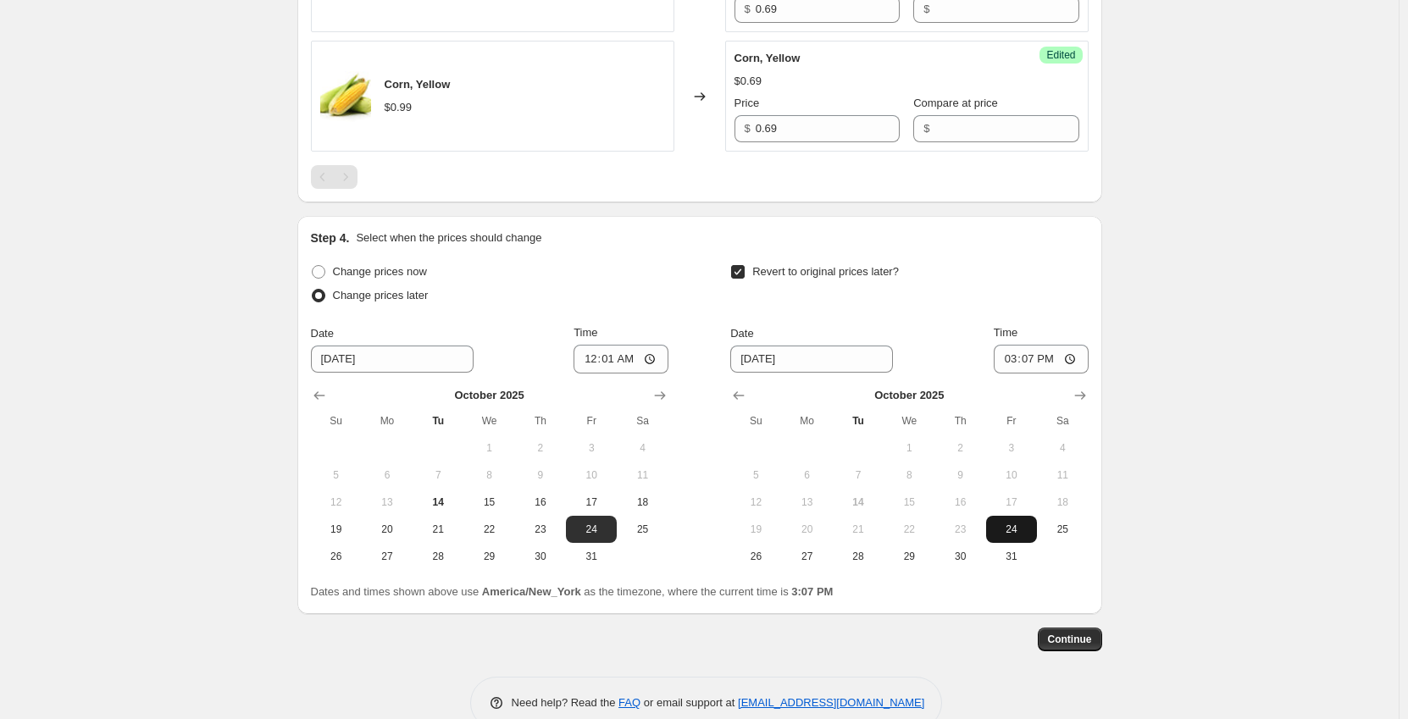
click at [1006, 522] on button "24" at bounding box center [1011, 529] width 51 height 27
type input "[DATE]"
click at [1014, 359] on input "15:07" at bounding box center [1041, 359] width 95 height 29
type input "23:59"
click at [1089, 637] on span "Continue" at bounding box center [1070, 640] width 44 height 14
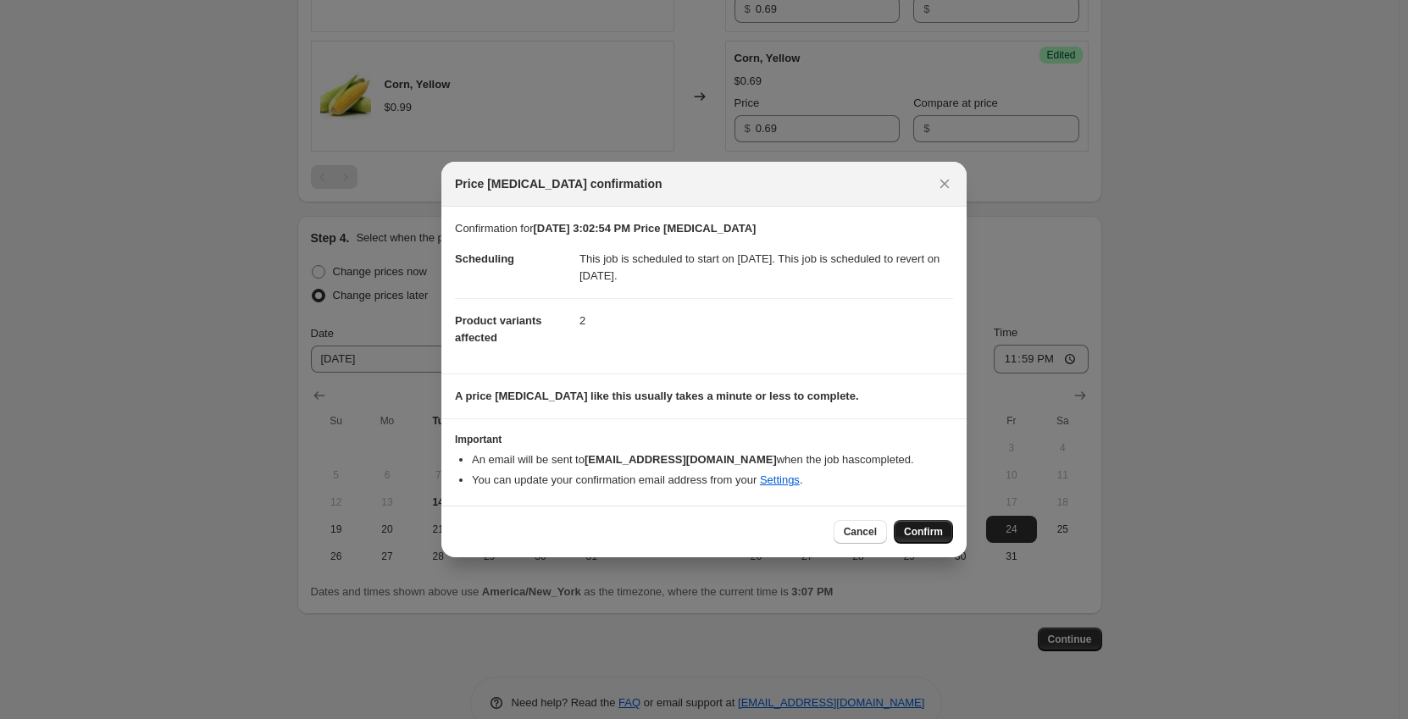
click at [914, 521] on button "Confirm" at bounding box center [923, 532] width 59 height 24
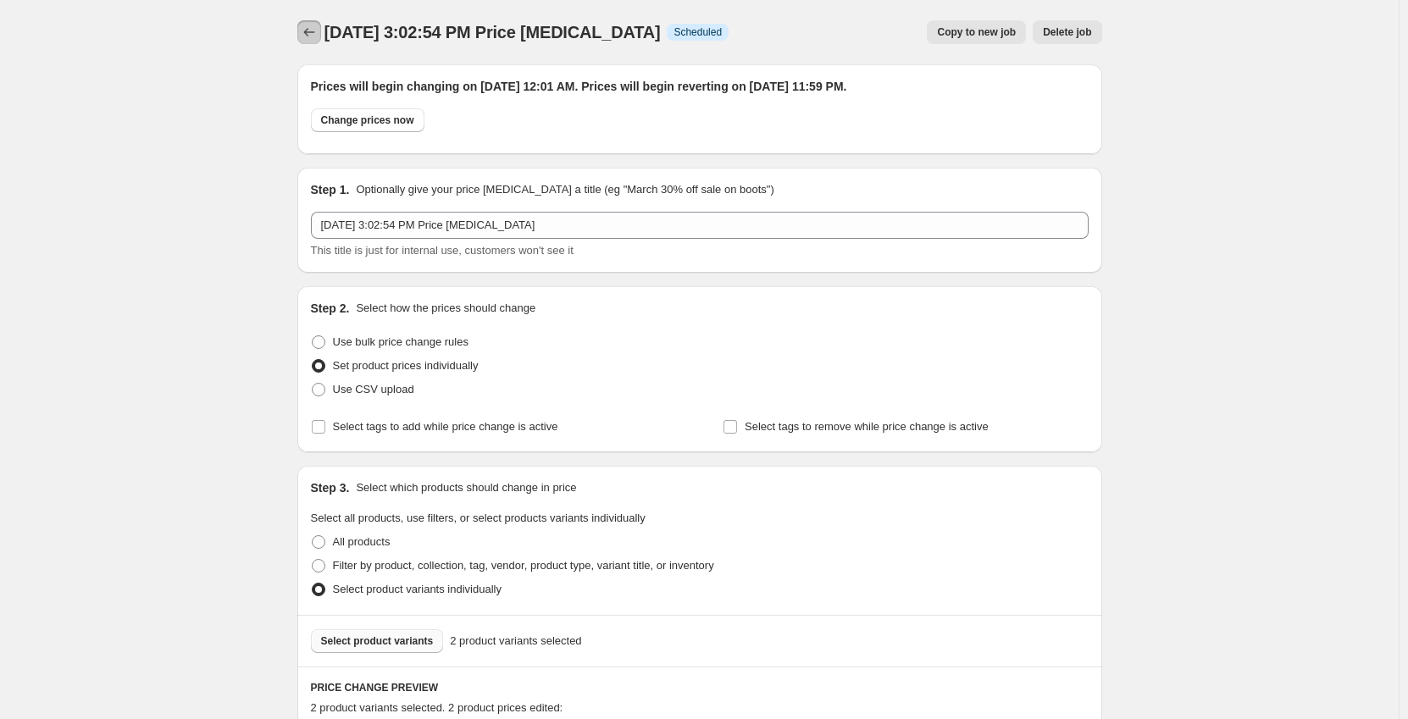
click at [307, 31] on icon "Price change jobs" at bounding box center [309, 32] width 17 height 17
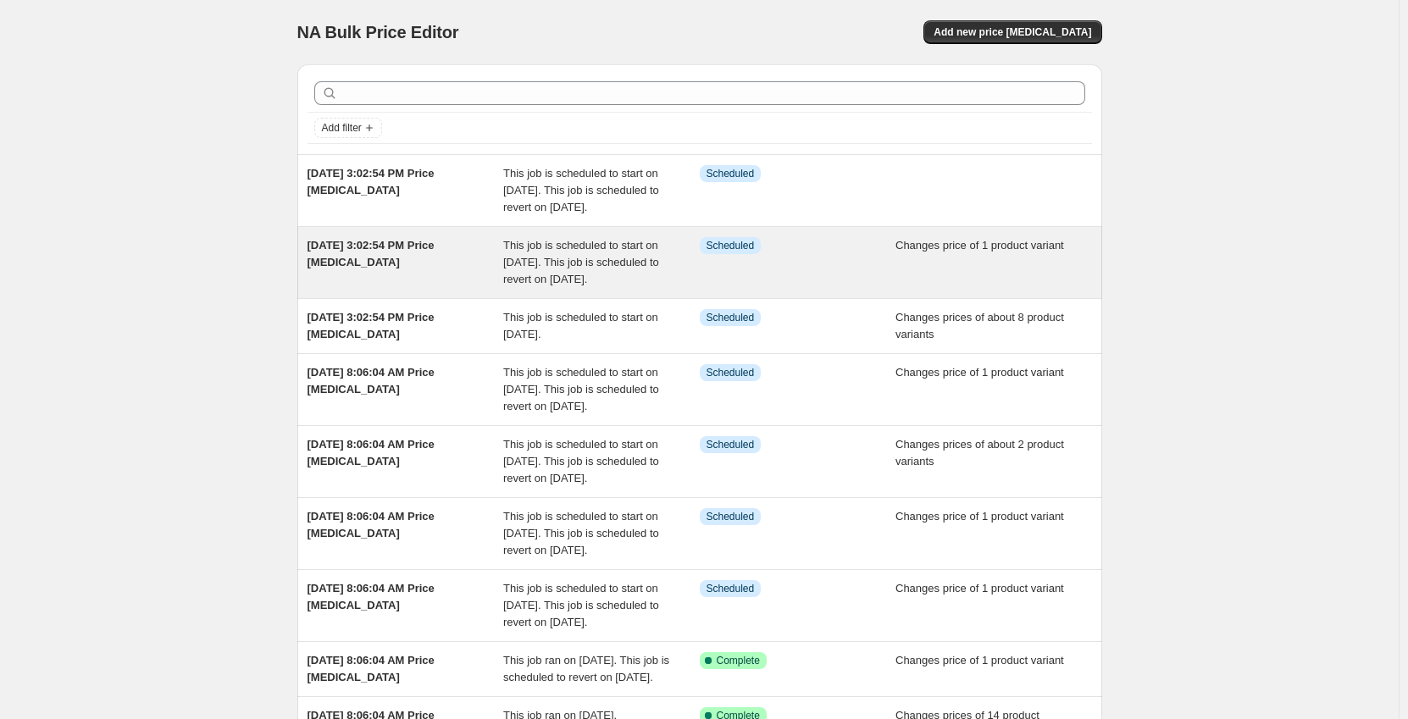
click at [426, 280] on div "[DATE] 3:02:54 PM Price [MEDICAL_DATA]" at bounding box center [406, 262] width 197 height 51
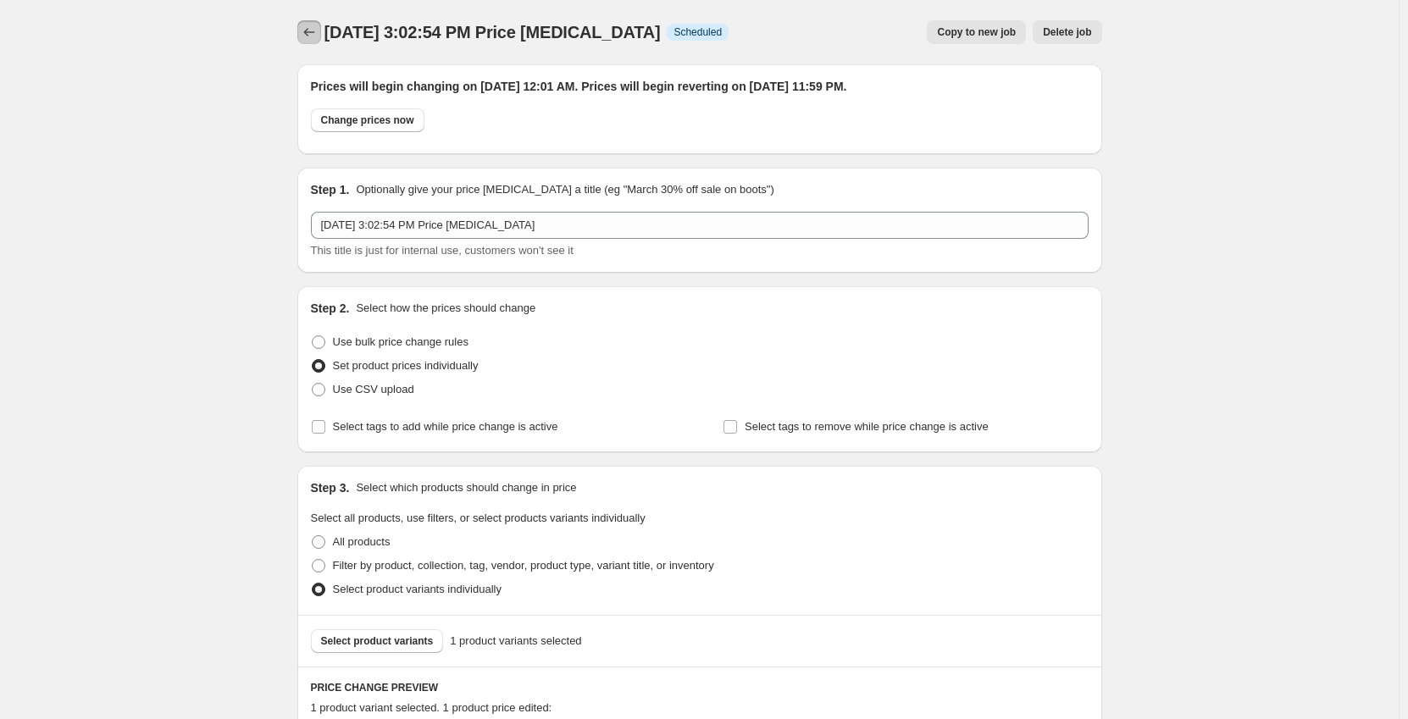
click at [308, 35] on icon "Price change jobs" at bounding box center [309, 32] width 17 height 17
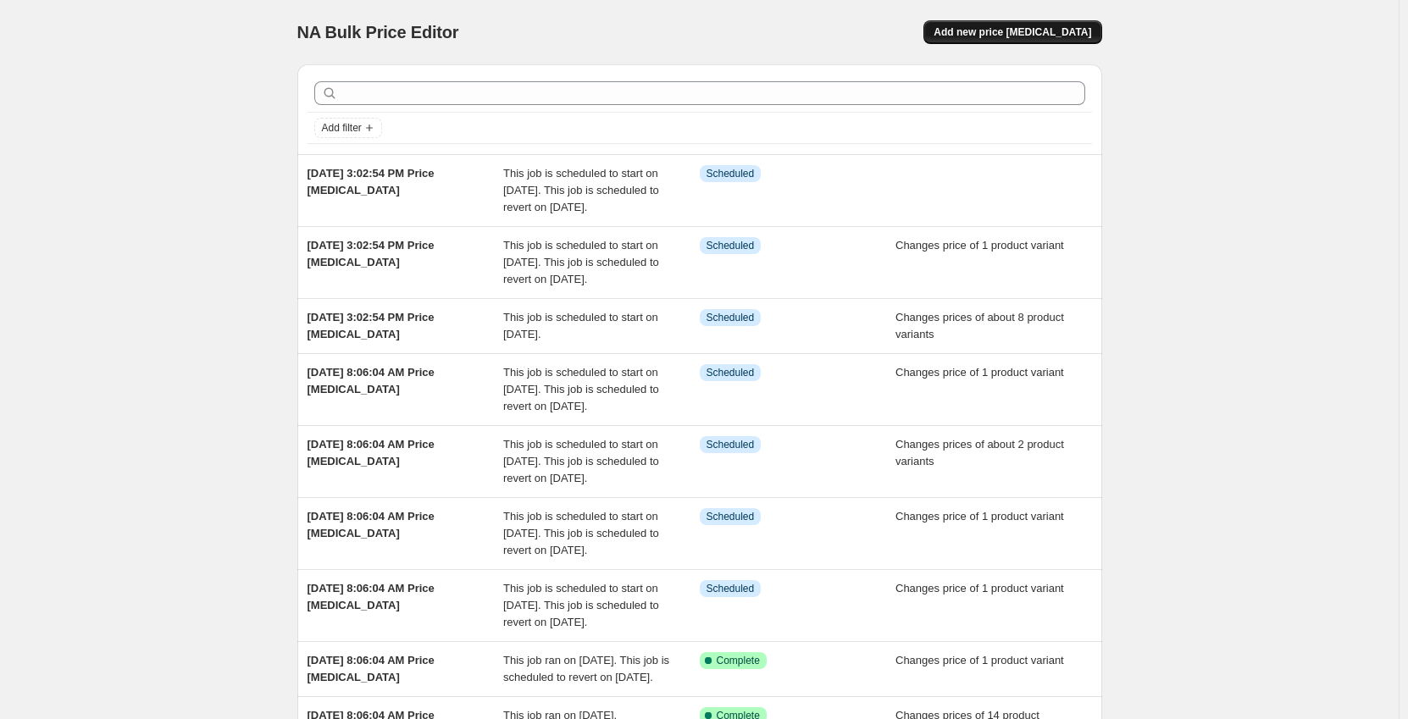
click at [1025, 25] on button "Add new price [MEDICAL_DATA]" at bounding box center [1013, 32] width 178 height 24
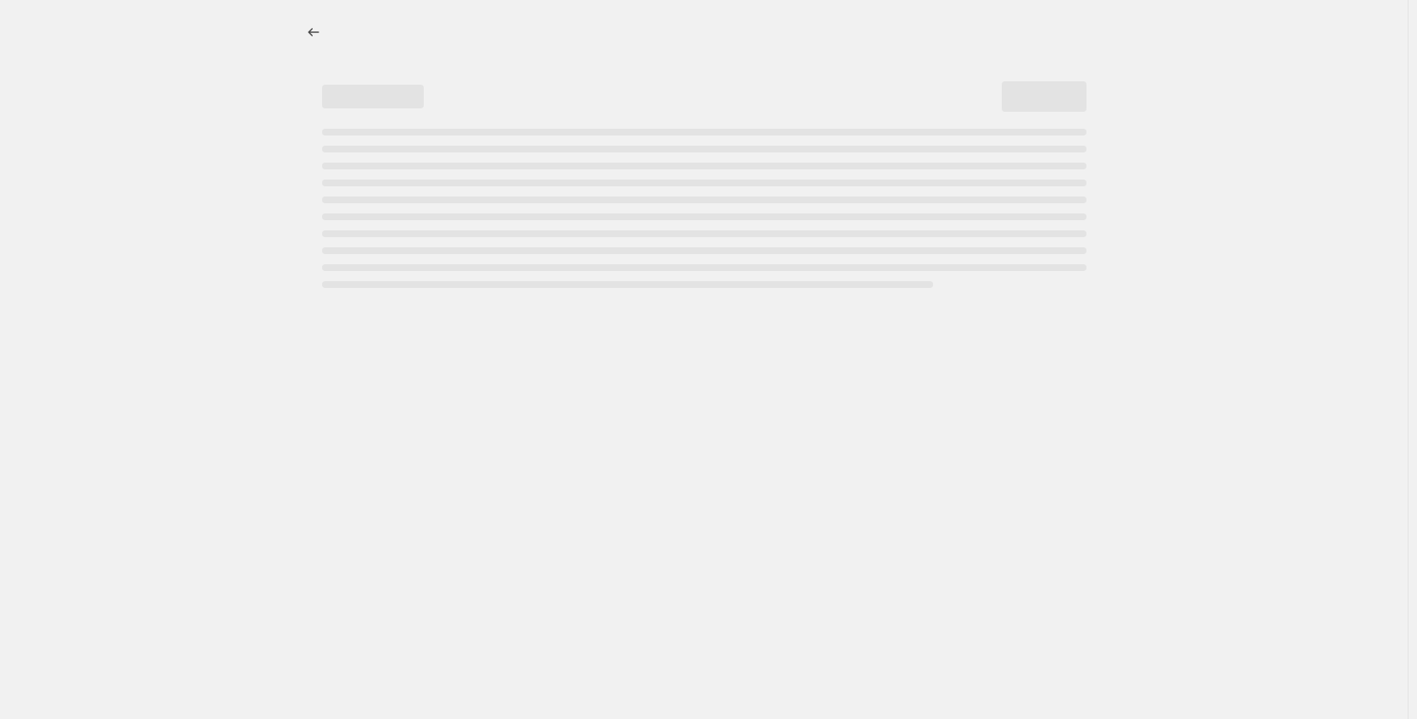
select select "percentage"
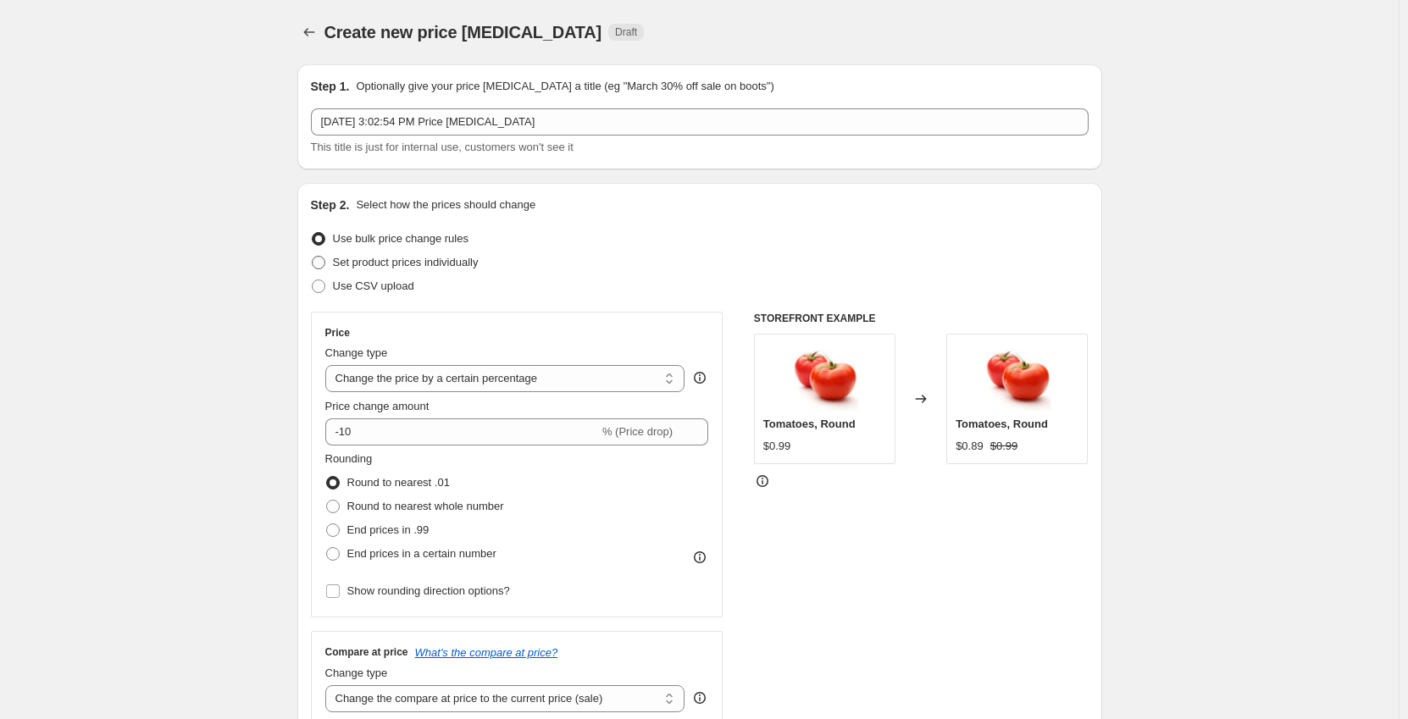
click at [408, 265] on span "Set product prices individually" at bounding box center [406, 262] width 146 height 13
click at [313, 257] on input "Set product prices individually" at bounding box center [312, 256] width 1 height 1
radio input "true"
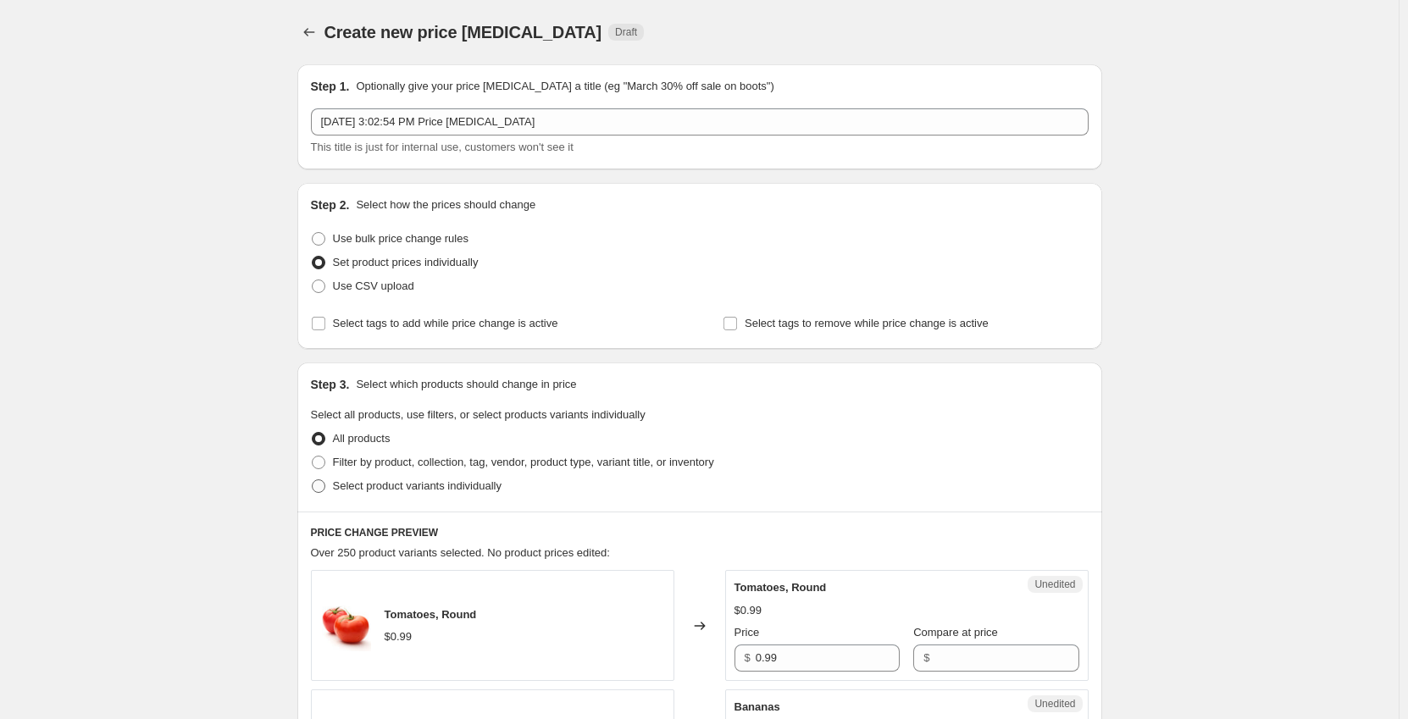
click at [374, 486] on span "Select product variants individually" at bounding box center [417, 486] width 169 height 13
click at [313, 480] on input "Select product variants individually" at bounding box center [312, 480] width 1 height 1
radio input "true"
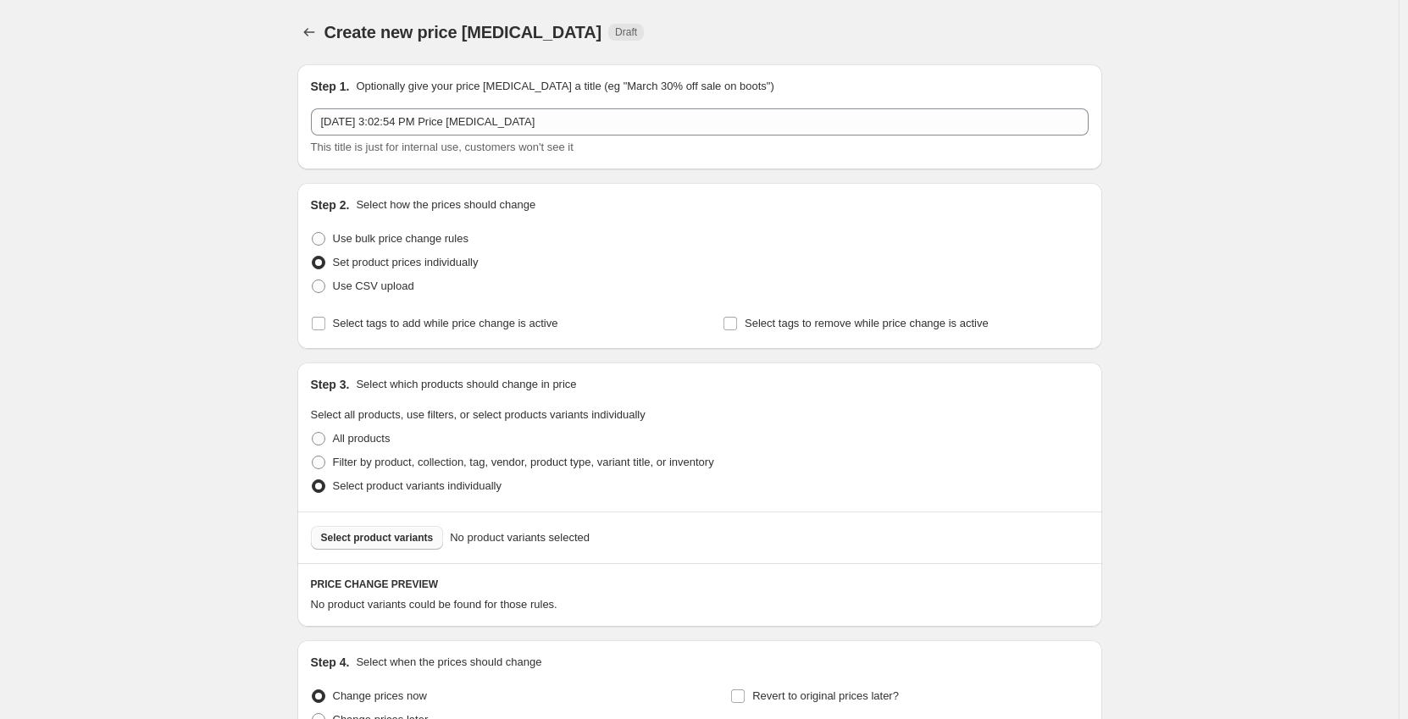
click at [392, 535] on span "Select product variants" at bounding box center [377, 538] width 113 height 14
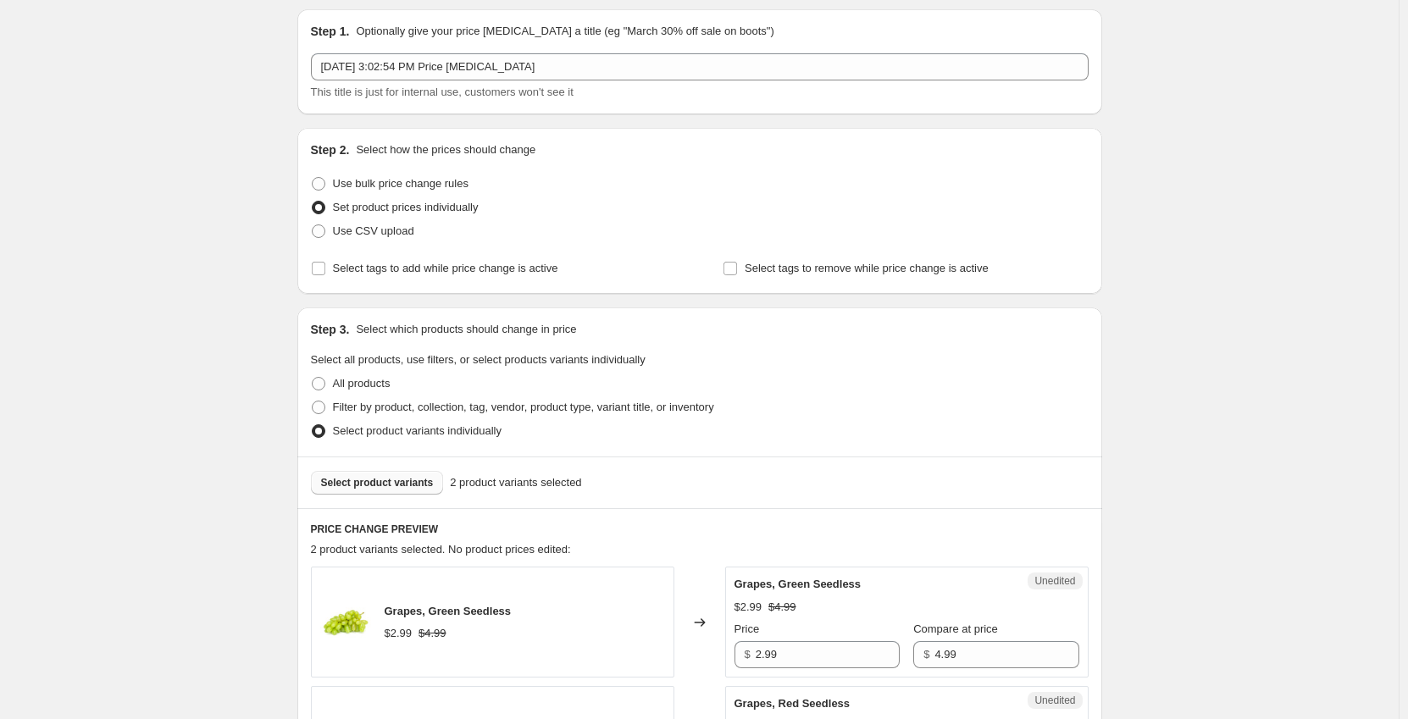
scroll to position [85, 0]
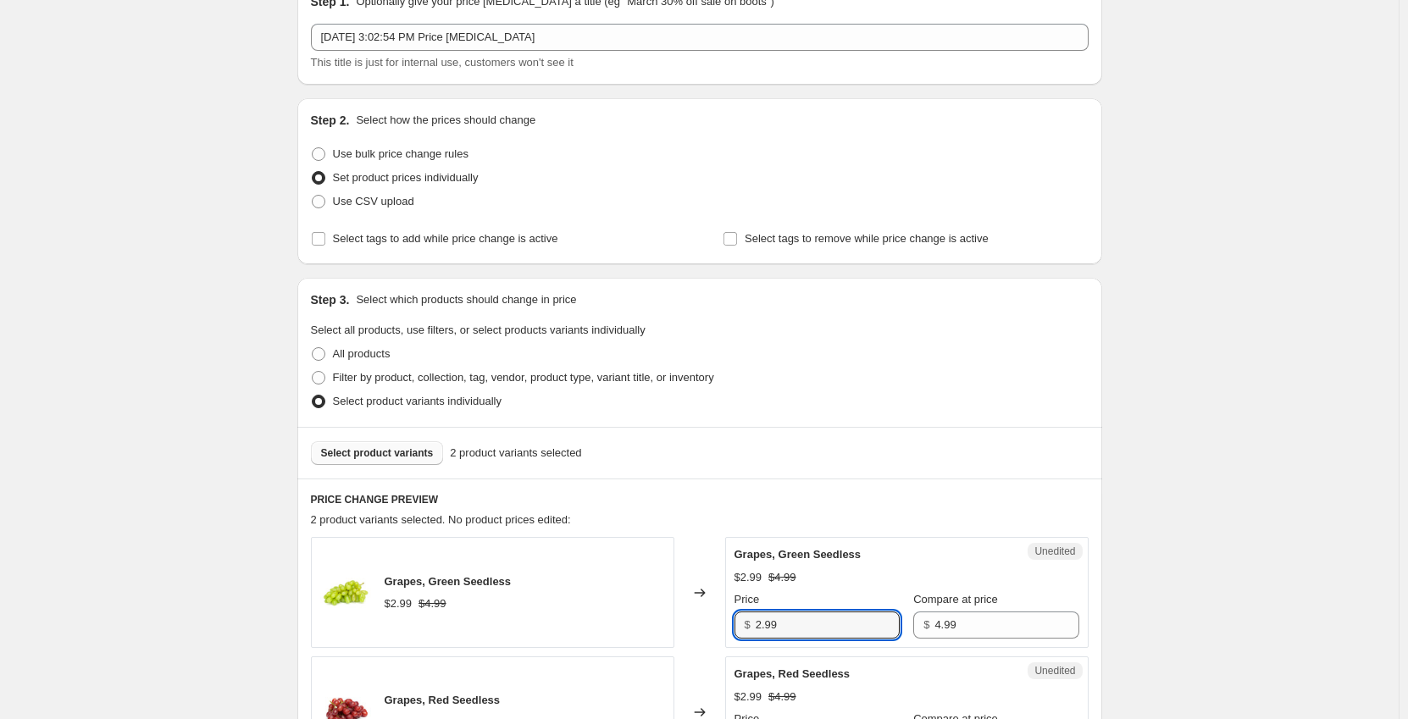
drag, startPoint x: 730, startPoint y: 630, endPoint x: 688, endPoint y: 632, distance: 41.6
click at [688, 632] on div "Grapes, Green Seedless $2.99 $4.99 Changed to Unedited Grapes, Green Seedless $…" at bounding box center [700, 592] width 778 height 111
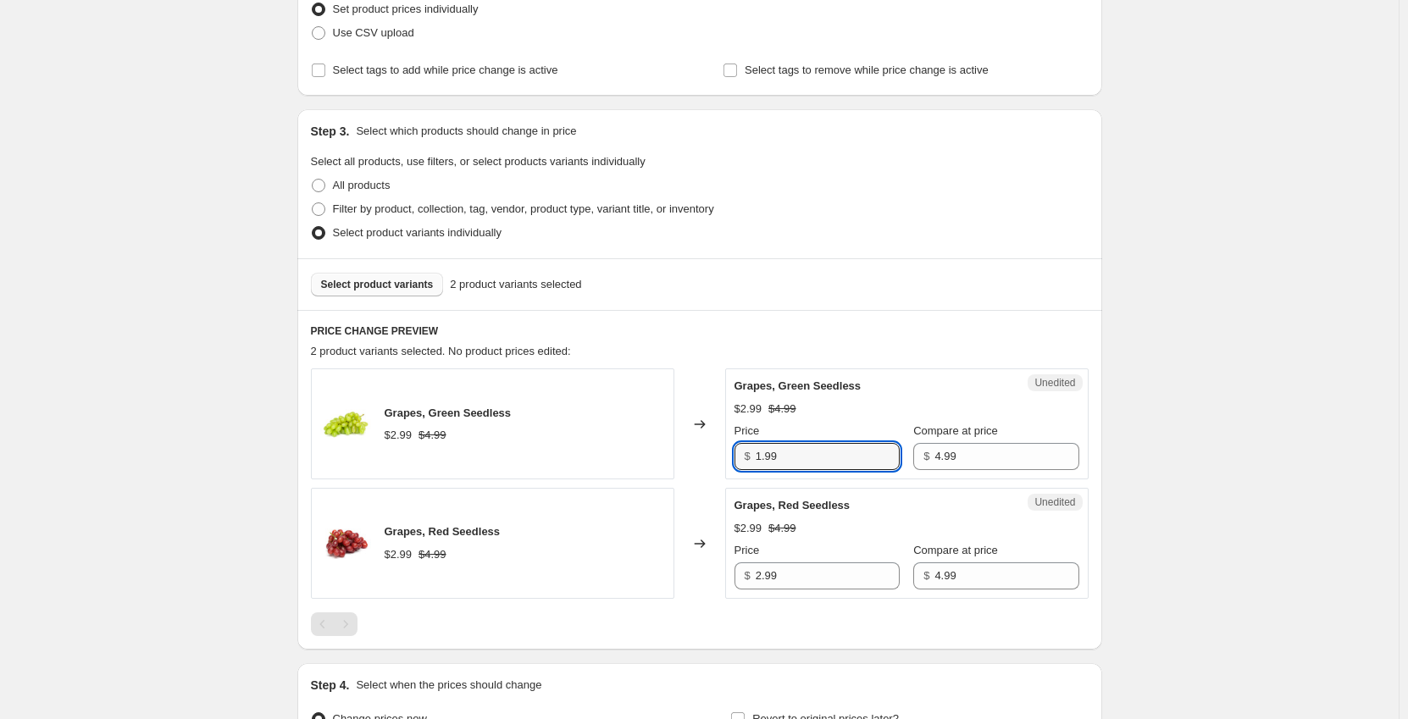
scroll to position [254, 0]
type input "1.99"
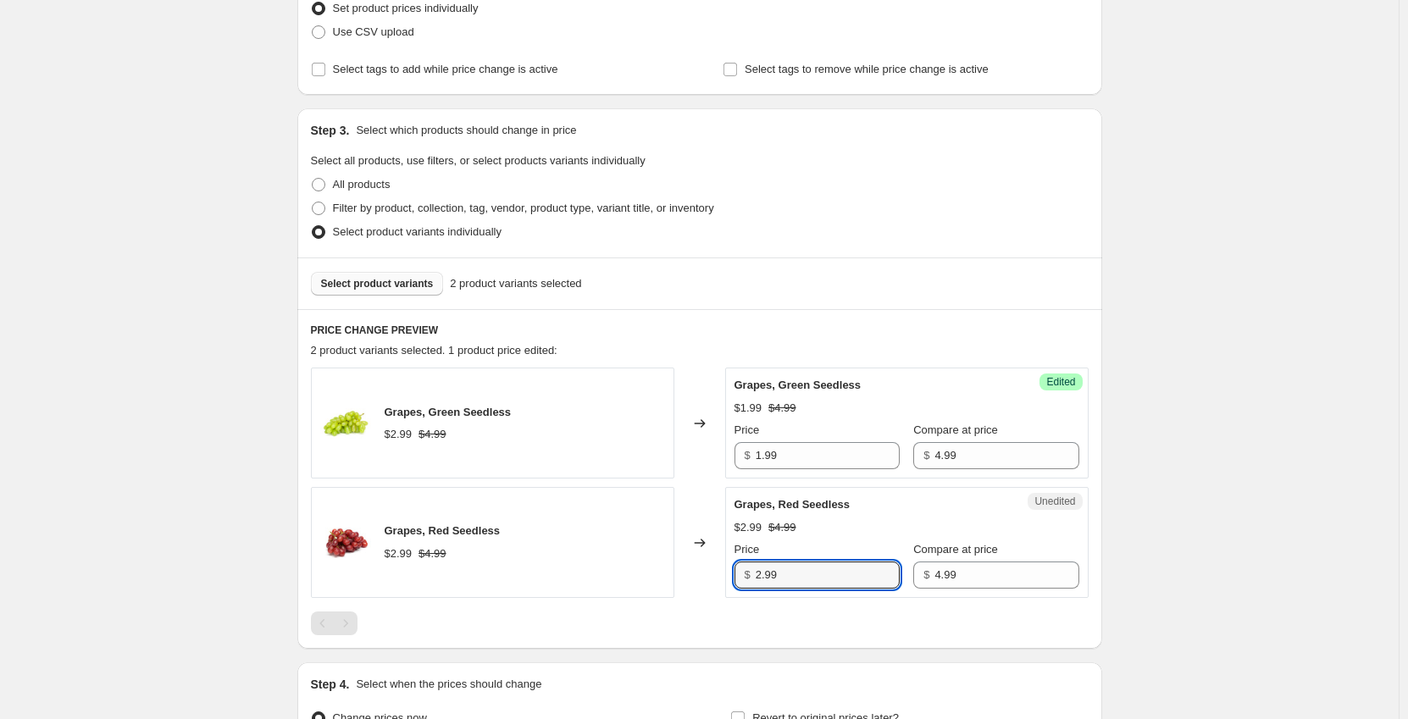
drag, startPoint x: 780, startPoint y: 579, endPoint x: 718, endPoint y: 595, distance: 64.7
click at [718, 594] on div "Grapes, Red Seedless $2.99 $4.99 Changed to Unedited Grapes, Red Seedless $2.99…" at bounding box center [700, 542] width 778 height 111
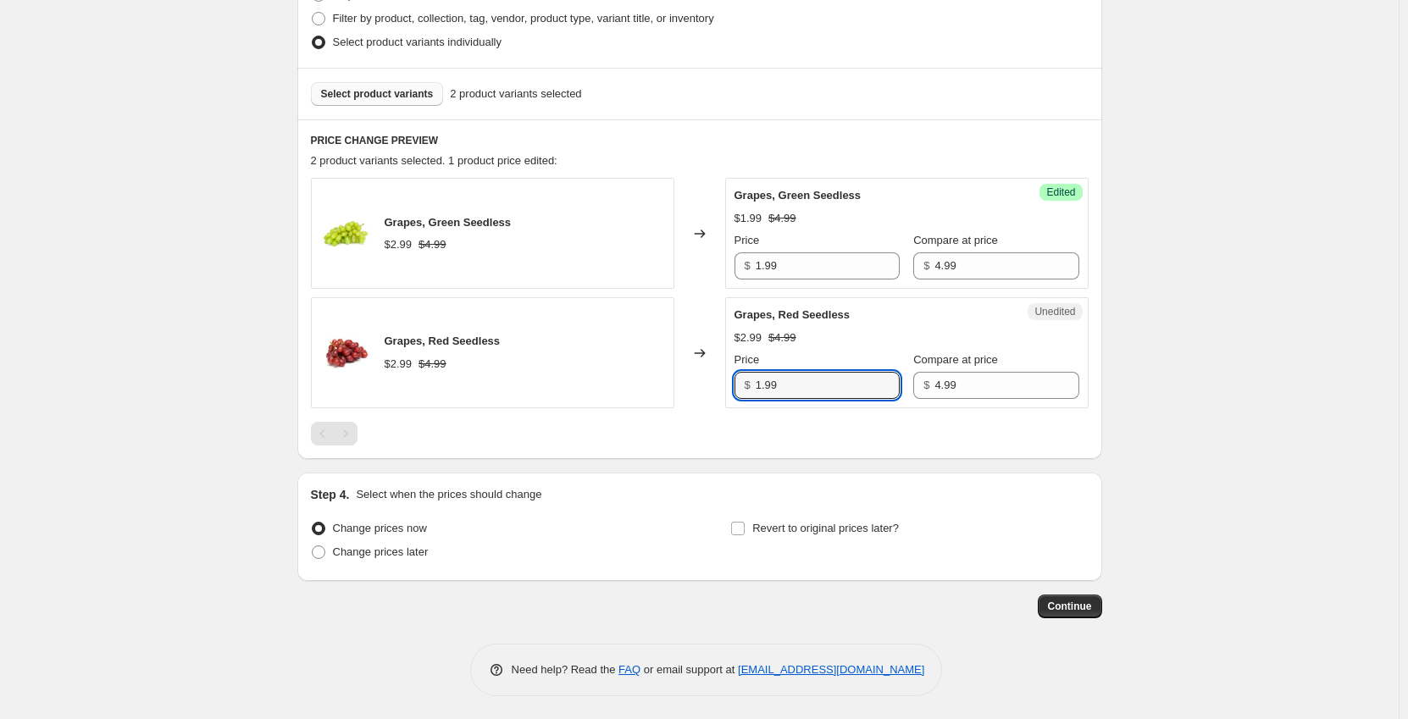
scroll to position [447, 0]
type input "1.99"
click at [417, 548] on span "Change prices later" at bounding box center [381, 549] width 96 height 13
click at [313, 544] on input "Change prices later" at bounding box center [312, 543] width 1 height 1
radio input "true"
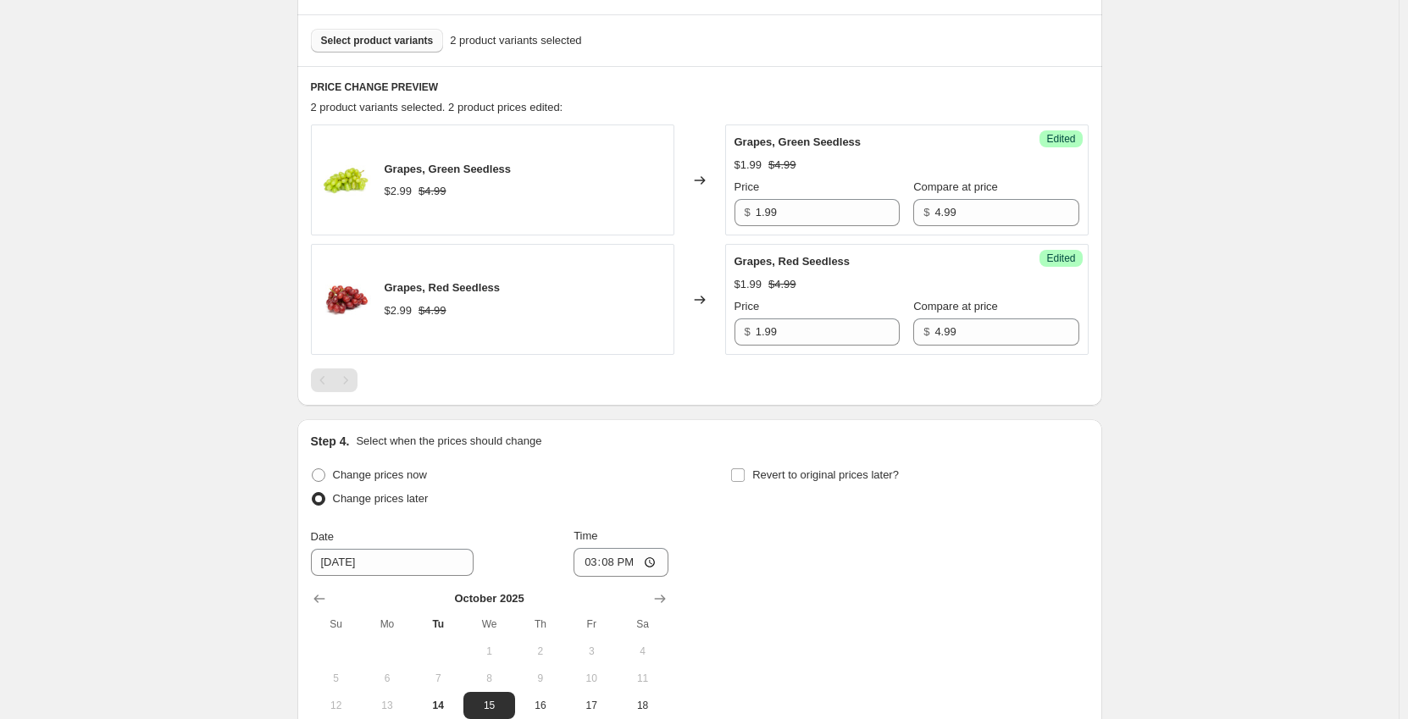
scroll to position [701, 0]
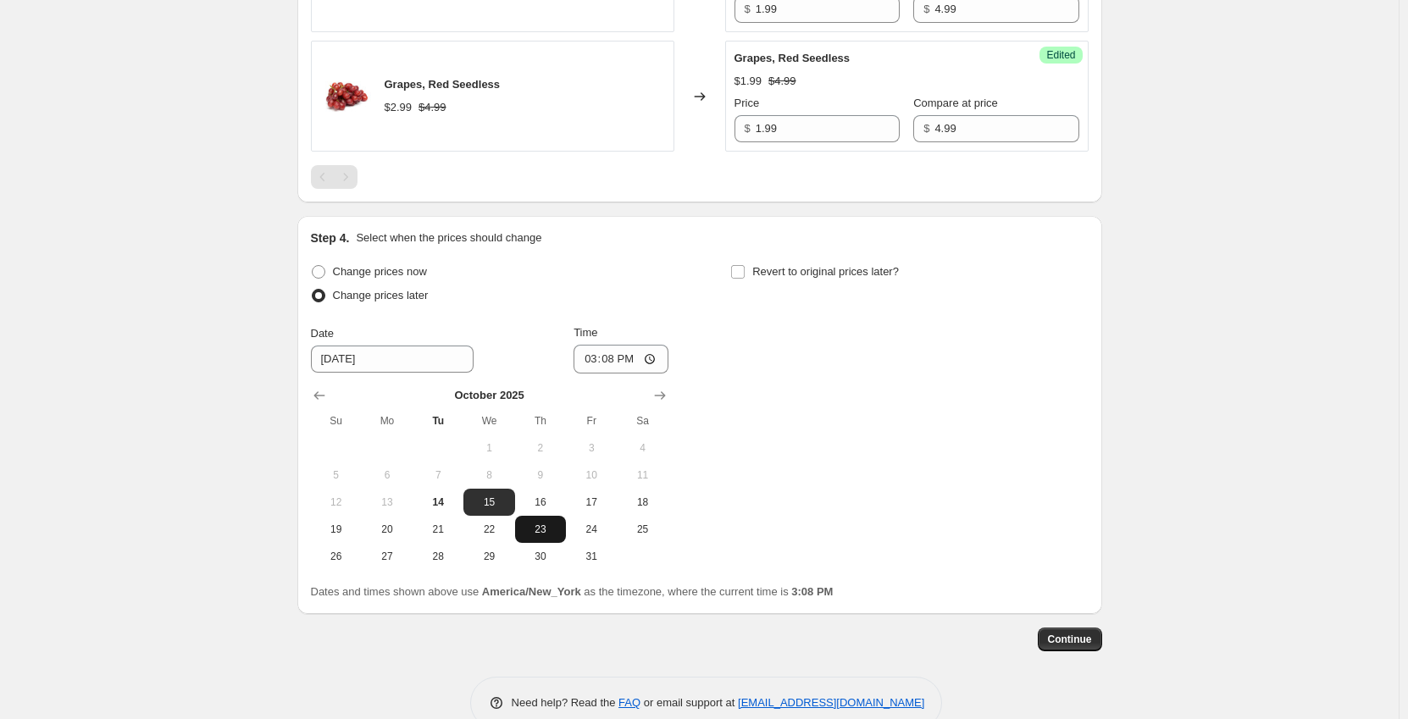
click at [553, 526] on span "23" at bounding box center [540, 530] width 37 height 14
type input "[DATE]"
click at [590, 361] on input "15:08" at bounding box center [621, 359] width 95 height 29
type input "00:01"
click at [745, 272] on input "Revert to original prices later?" at bounding box center [738, 272] width 14 height 14
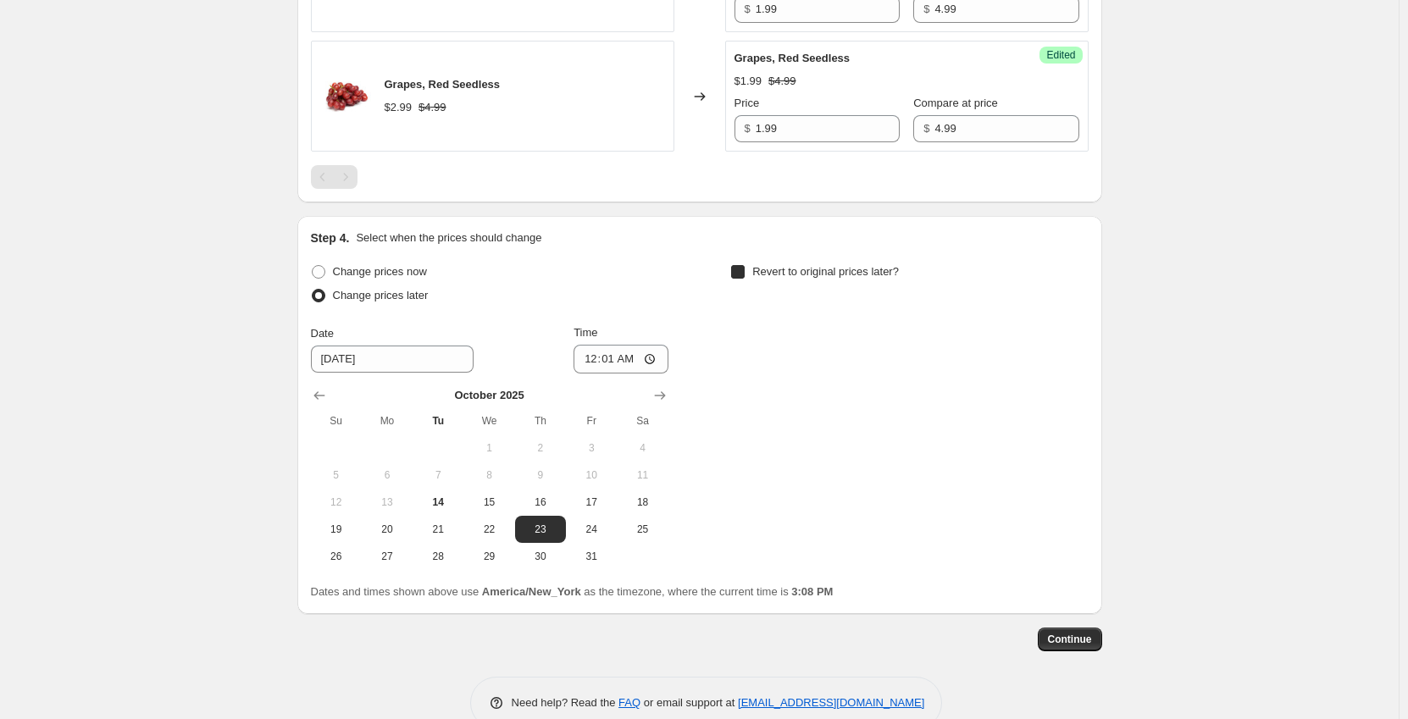
checkbox input "true"
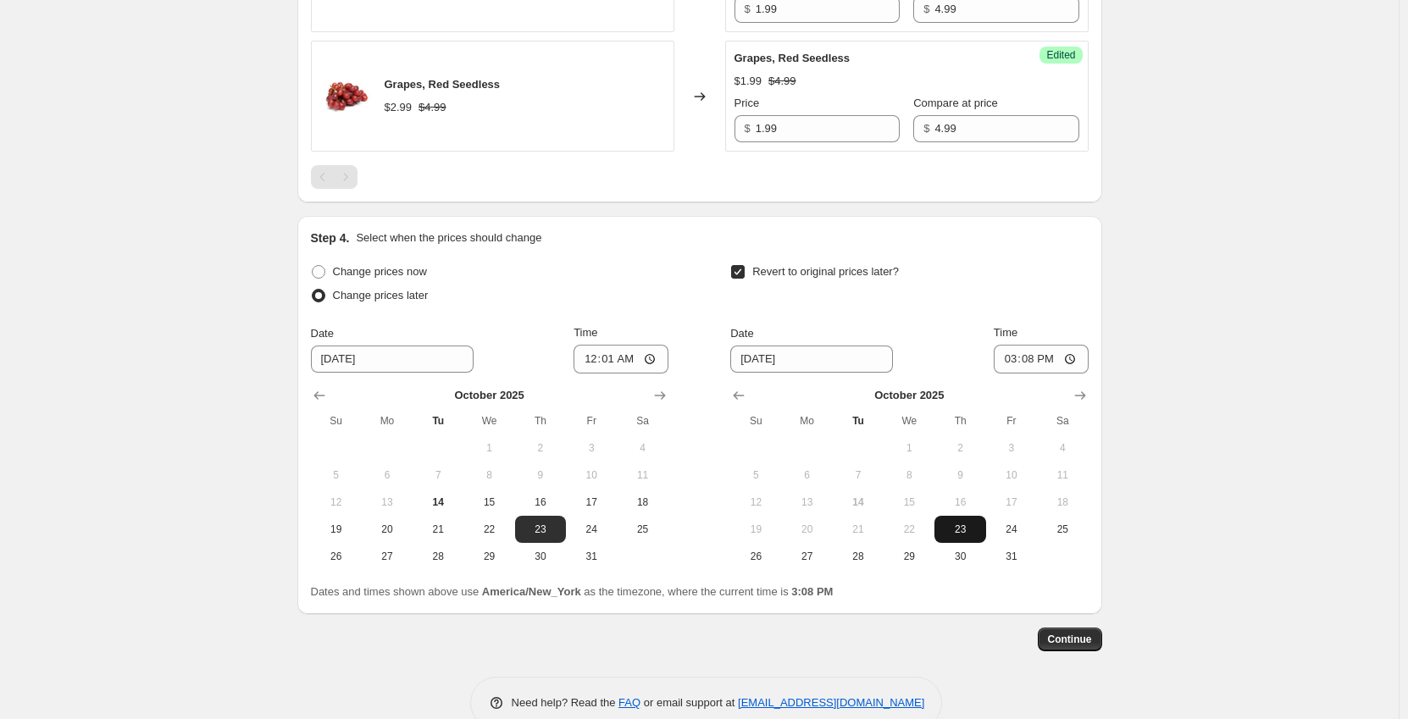
click at [969, 532] on span "23" at bounding box center [959, 530] width 37 height 14
type input "[DATE]"
click at [1015, 358] on input "15:08" at bounding box center [1041, 359] width 95 height 29
type input "23:59"
click at [1077, 644] on span "Continue" at bounding box center [1070, 640] width 44 height 14
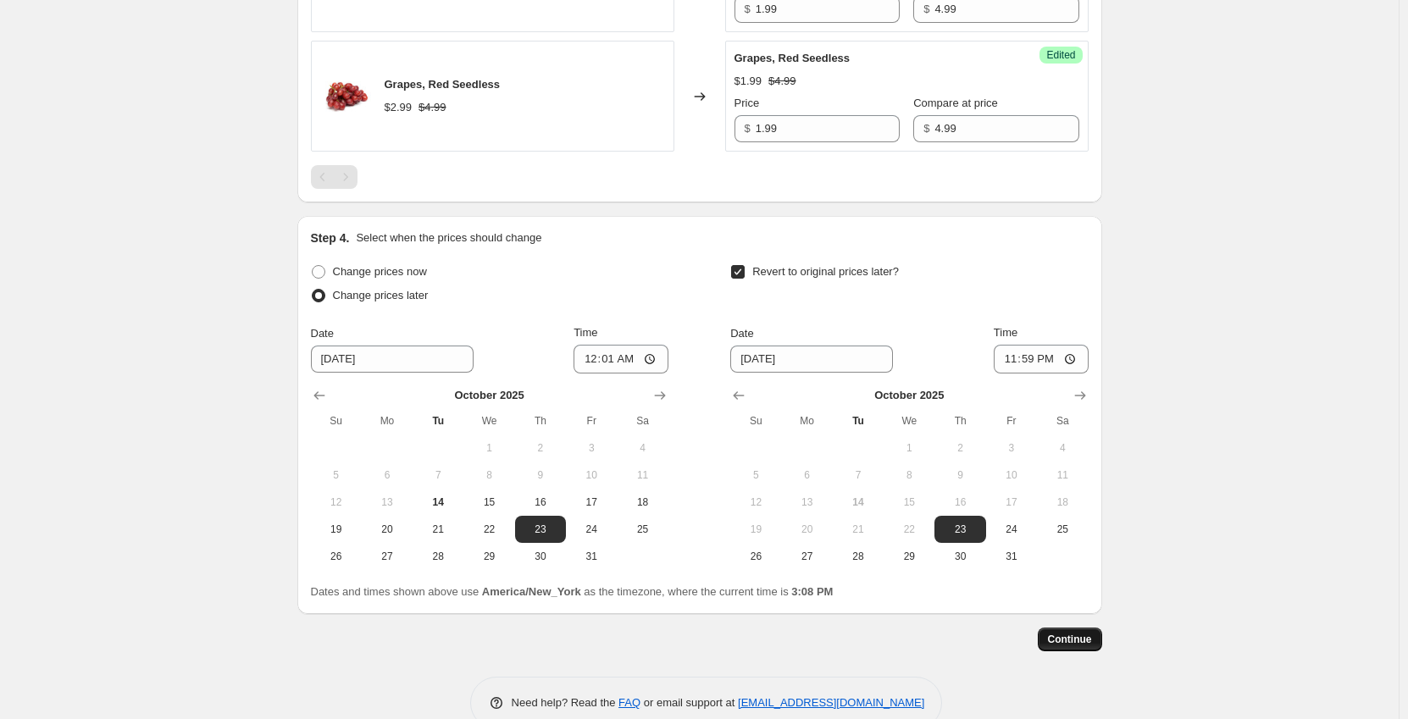
scroll to position [0, 0]
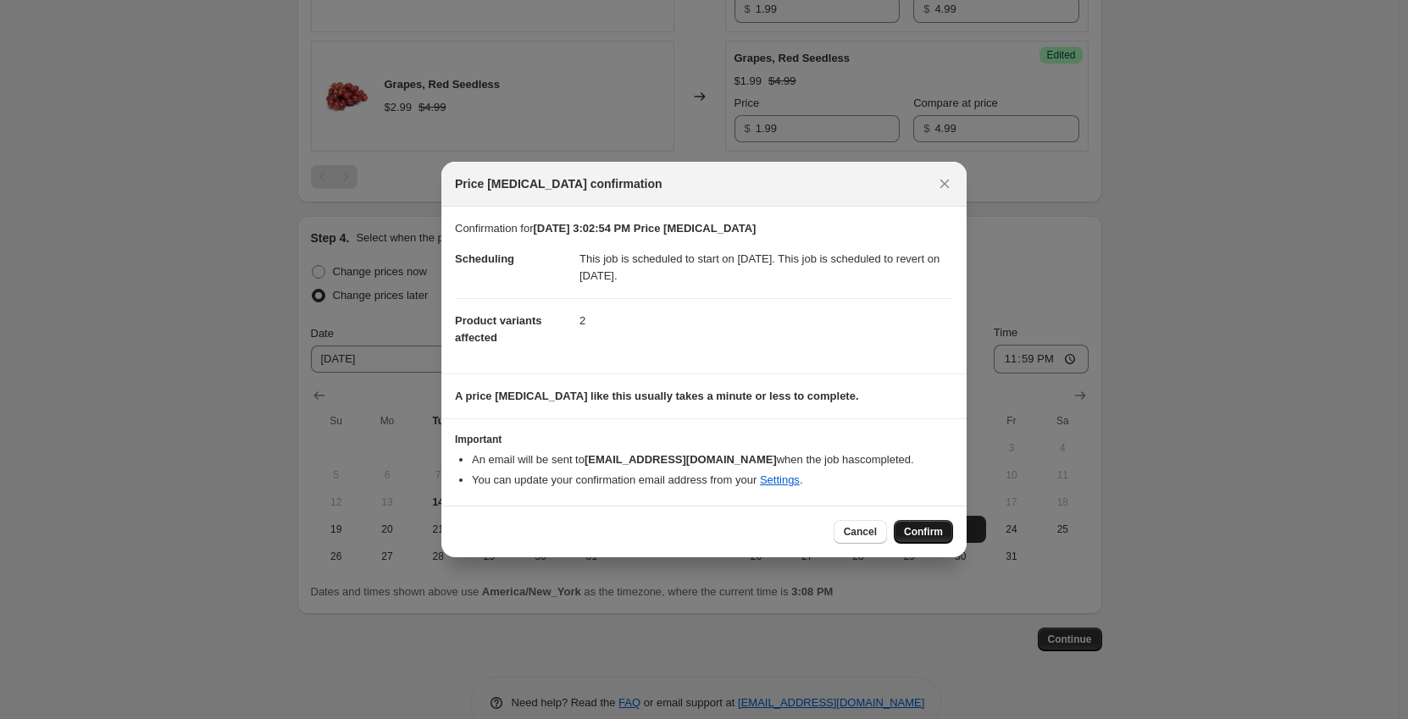
click at [933, 531] on span "Confirm" at bounding box center [923, 532] width 39 height 14
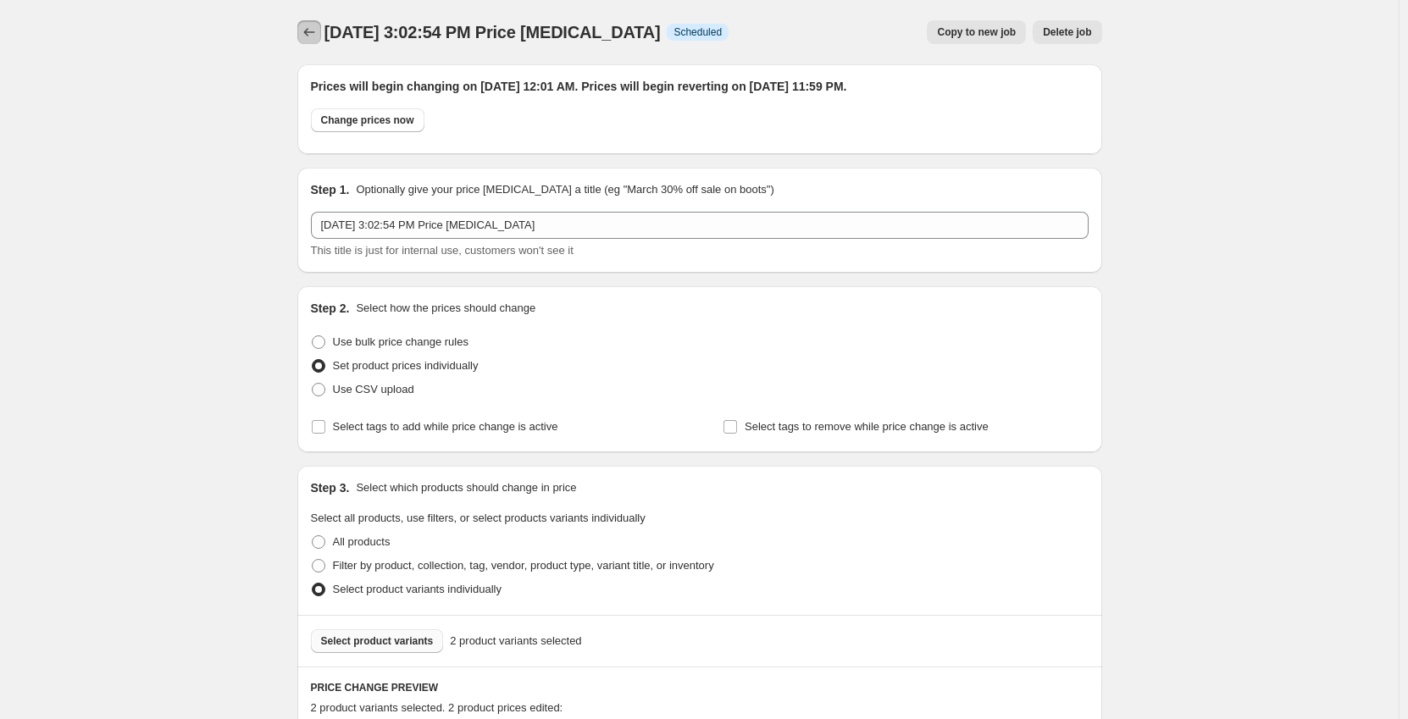
click at [311, 35] on icon "Price change jobs" at bounding box center [309, 32] width 17 height 17
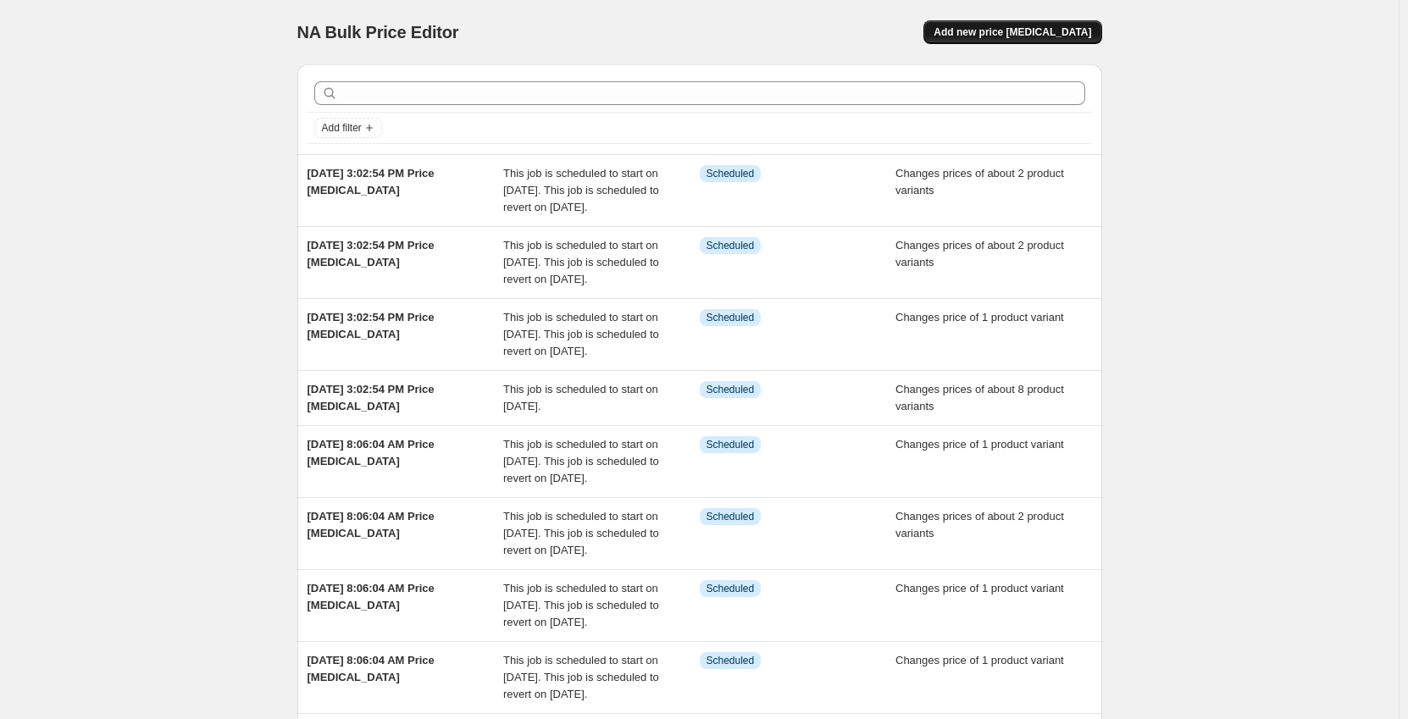
click at [1069, 33] on span "Add new price [MEDICAL_DATA]" at bounding box center [1013, 32] width 158 height 14
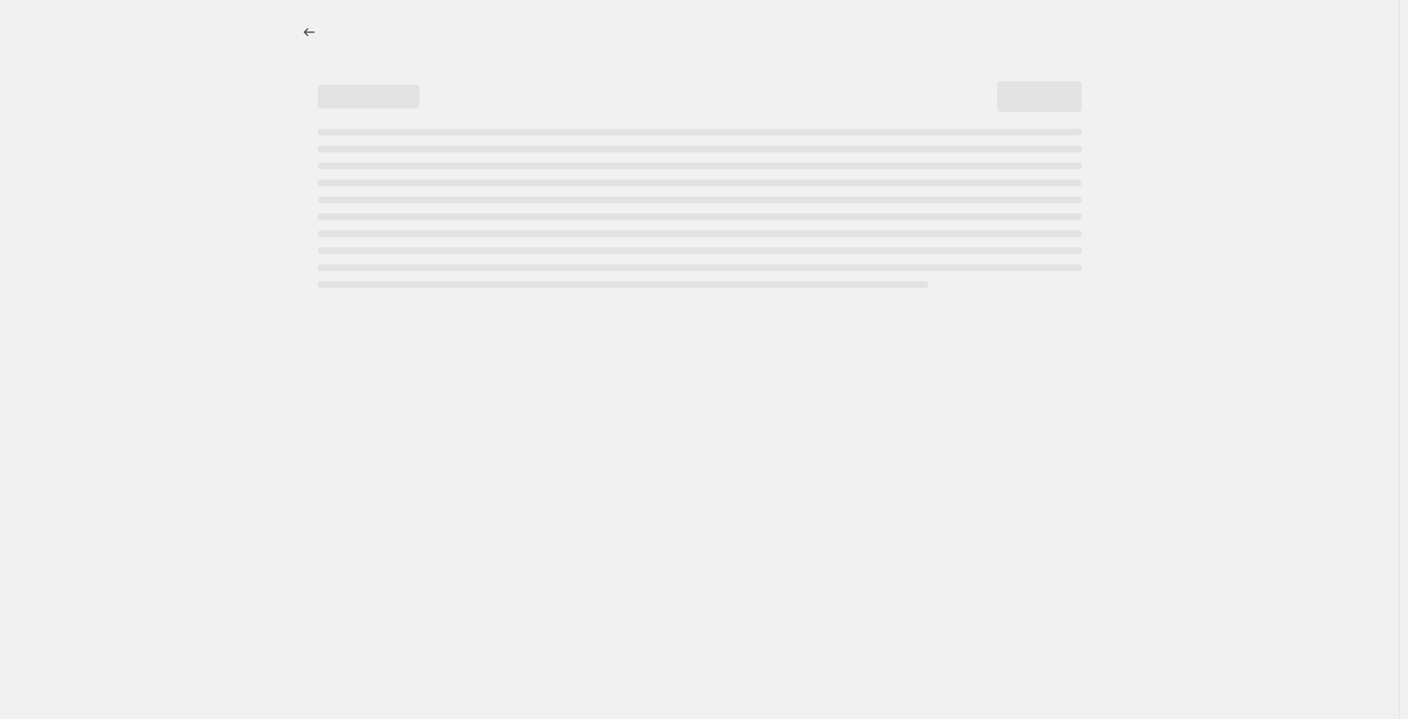
select select "percentage"
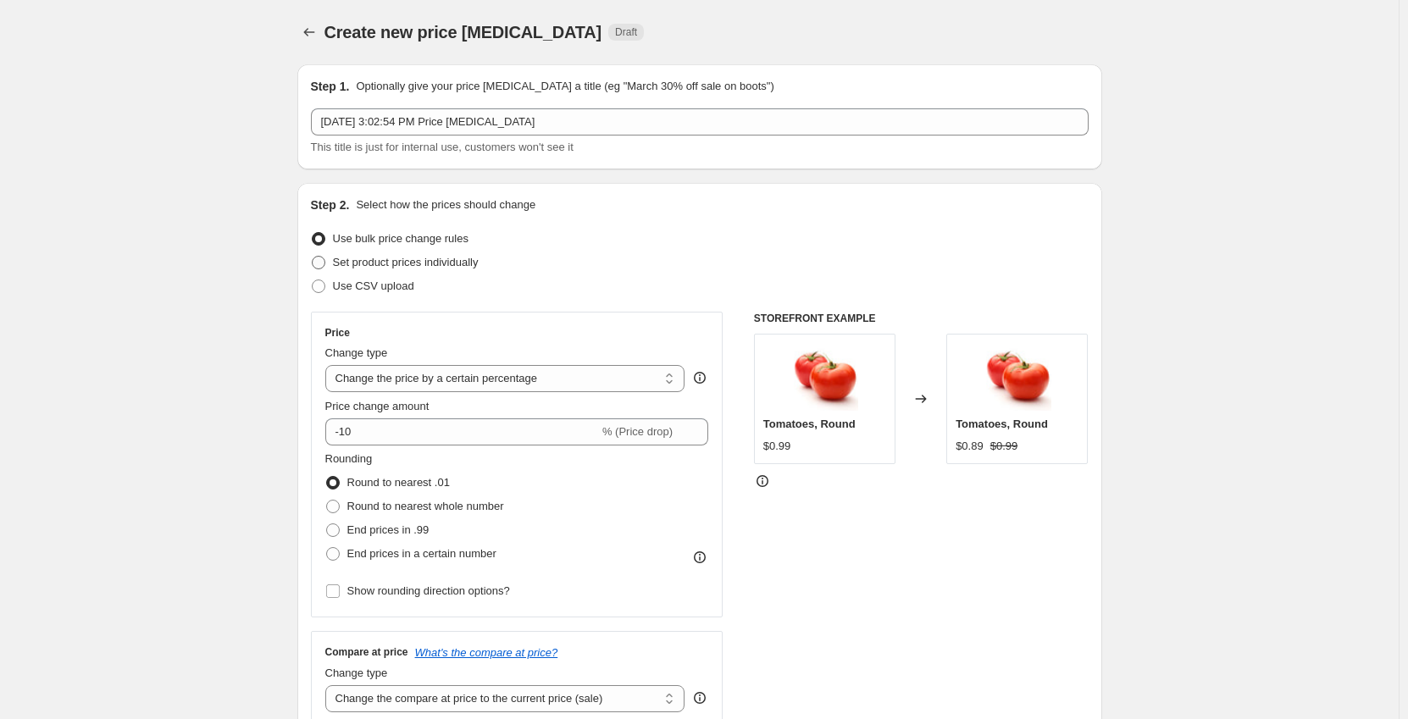
click at [383, 274] on label "Set product prices individually" at bounding box center [395, 263] width 168 height 24
click at [313, 257] on input "Set product prices individually" at bounding box center [312, 256] width 1 height 1
radio input "true"
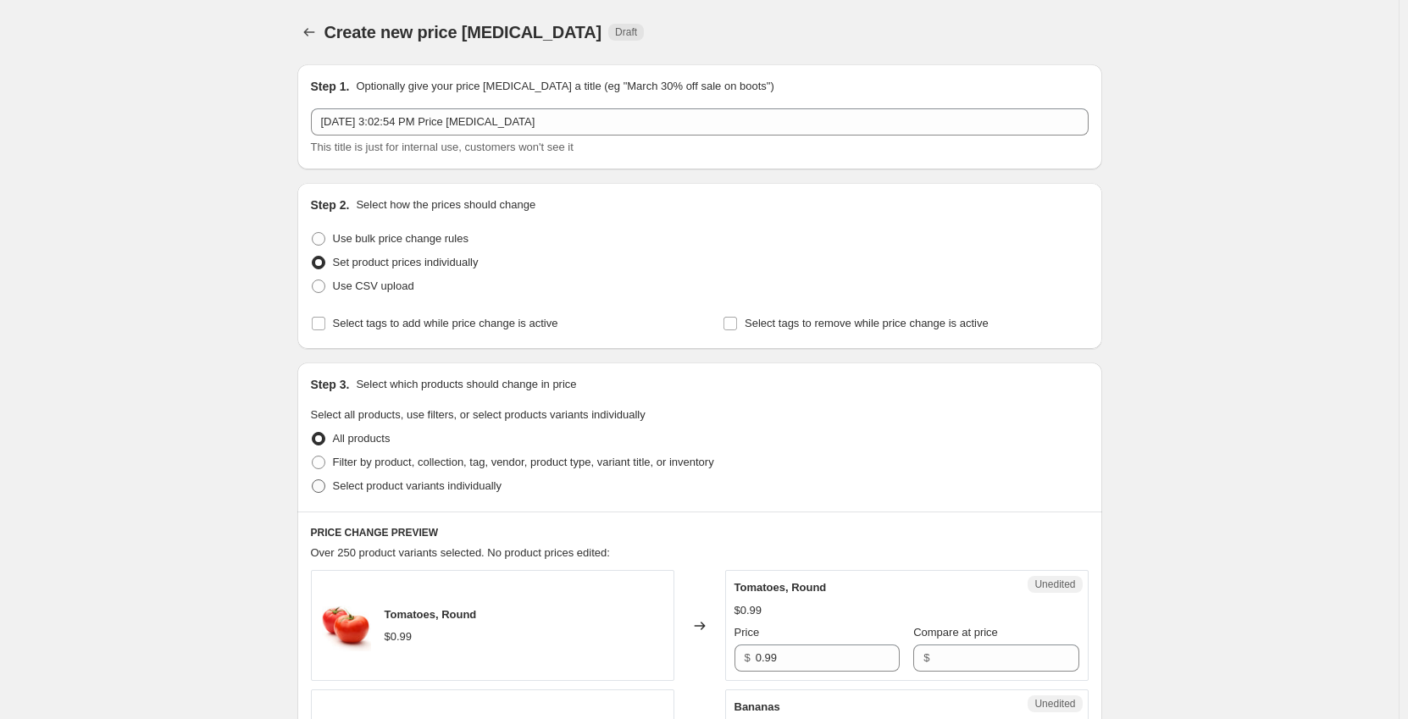
click at [408, 482] on span "Select product variants individually" at bounding box center [417, 486] width 169 height 13
click at [313, 480] on input "Select product variants individually" at bounding box center [312, 480] width 1 height 1
radio input "true"
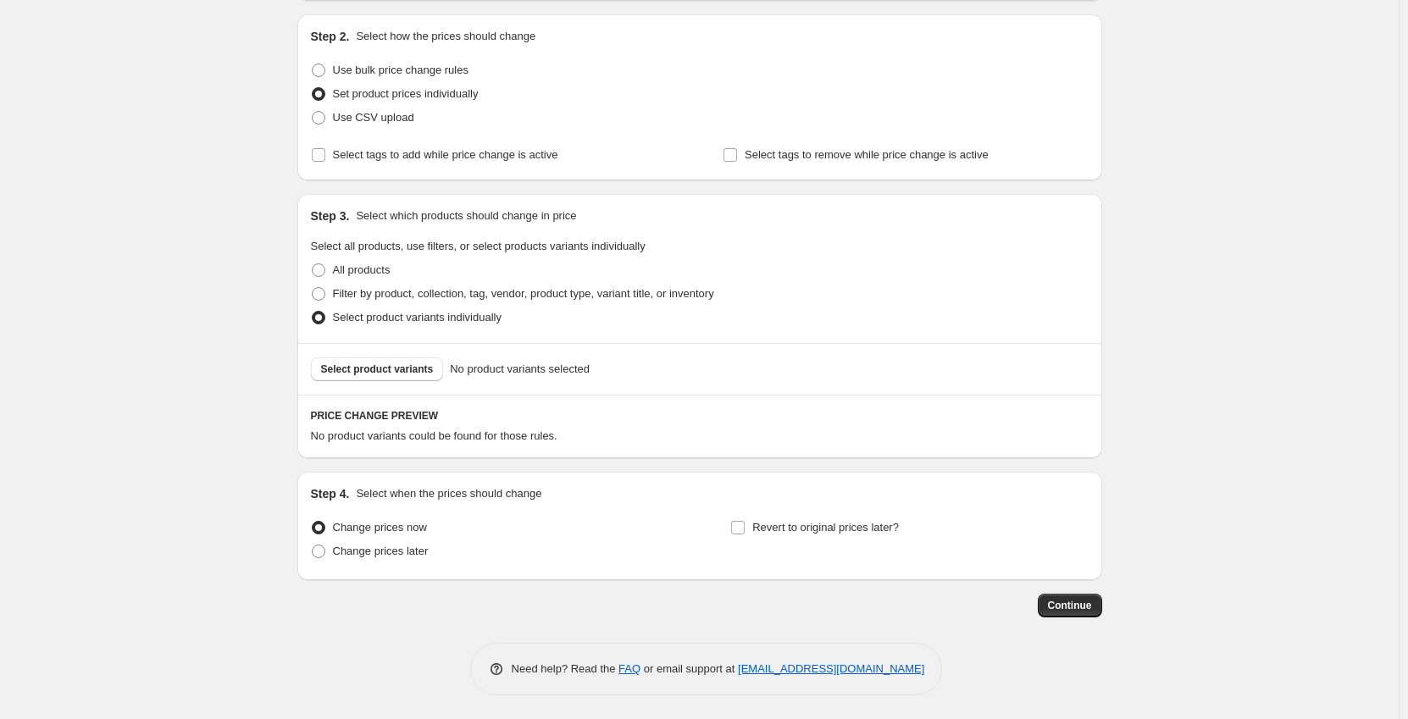
scroll to position [169, 0]
click at [409, 364] on span "Select product variants" at bounding box center [377, 369] width 113 height 14
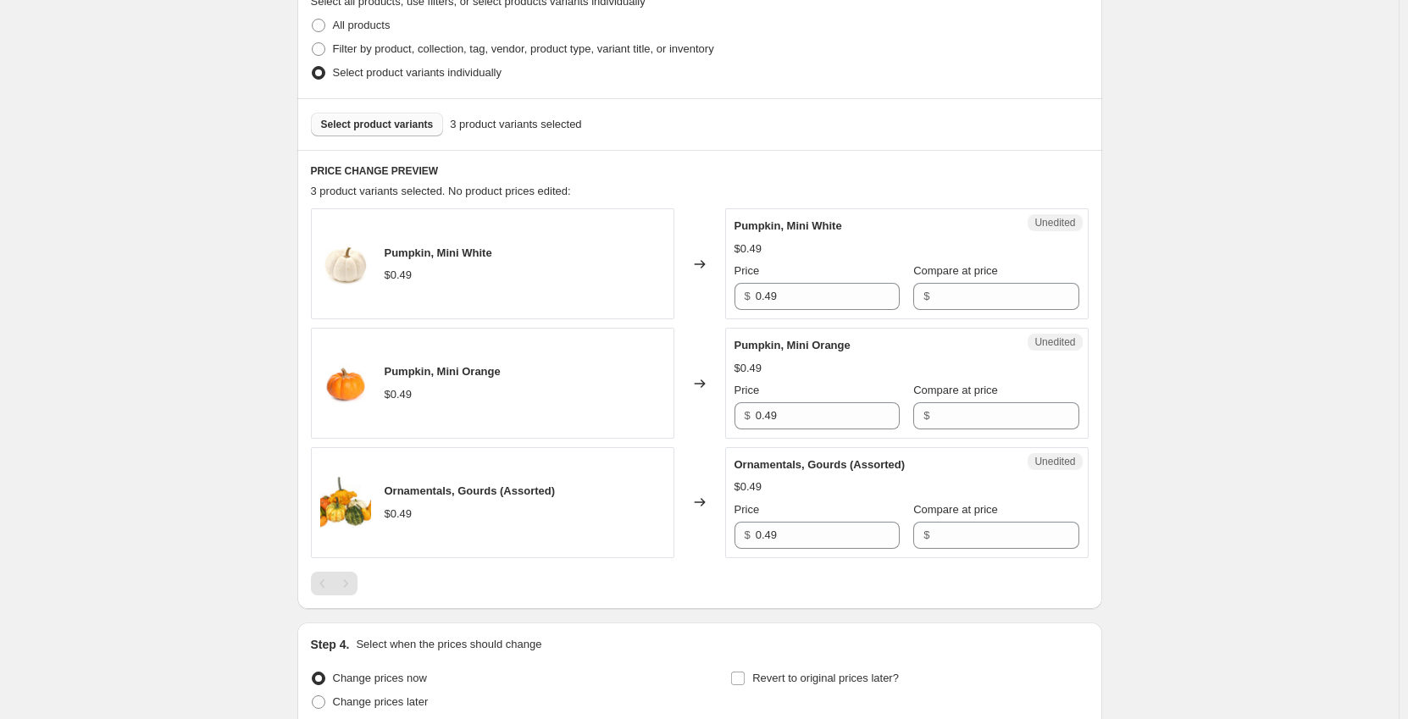
scroll to position [424, 0]
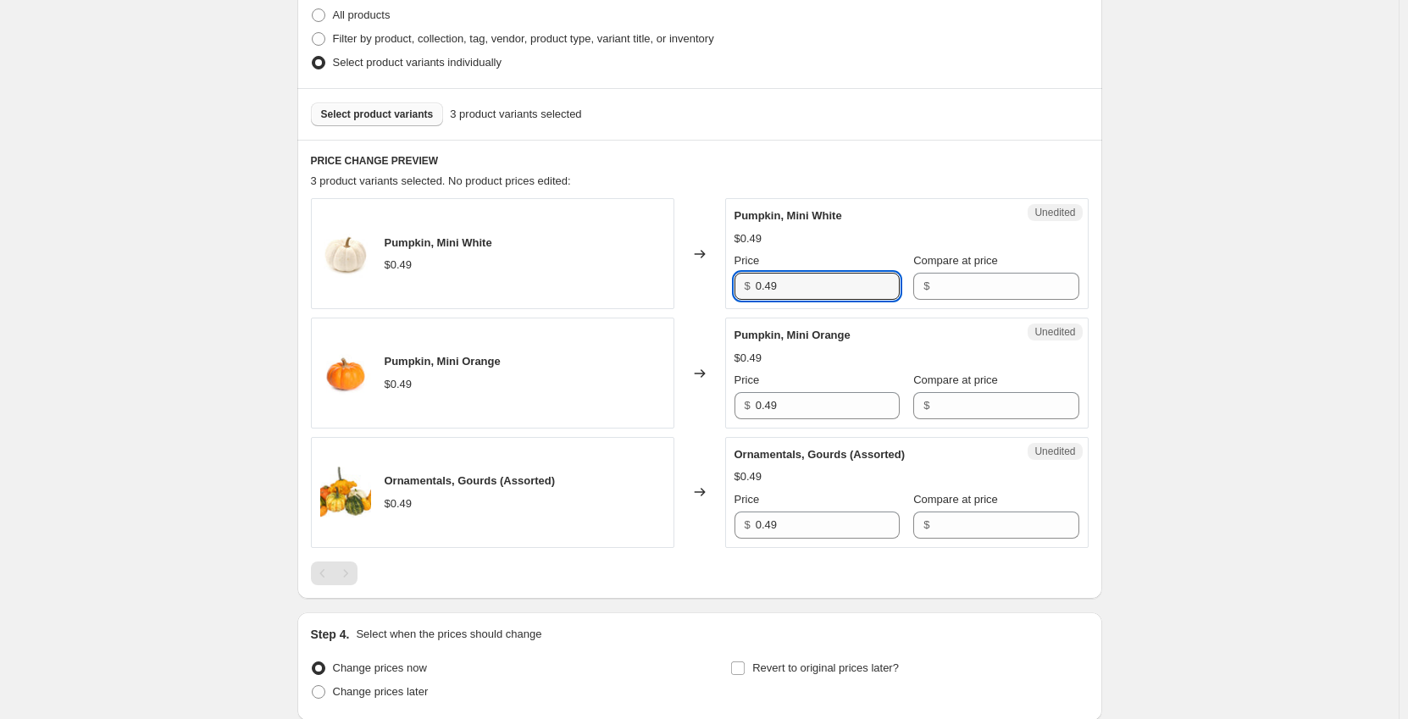
drag, startPoint x: 797, startPoint y: 288, endPoint x: 668, endPoint y: 298, distance: 130.0
click at [668, 299] on div "Pumpkin, Mini White $0.49 Changed to Unedited Pumpkin, Mini White $0.49 Price $…" at bounding box center [700, 253] width 778 height 111
type input "0.35"
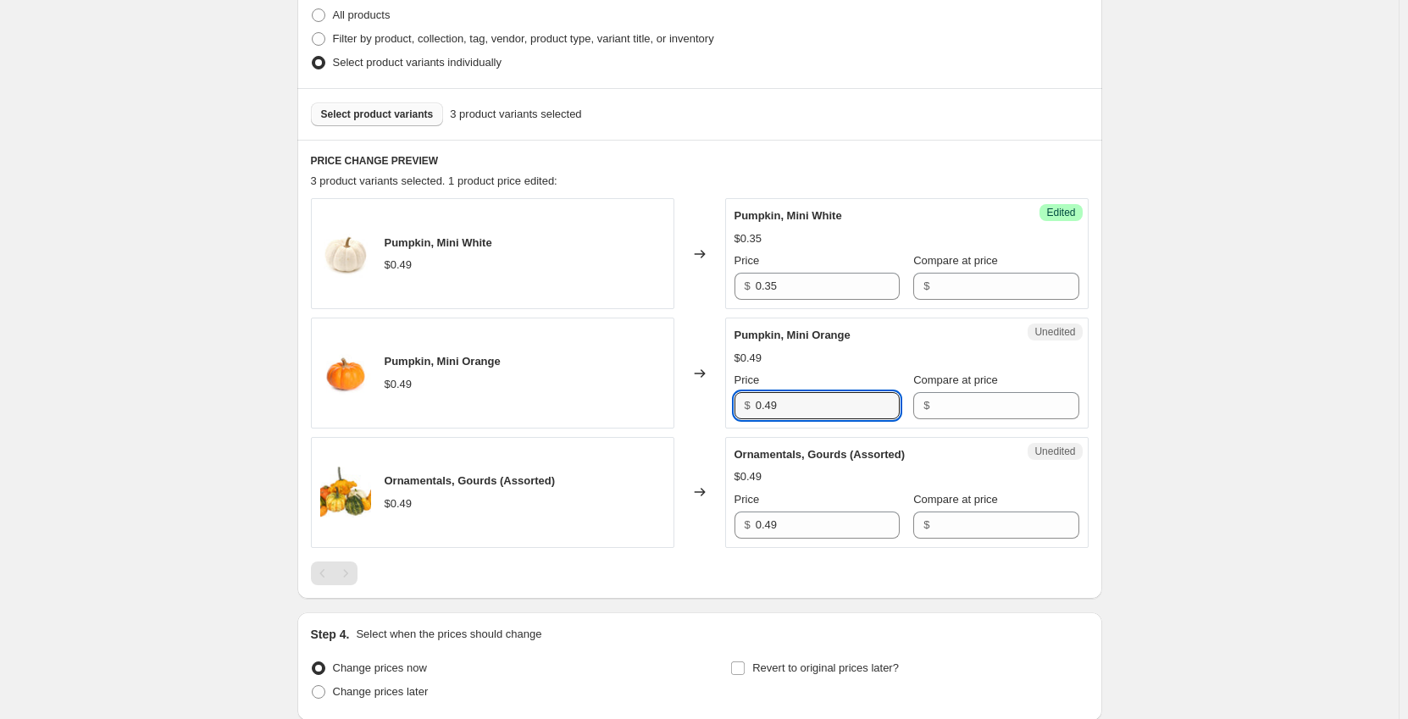
drag, startPoint x: 735, startPoint y: 409, endPoint x: 714, endPoint y: 409, distance: 21.2
click at [714, 409] on div "Pumpkin, Mini Orange $0.49 Changed to Unedited Pumpkin, Mini Orange $0.49 Price…" at bounding box center [700, 373] width 778 height 111
type input "0.35"
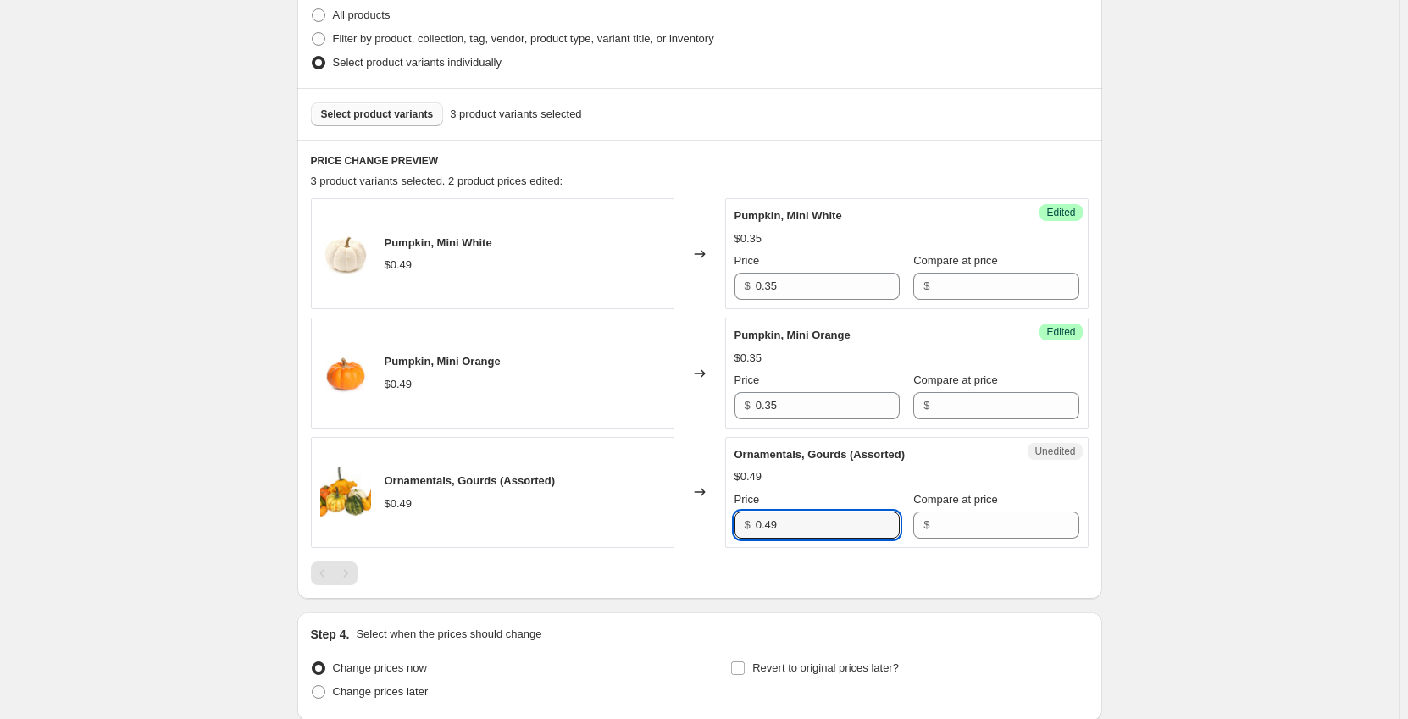
drag, startPoint x: 822, startPoint y: 523, endPoint x: 612, endPoint y: 525, distance: 210.2
click at [612, 525] on div "Ornamentals, Gourds (Assorted) $0.49 Changed to Unedited Ornamentals, Gourds (A…" at bounding box center [700, 492] width 778 height 111
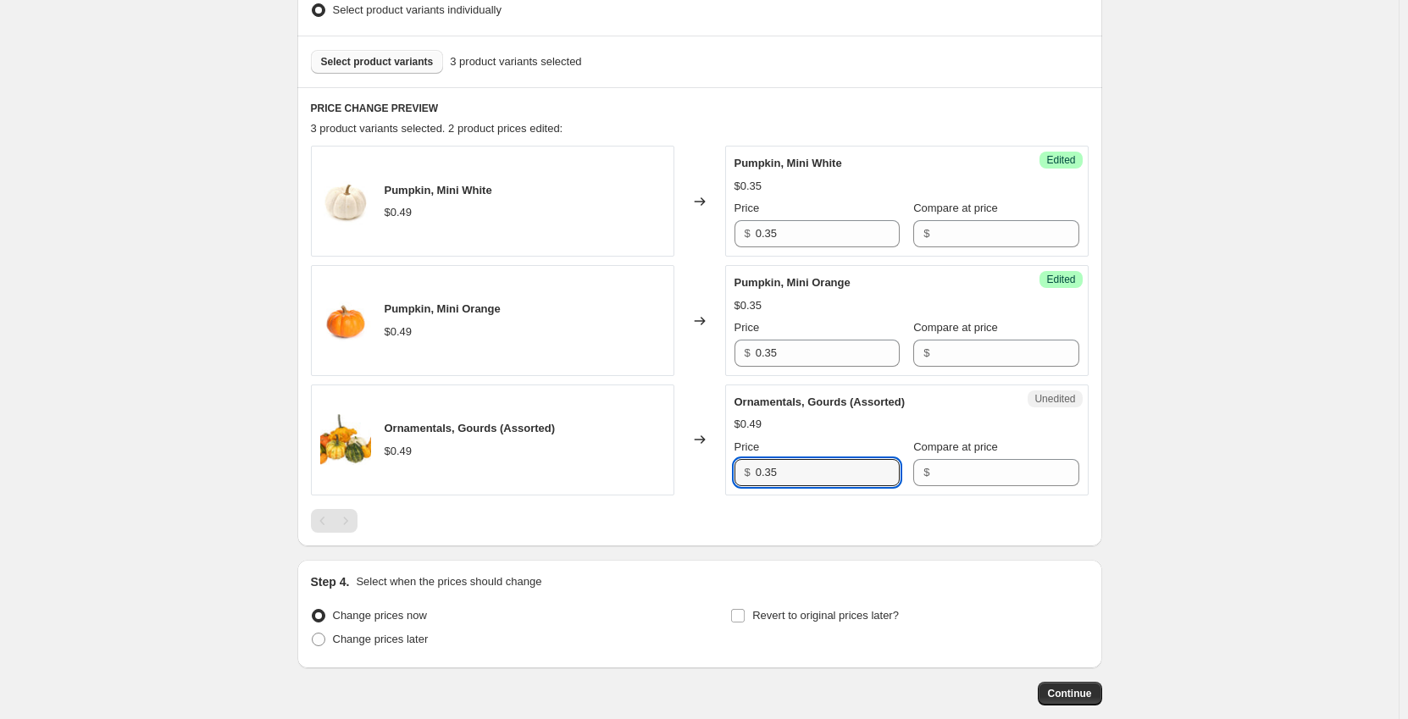
scroll to position [566, 0]
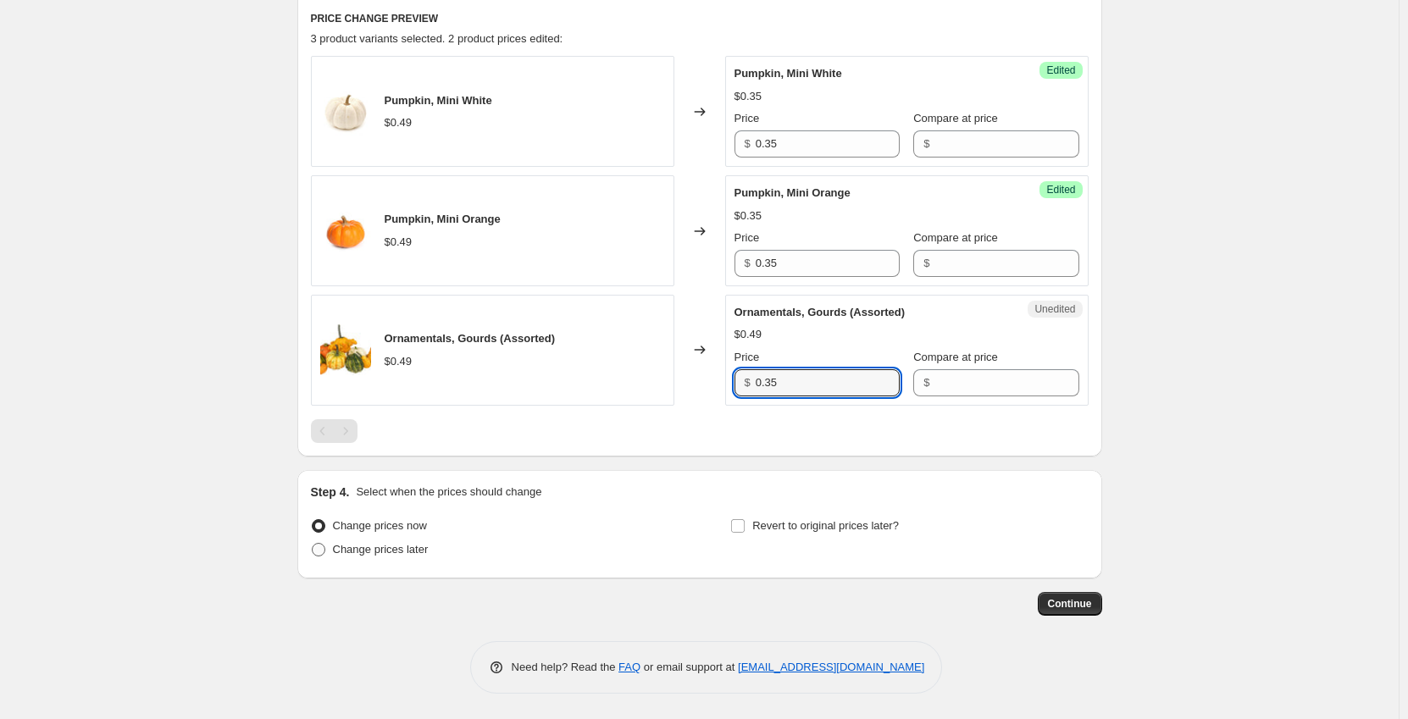
type input "0.35"
click at [344, 553] on span "Change prices later" at bounding box center [381, 549] width 96 height 13
click at [313, 544] on input "Change prices later" at bounding box center [312, 543] width 1 height 1
radio input "true"
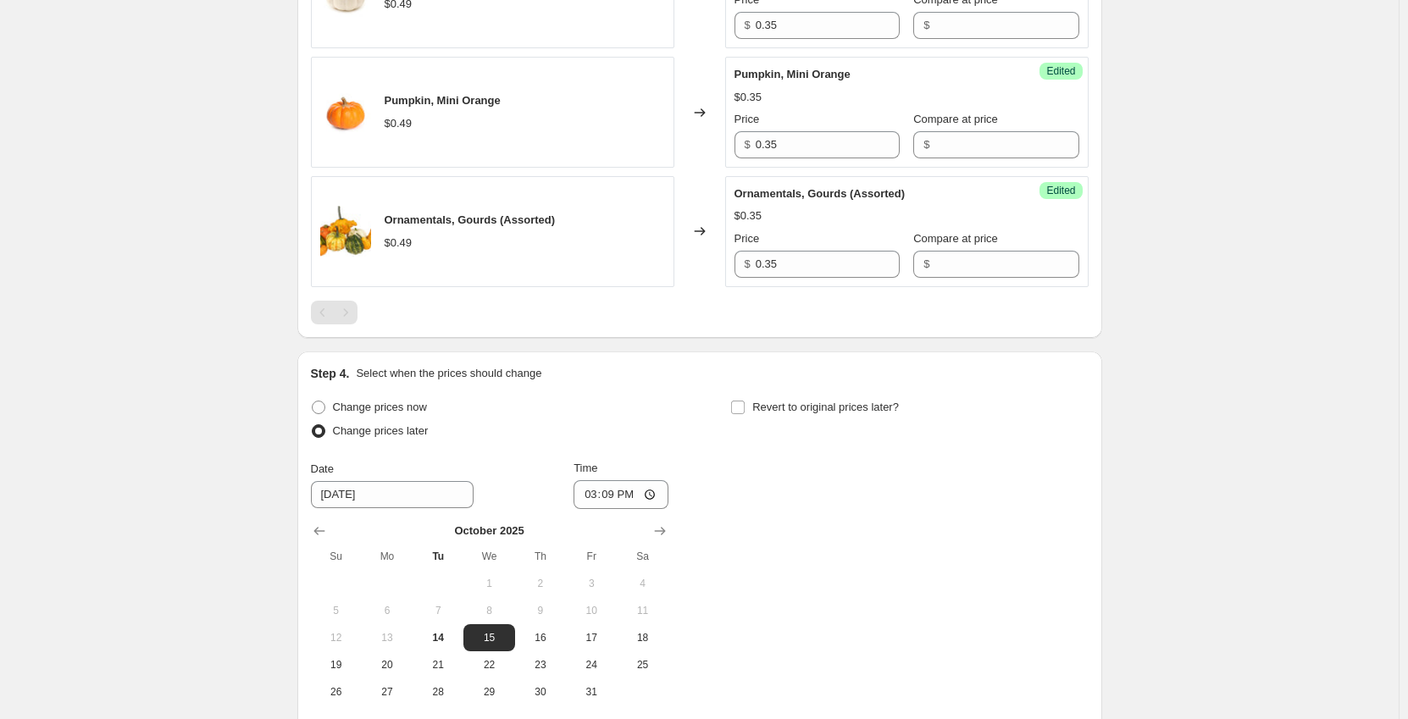
scroll to position [820, 0]
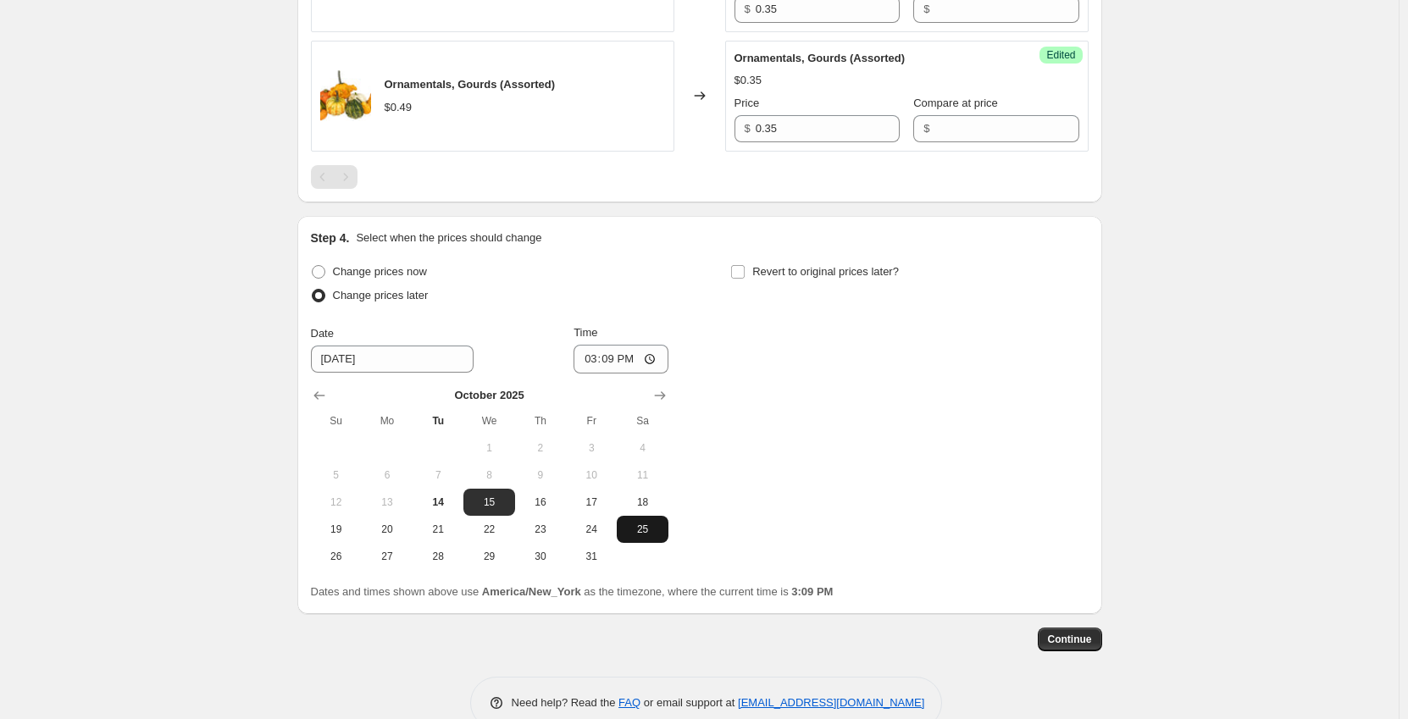
click at [641, 539] on button "25" at bounding box center [642, 529] width 51 height 27
type input "[DATE]"
click at [591, 363] on input "15:09" at bounding box center [621, 359] width 95 height 29
type input "00:01"
click at [737, 274] on input "Revert to original prices later?" at bounding box center [738, 272] width 14 height 14
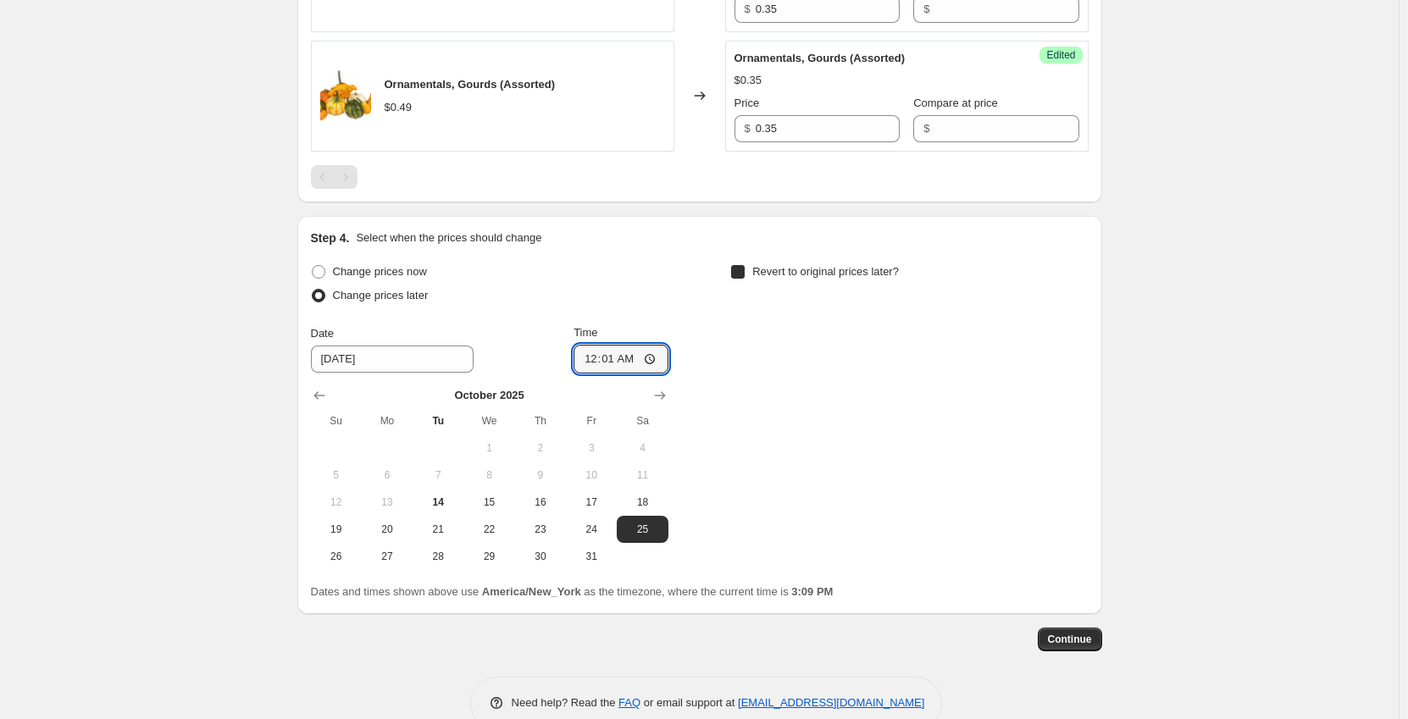
checkbox input "true"
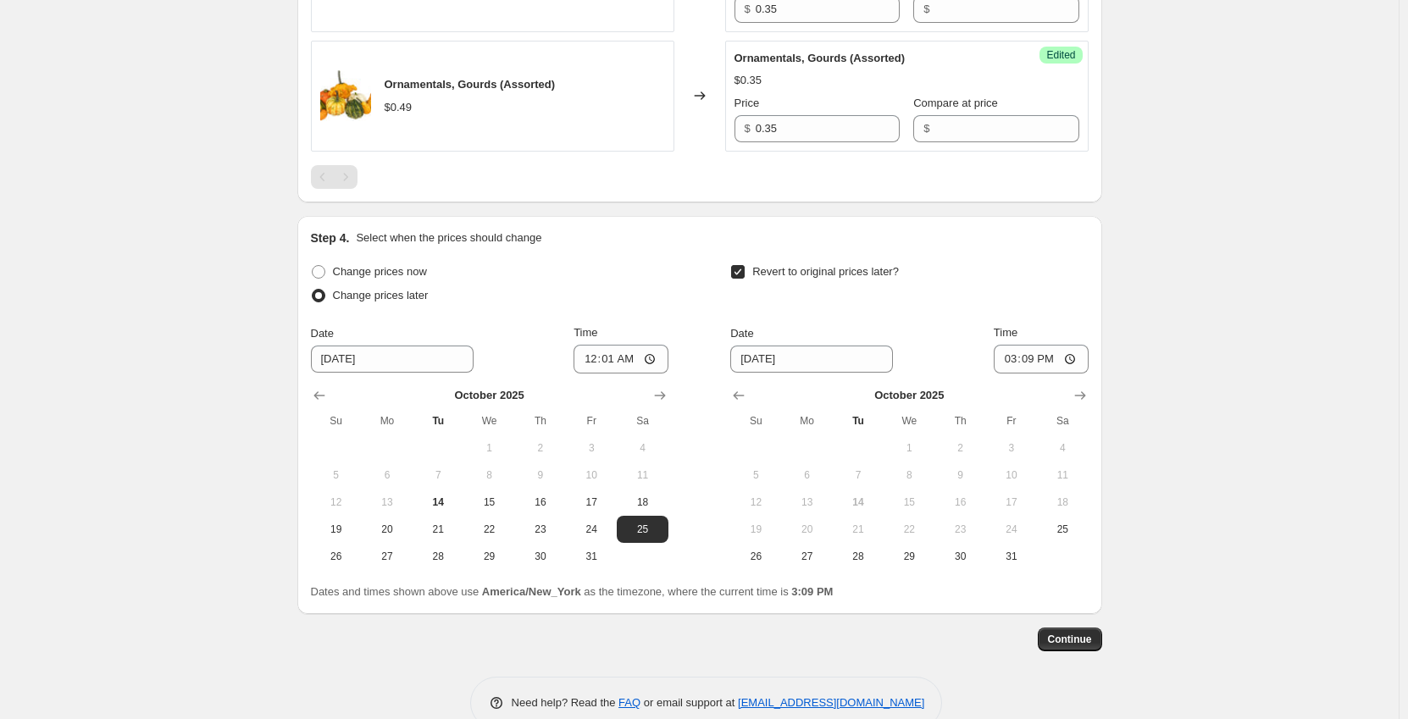
drag, startPoint x: 753, startPoint y: 552, endPoint x: 780, endPoint y: 527, distance: 37.2
click at [755, 551] on span "26" at bounding box center [755, 557] width 37 height 14
type input "[DATE]"
click at [1013, 356] on input "15:09" at bounding box center [1041, 359] width 95 height 29
type input "23:59"
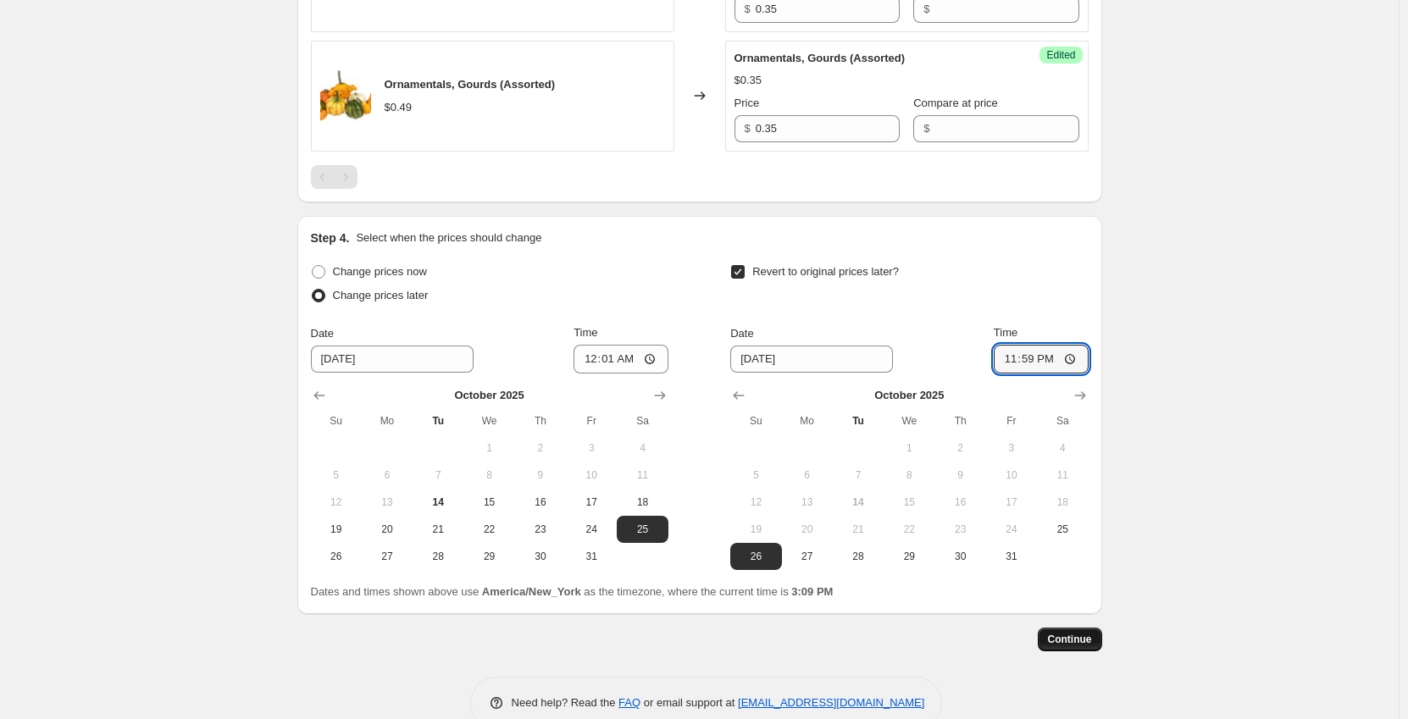
click at [1080, 636] on span "Continue" at bounding box center [1070, 640] width 44 height 14
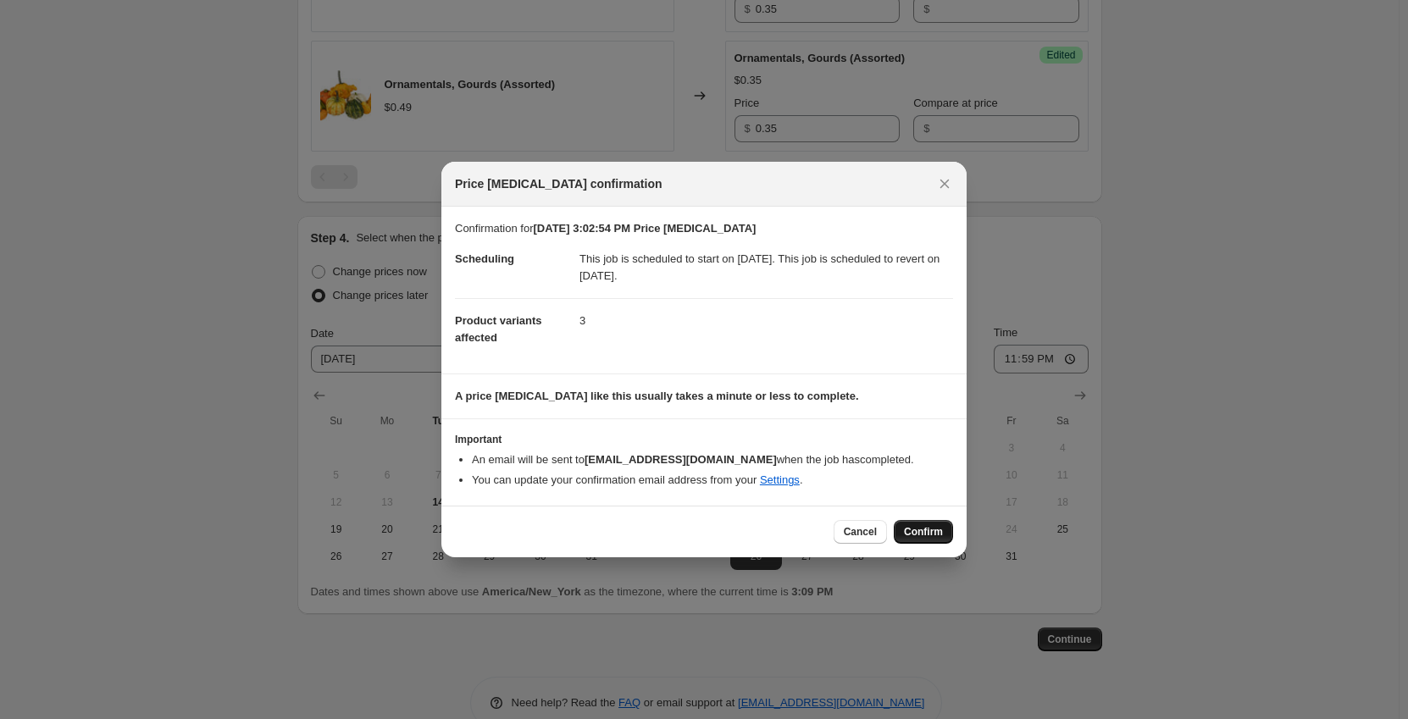
click at [925, 536] on span "Confirm" at bounding box center [923, 532] width 39 height 14
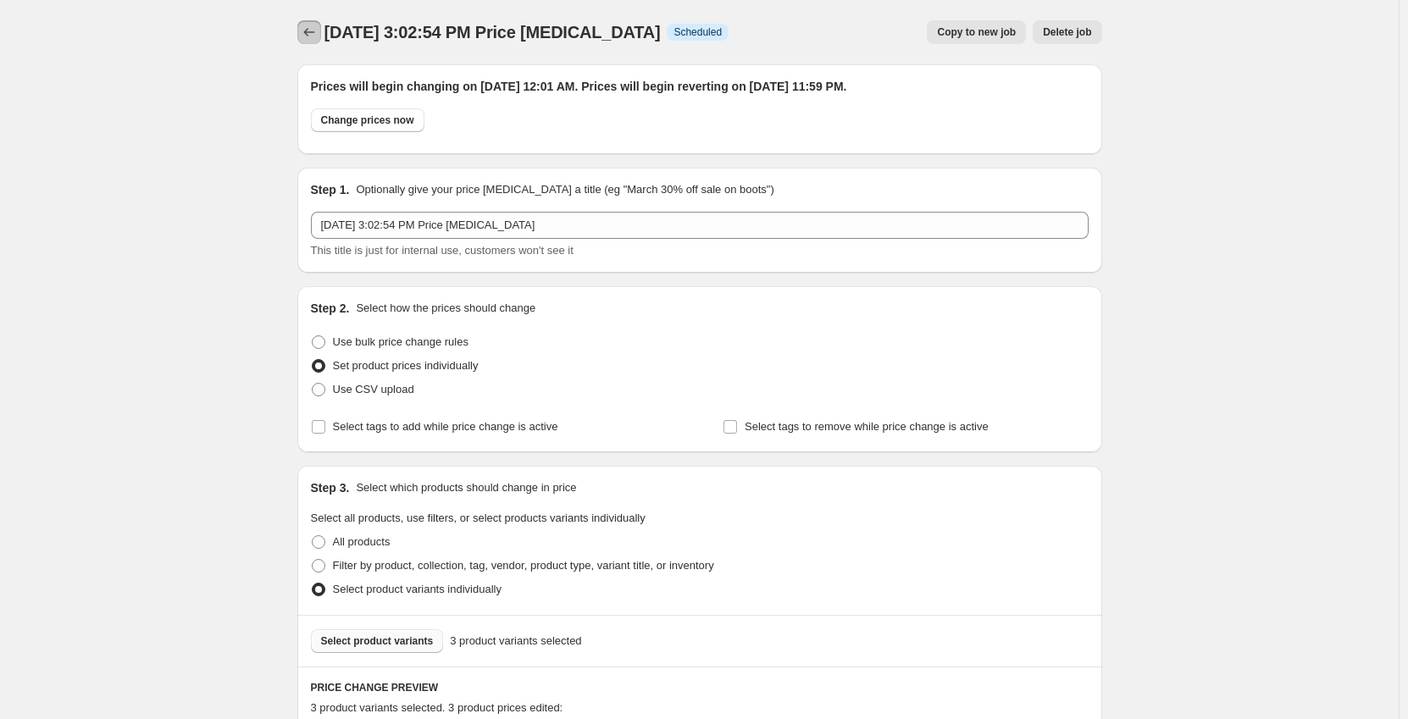
click at [310, 33] on icon "Price change jobs" at bounding box center [309, 32] width 17 height 17
